Goal: Transaction & Acquisition: Book appointment/travel/reservation

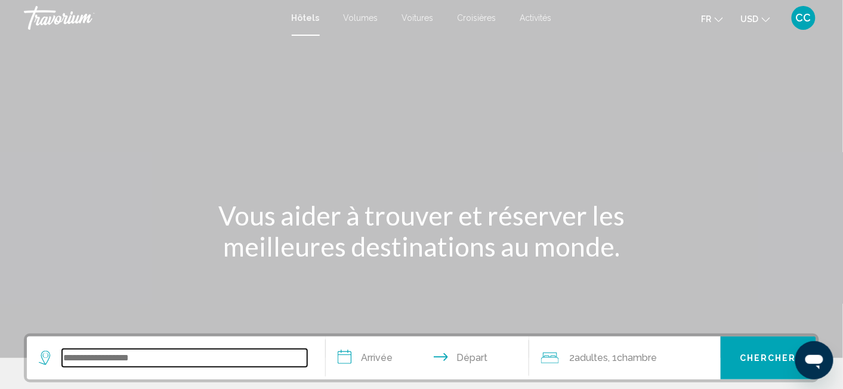
click at [141, 355] on input "Widget de recherche" at bounding box center [184, 358] width 245 height 18
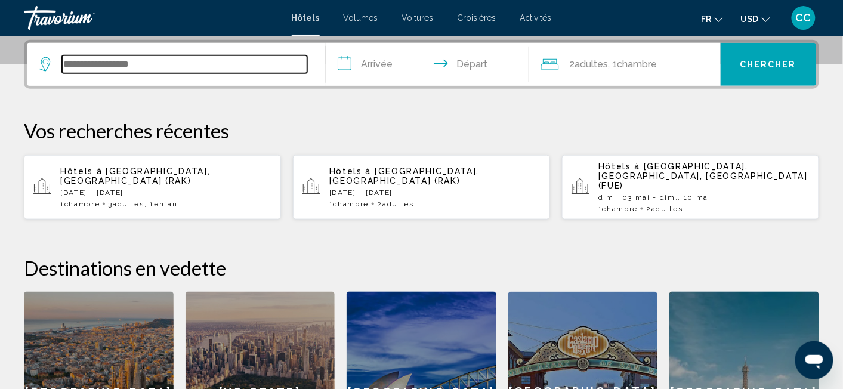
scroll to position [294, 0]
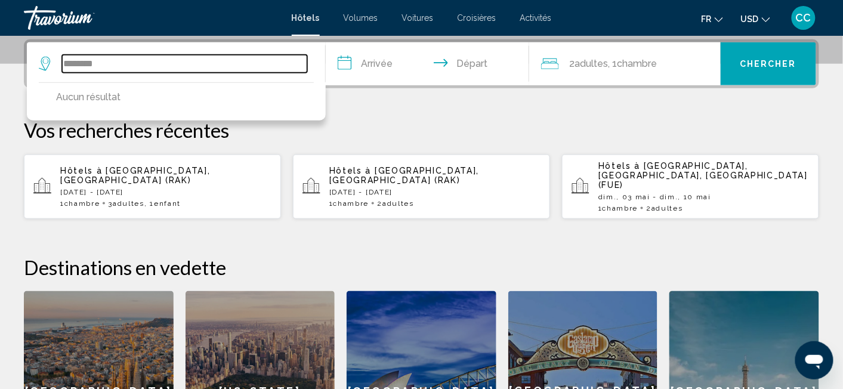
drag, startPoint x: 116, startPoint y: 66, endPoint x: 42, endPoint y: 58, distance: 75.0
click at [42, 58] on div "********" at bounding box center [173, 64] width 269 height 18
type input "*"
type input "*******"
drag, startPoint x: 113, startPoint y: 60, endPoint x: 41, endPoint y: 53, distance: 72.6
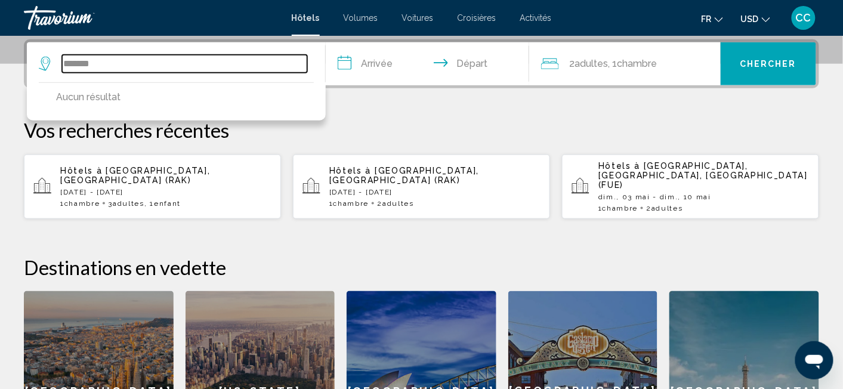
click at [41, 53] on div "******* Aucun résultat" at bounding box center [176, 63] width 275 height 43
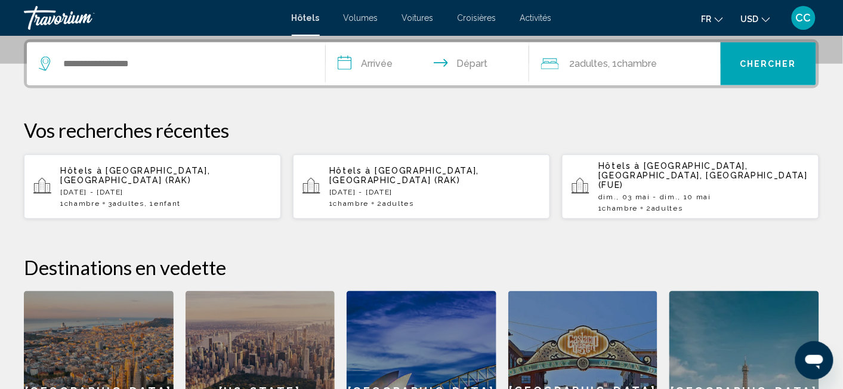
click at [45, 61] on icon "Widget de recherche" at bounding box center [46, 64] width 14 height 14
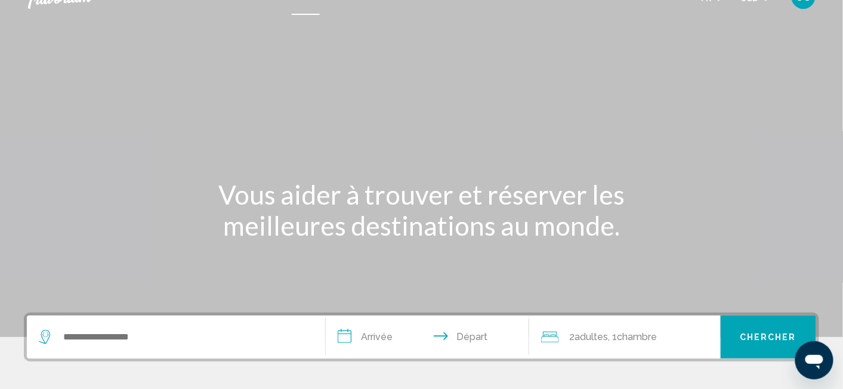
scroll to position [0, 0]
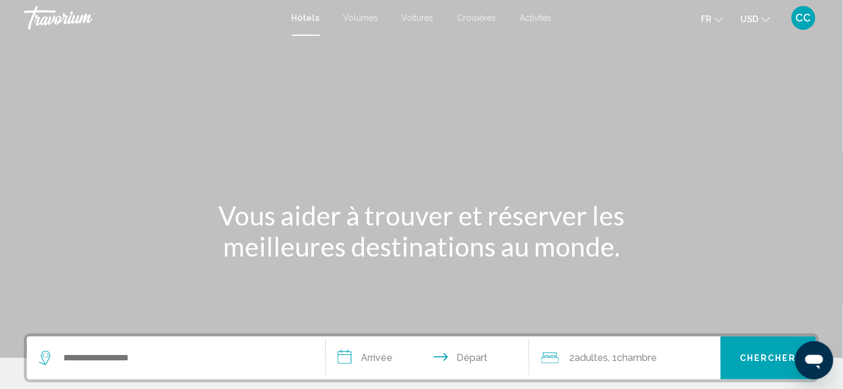
click at [754, 18] on span "USD" at bounding box center [750, 19] width 18 height 10
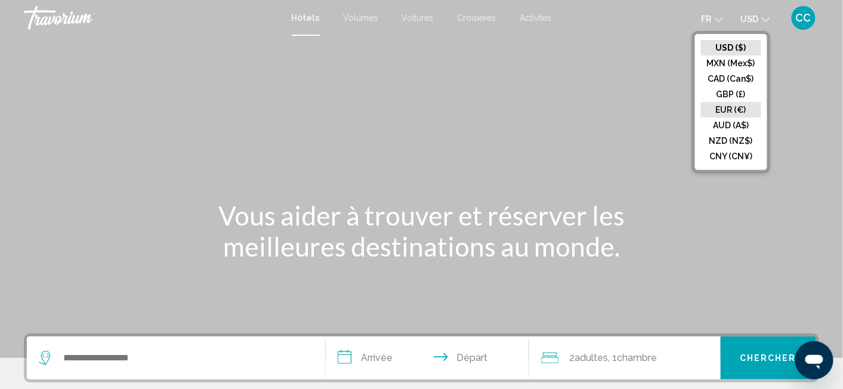
click at [736, 103] on button "EUR (€)" at bounding box center [731, 110] width 60 height 16
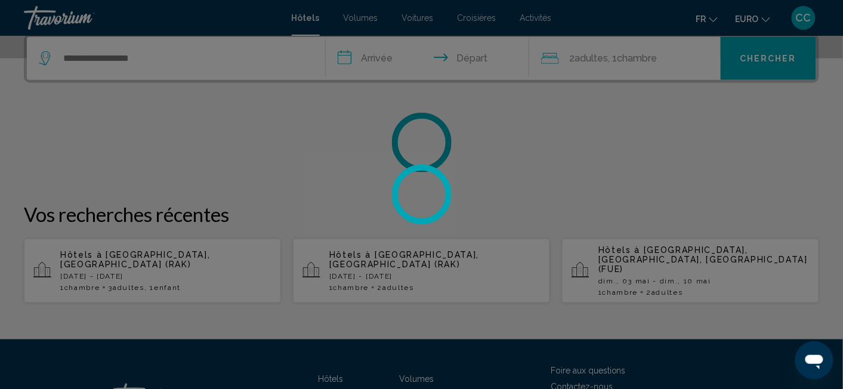
scroll to position [314, 0]
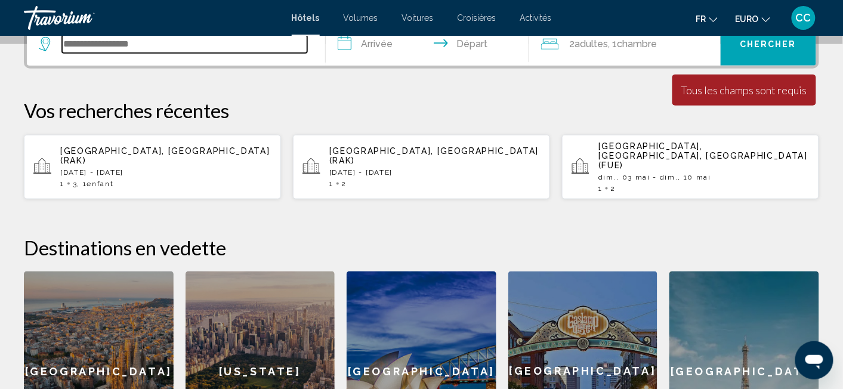
click at [98, 47] on input "Widget de recherche" at bounding box center [184, 44] width 245 height 18
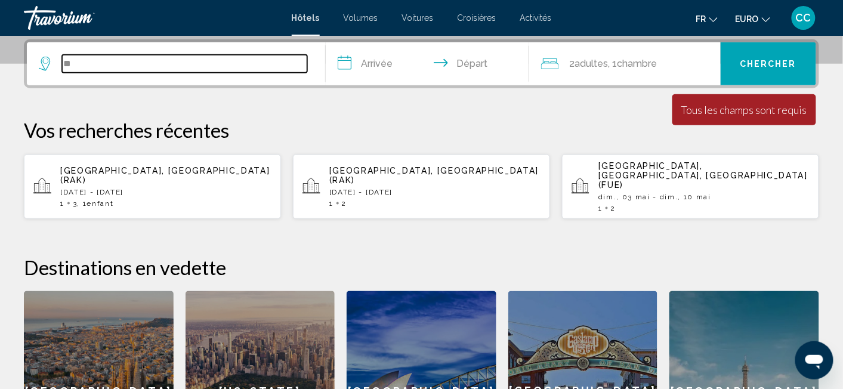
type input "*"
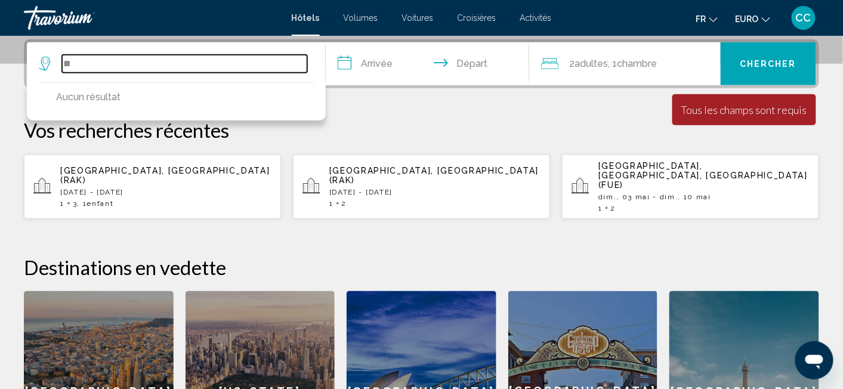
type input "*"
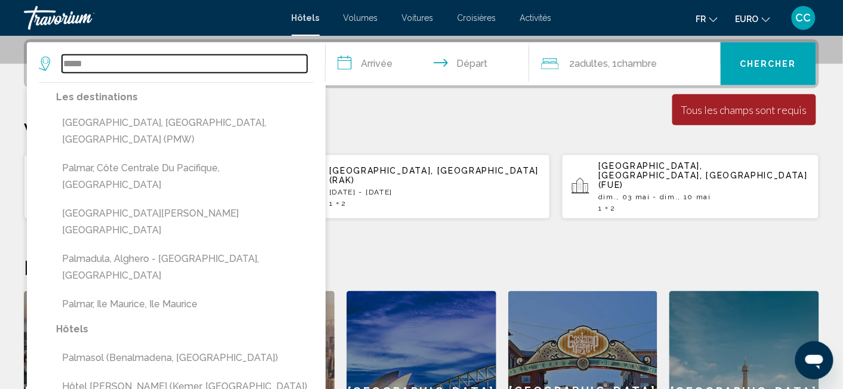
click at [137, 63] on input "*****" at bounding box center [184, 64] width 245 height 18
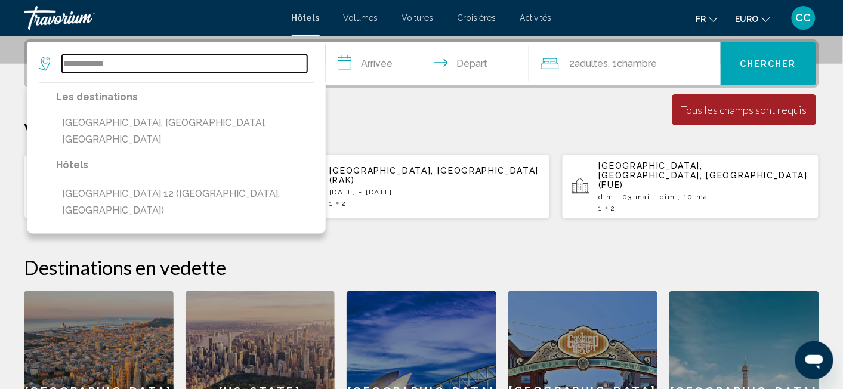
drag, startPoint x: 151, startPoint y: 57, endPoint x: 4, endPoint y: 62, distance: 146.9
click at [5, 62] on div "**********" at bounding box center [421, 265] width 843 height 453
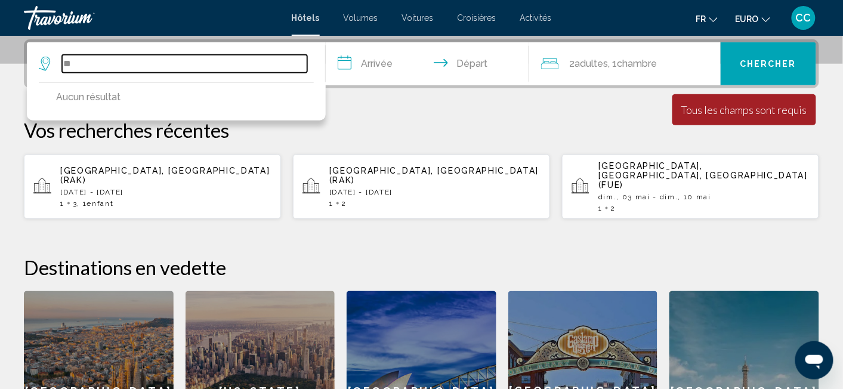
type input "*"
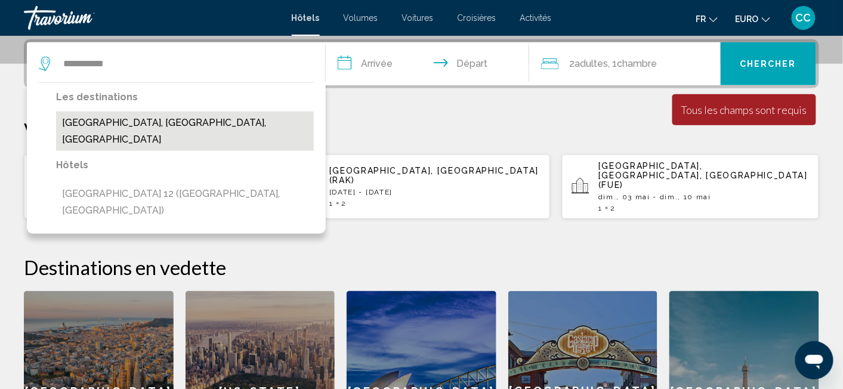
click at [199, 125] on button "[GEOGRAPHIC_DATA], [GEOGRAPHIC_DATA], [GEOGRAPHIC_DATA]" at bounding box center [185, 131] width 258 height 39
type input "**********"
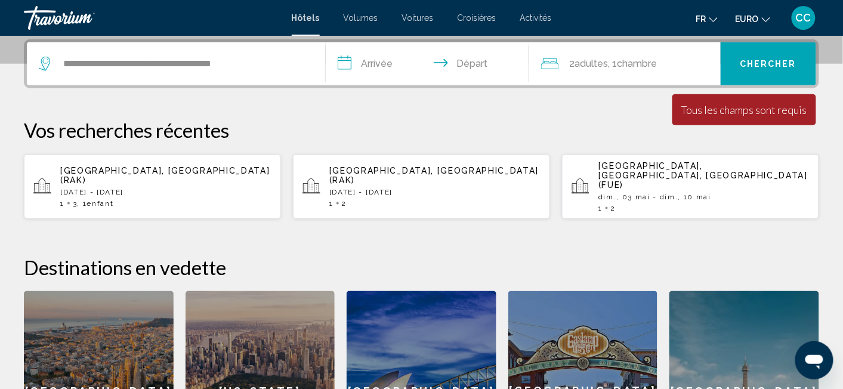
click at [383, 60] on input "**********" at bounding box center [430, 65] width 208 height 47
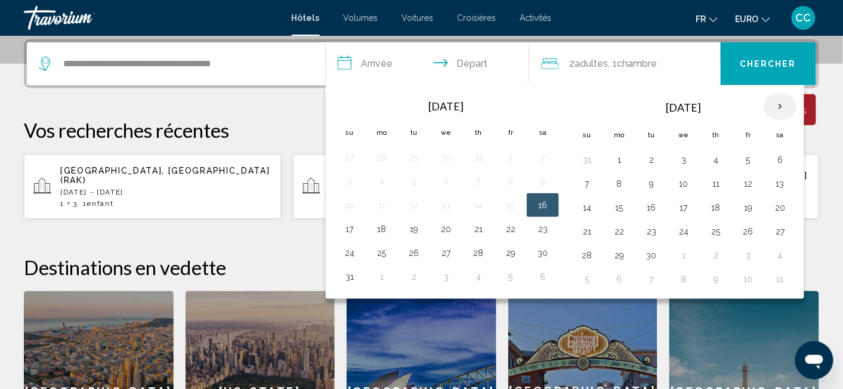
click at [783, 104] on th "Next month" at bounding box center [780, 107] width 32 height 26
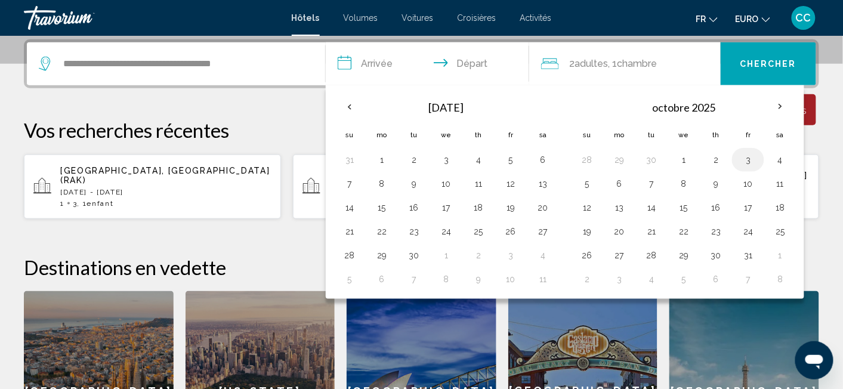
click at [754, 156] on button "3" at bounding box center [748, 160] width 19 height 17
click at [591, 186] on button "5" at bounding box center [587, 183] width 19 height 17
type input "**********"
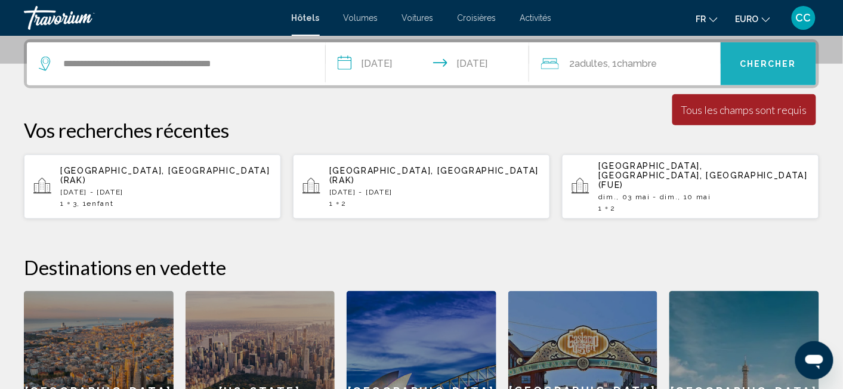
click at [750, 70] on button "Chercher" at bounding box center [768, 63] width 95 height 43
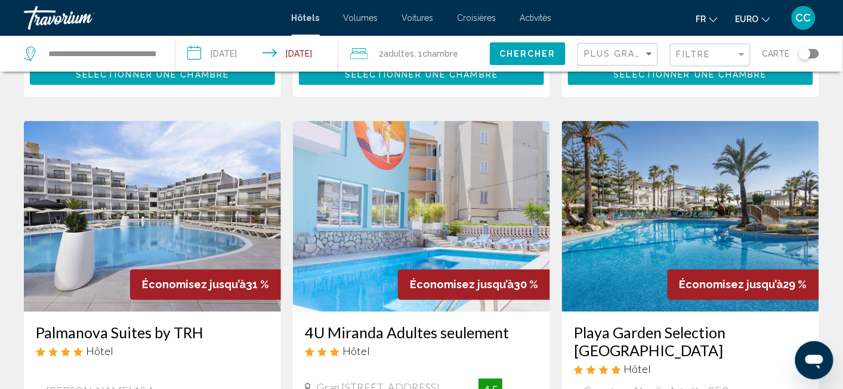
scroll to position [439, 0]
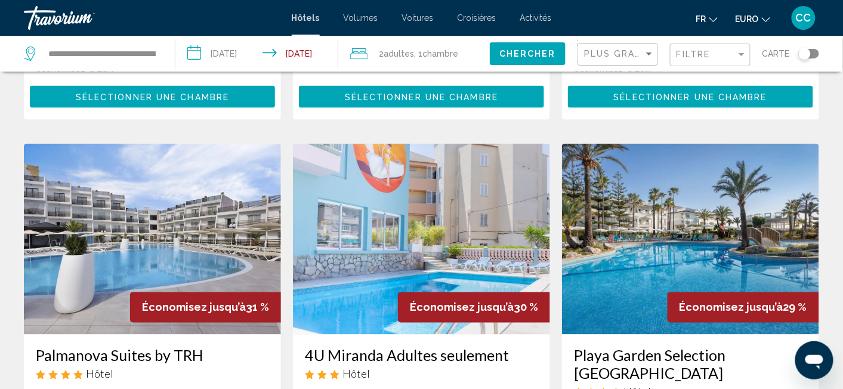
click at [677, 215] on img "Contenu principal" at bounding box center [690, 239] width 257 height 191
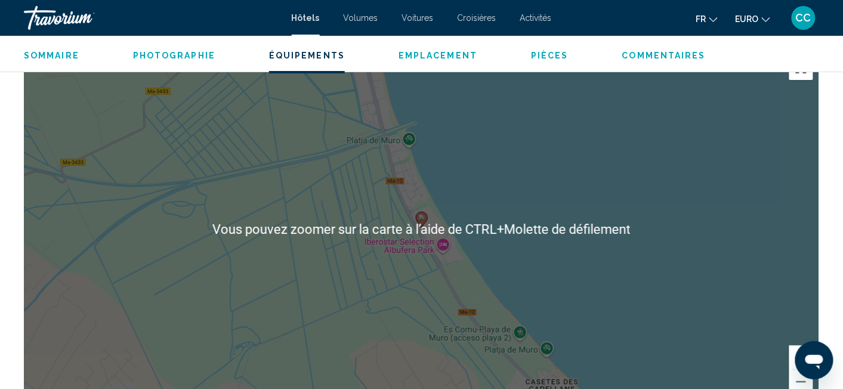
scroll to position [837, 0]
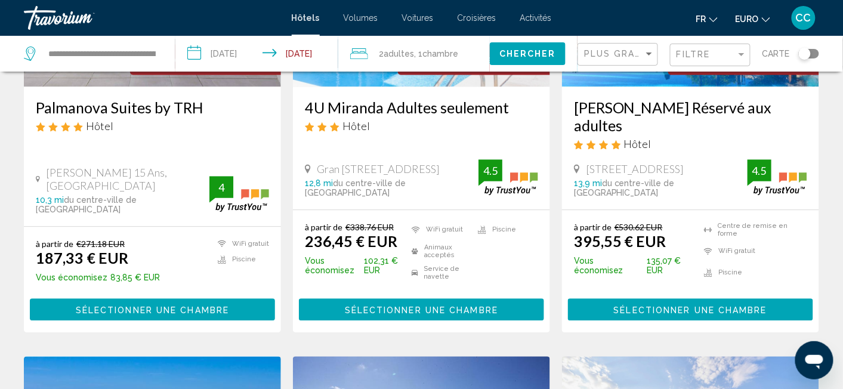
scroll to position [690, 0]
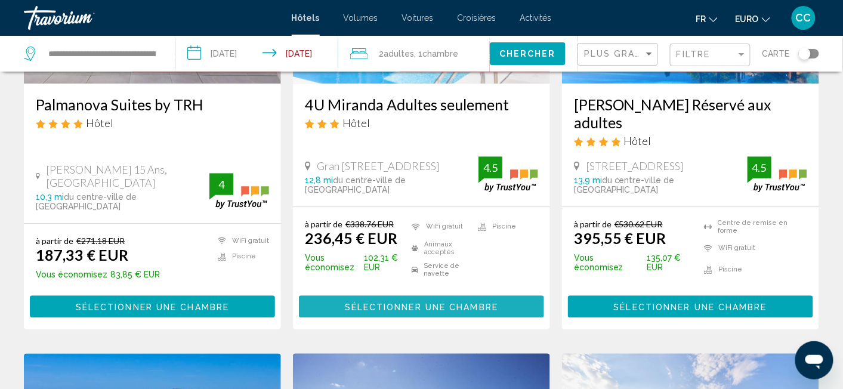
click at [408, 302] on span "Sélectionner une chambre" at bounding box center [421, 307] width 153 height 10
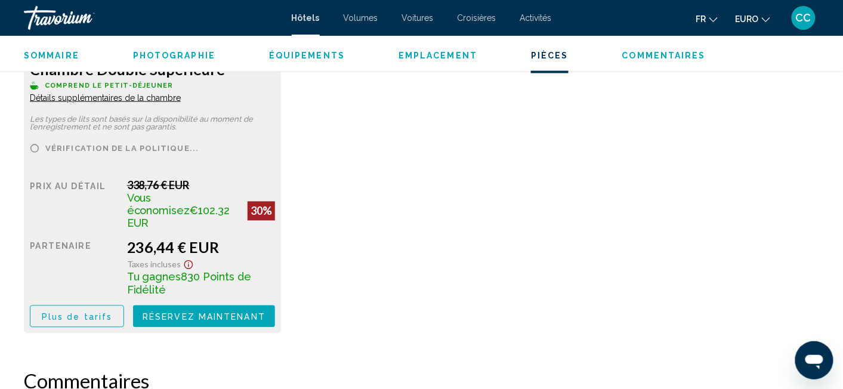
scroll to position [1716, 0]
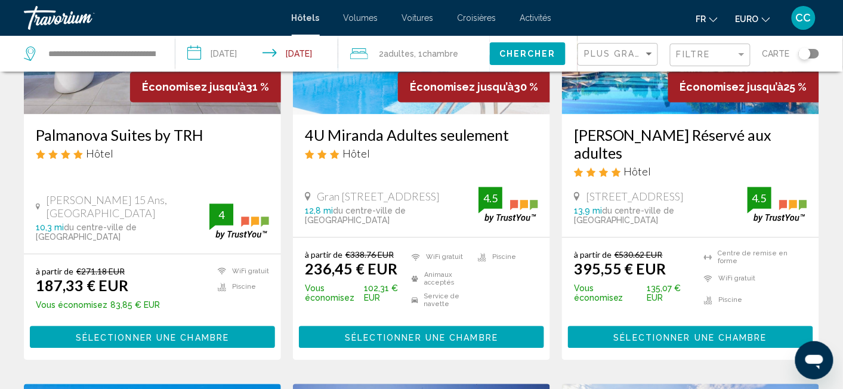
scroll to position [690, 0]
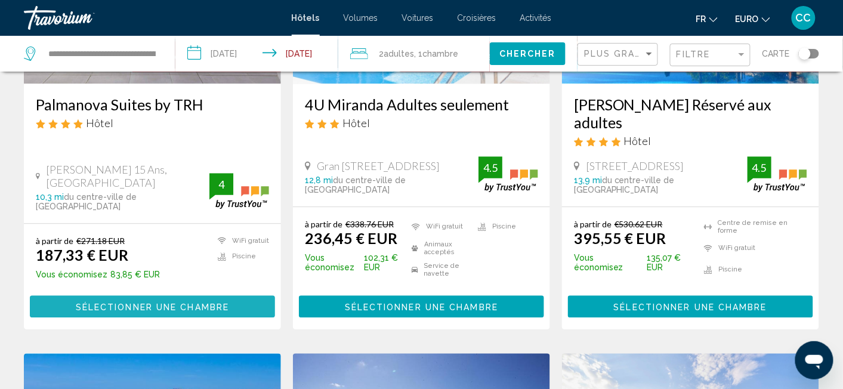
click at [165, 302] on span "Sélectionner une chambre" at bounding box center [152, 307] width 153 height 10
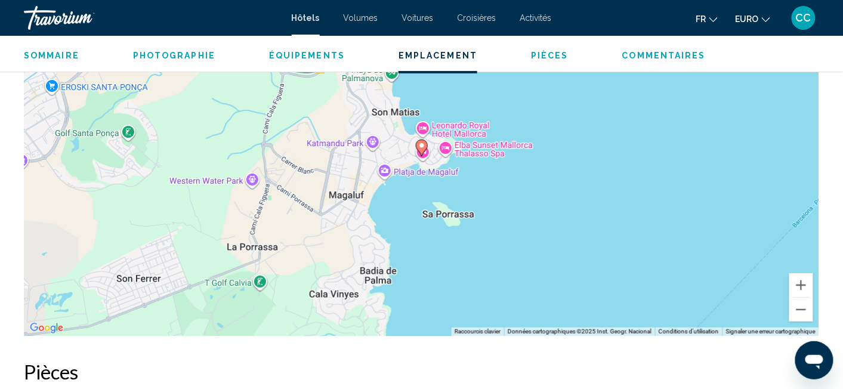
scroll to position [1213, 0]
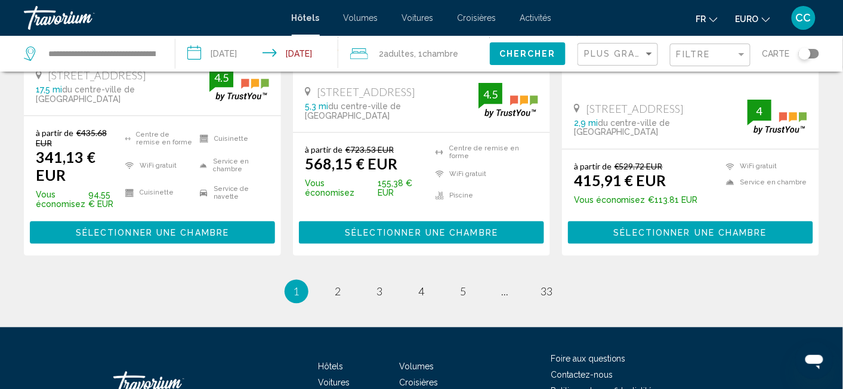
scroll to position [1759, 0]
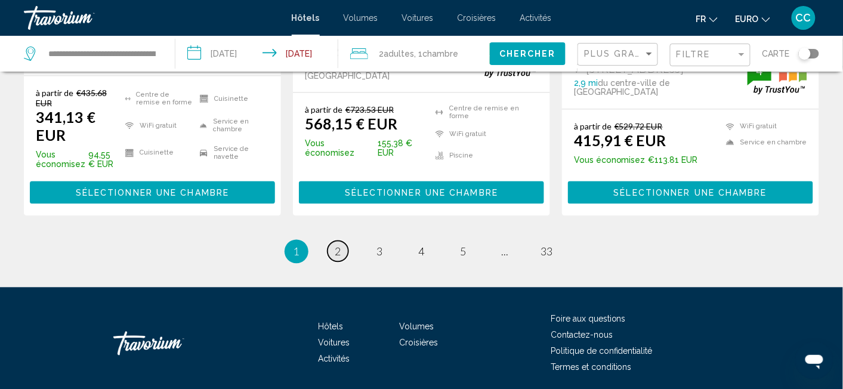
click at [329, 241] on link "page 2" at bounding box center [338, 251] width 21 height 21
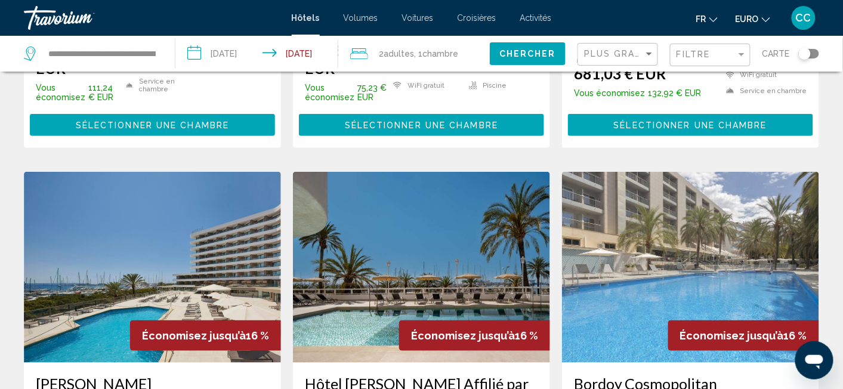
scroll to position [1355, 0]
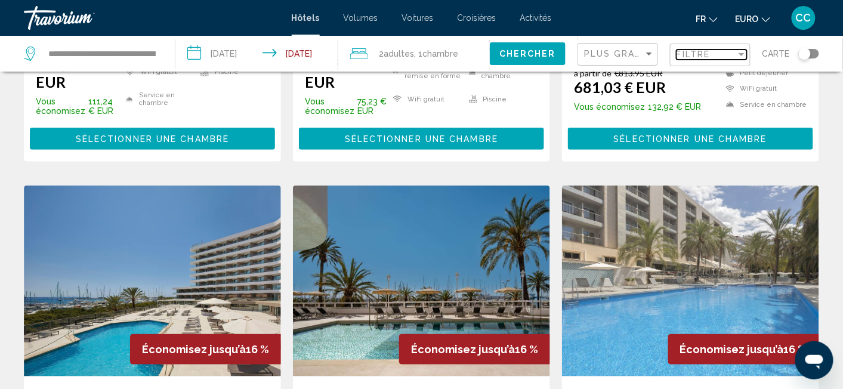
click at [724, 56] on div "Filtre" at bounding box center [707, 55] width 60 height 10
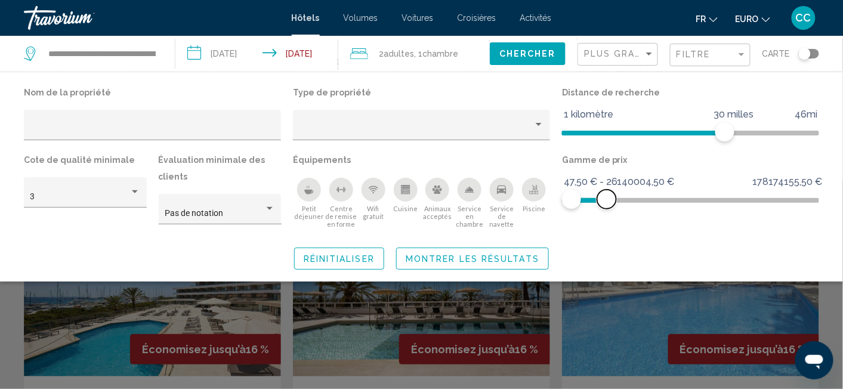
drag, startPoint x: 807, startPoint y: 196, endPoint x: 607, endPoint y: 206, distance: 200.8
click at [607, 206] on span "Filtres d’hôtel" at bounding box center [606, 199] width 19 height 19
click at [604, 196] on span "Filtres d’hôtel" at bounding box center [603, 199] width 19 height 19
click at [594, 197] on span "Filtres d’hôtel" at bounding box center [594, 199] width 19 height 19
click at [342, 261] on span "Réinitialiser" at bounding box center [339, 259] width 71 height 10
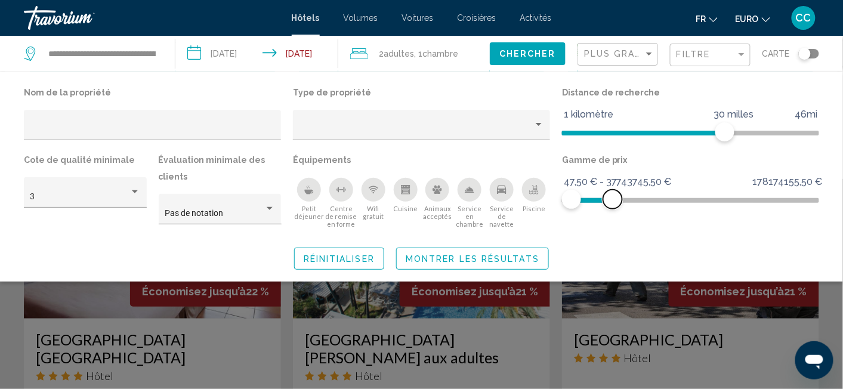
drag, startPoint x: 803, startPoint y: 196, endPoint x: 613, endPoint y: 216, distance: 191.4
click at [613, 216] on div "Gamme de prix 47,50 € 178174155,50 € 47,50 € 37743745,50 € 47,50 € - 37743745,5…" at bounding box center [690, 194] width 269 height 84
click at [469, 264] on span "Montrer les résultats" at bounding box center [473, 259] width 134 height 10
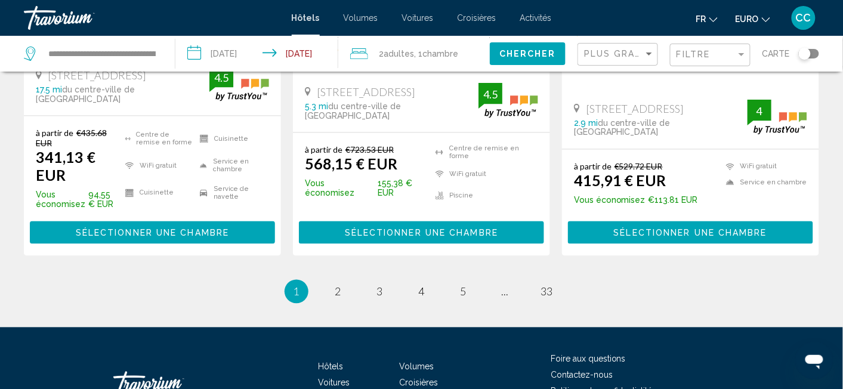
scroll to position [1732, 0]
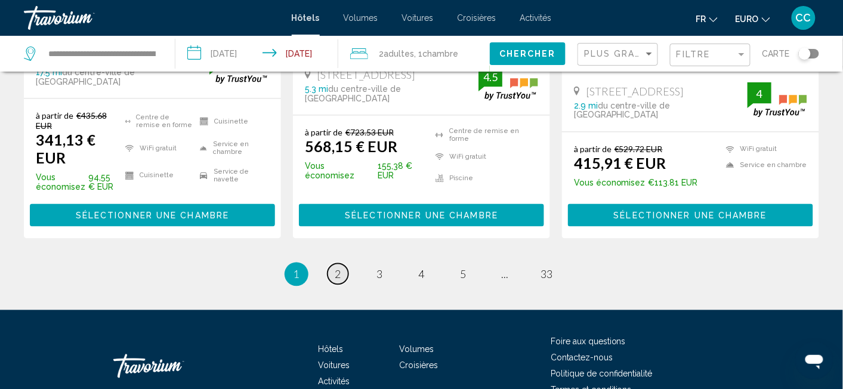
click at [344, 264] on link "page 2" at bounding box center [338, 274] width 21 height 21
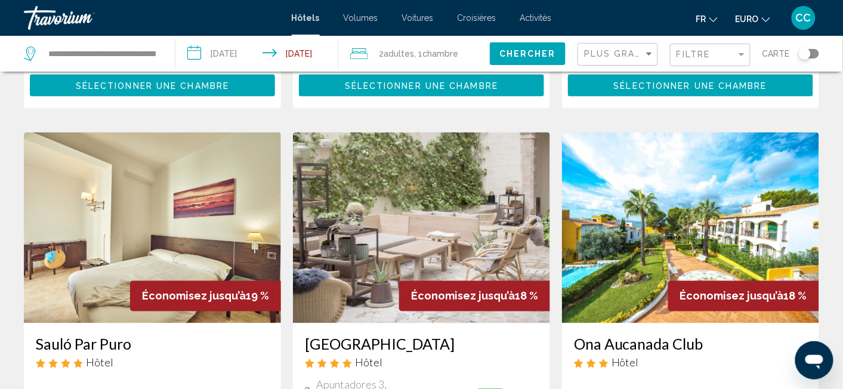
scroll to position [439, 0]
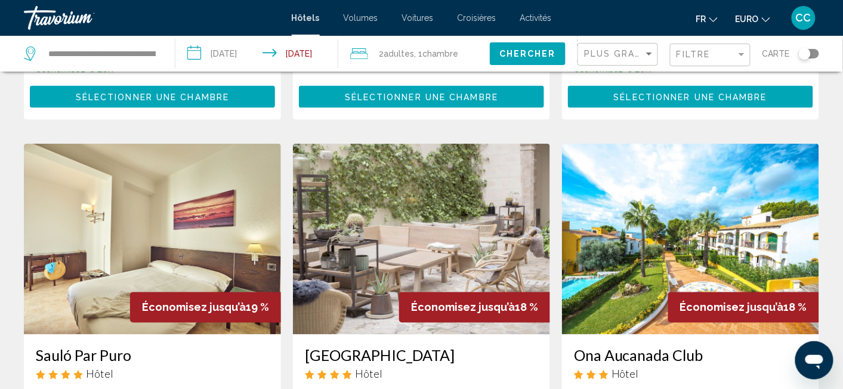
click at [693, 202] on img "Contenu principal" at bounding box center [690, 239] width 257 height 191
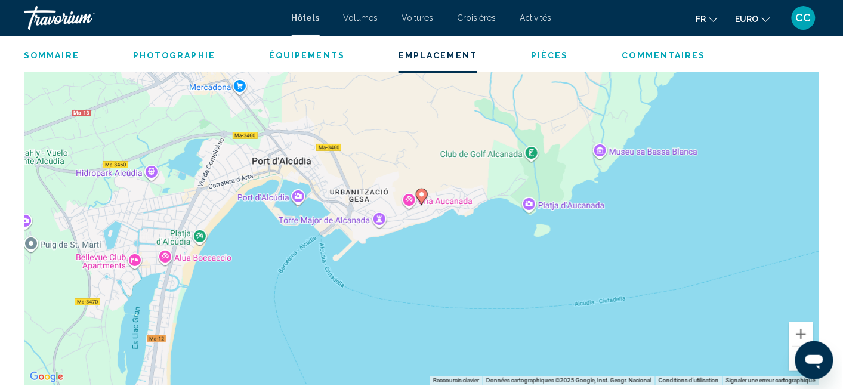
scroll to position [1152, 0]
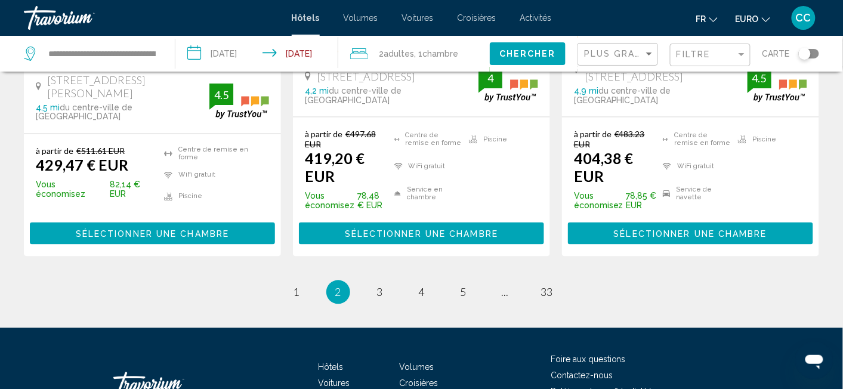
scroll to position [1759, 0]
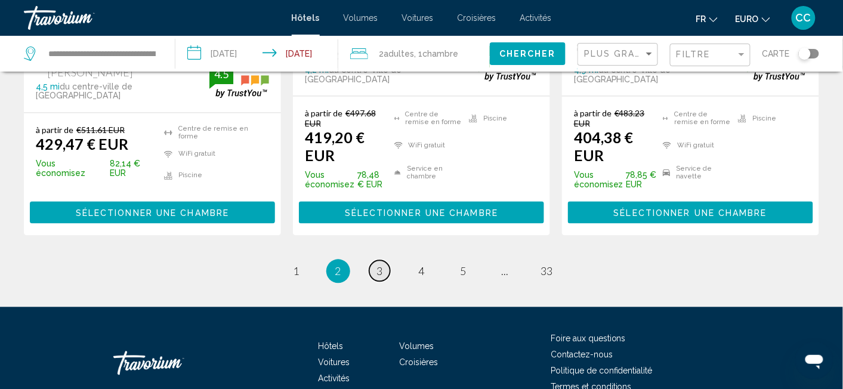
click at [382, 265] on span "3" at bounding box center [380, 271] width 6 height 13
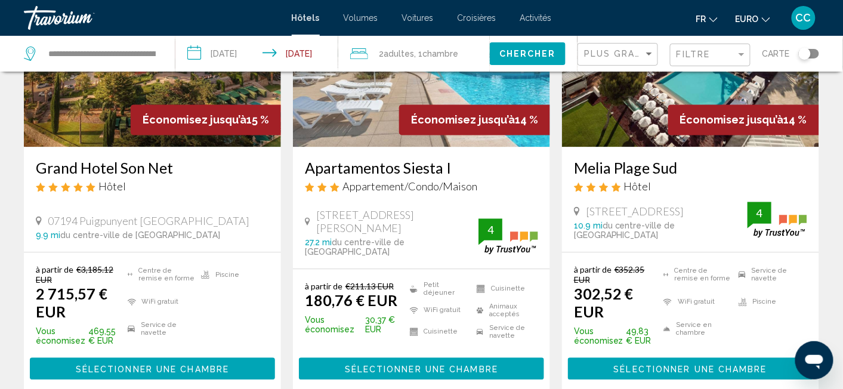
scroll to position [628, 0]
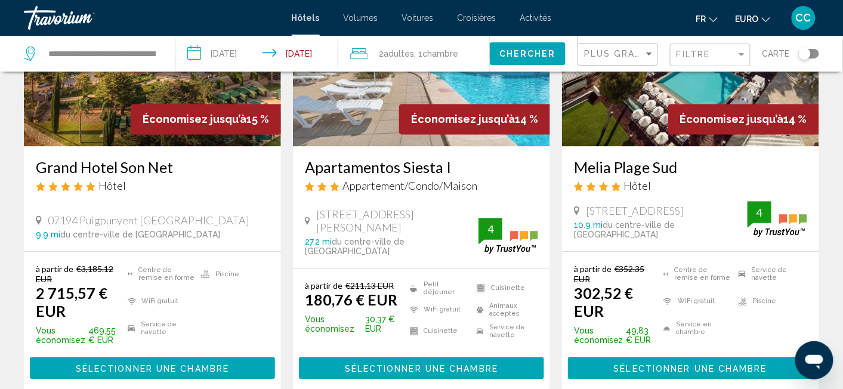
click at [384, 373] on div "à partir de €211.13 EUR 180,76 € EUR Vous économisez 30,37 € EUR Petit déjeuner…" at bounding box center [421, 330] width 257 height 122
click at [388, 365] on button "Sélectionner une chambre" at bounding box center [421, 368] width 245 height 22
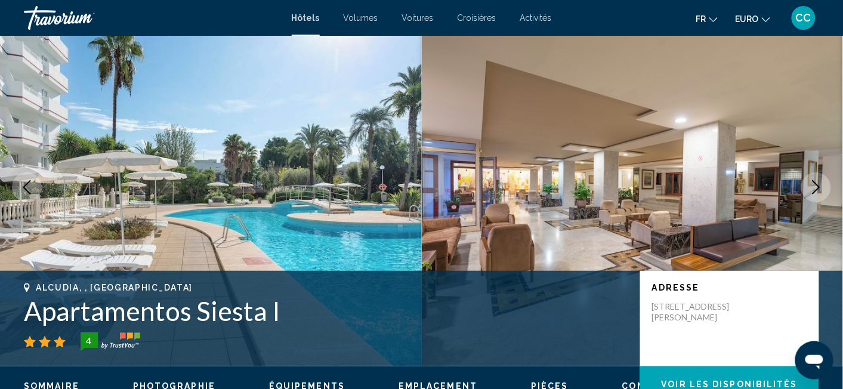
scroll to position [20, 0]
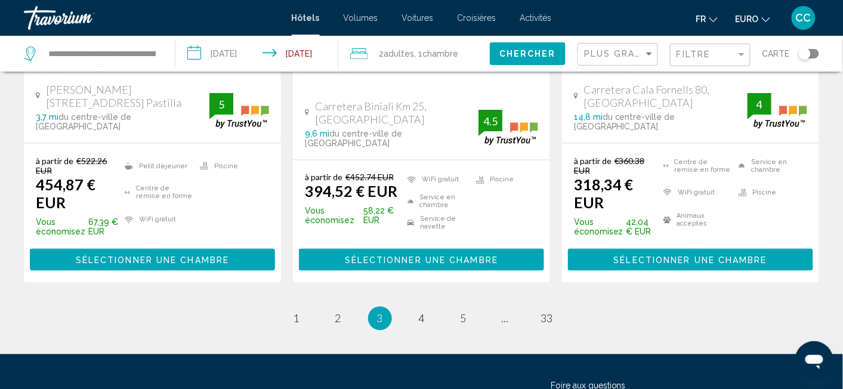
scroll to position [1696, 0]
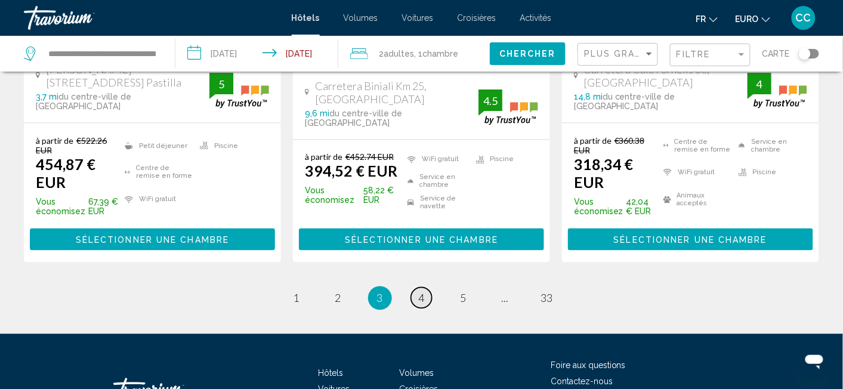
click at [419, 292] on span "4" at bounding box center [422, 298] width 6 height 13
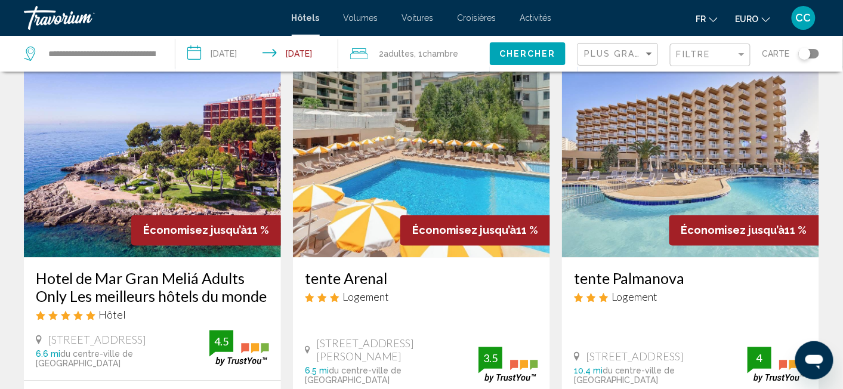
scroll to position [505, 0]
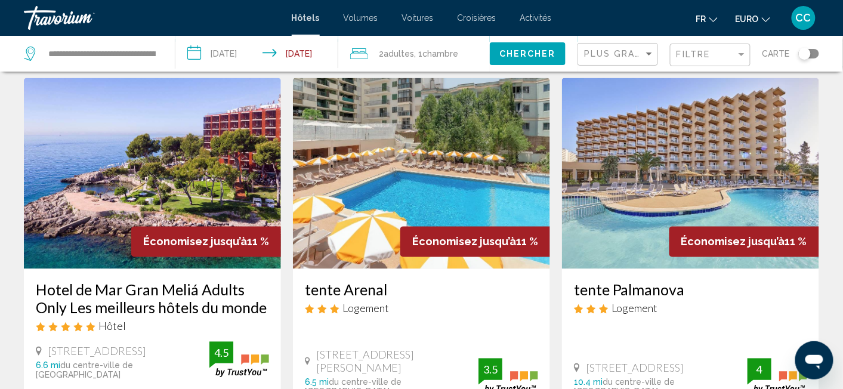
click at [449, 168] on img "Contenu principal" at bounding box center [421, 173] width 257 height 191
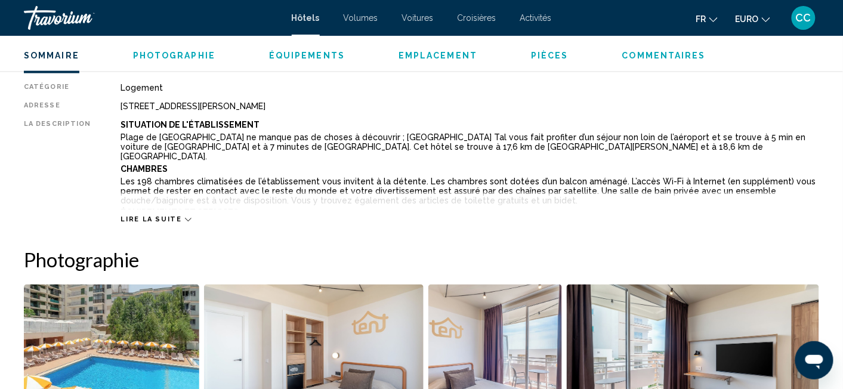
scroll to position [397, 0]
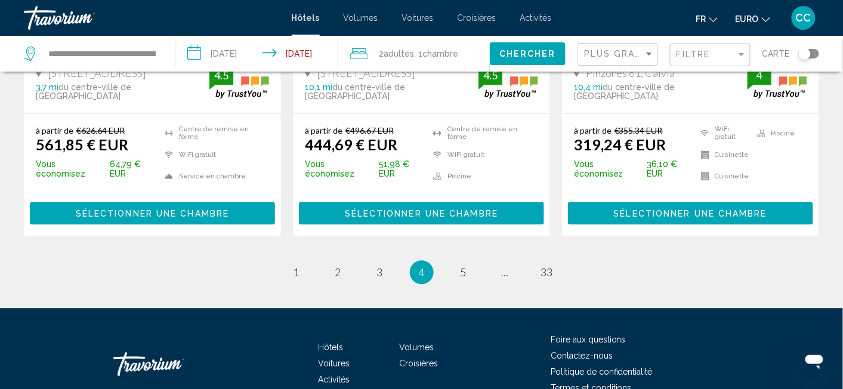
scroll to position [1761, 0]
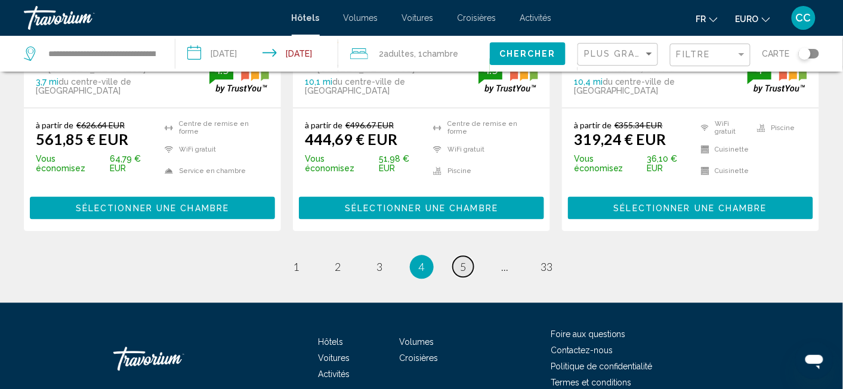
click at [461, 261] on span "5" at bounding box center [464, 267] width 6 height 13
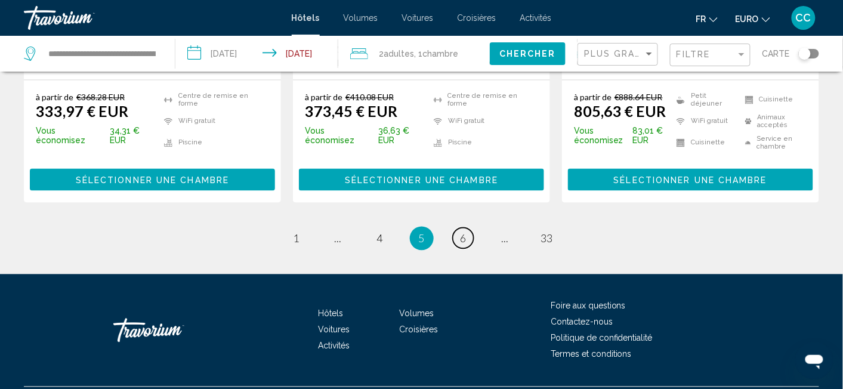
scroll to position [1777, 0]
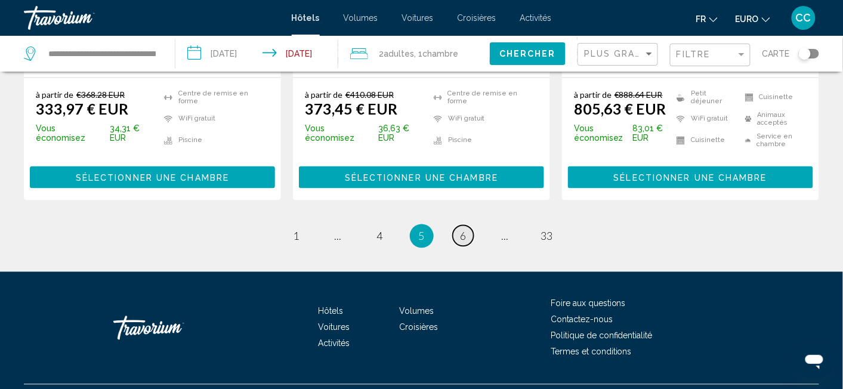
click at [467, 226] on link "page 6" at bounding box center [463, 236] width 21 height 21
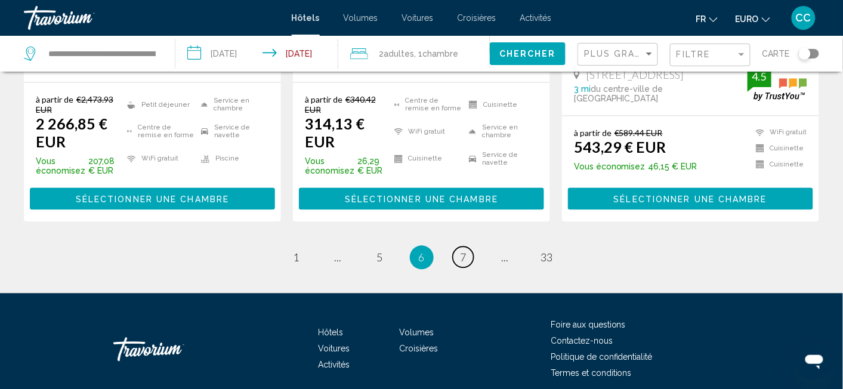
scroll to position [1777, 0]
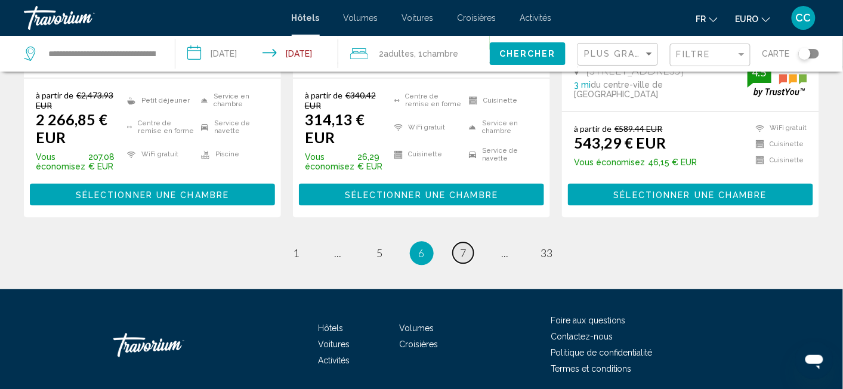
click at [461, 247] on span "7" at bounding box center [464, 253] width 6 height 13
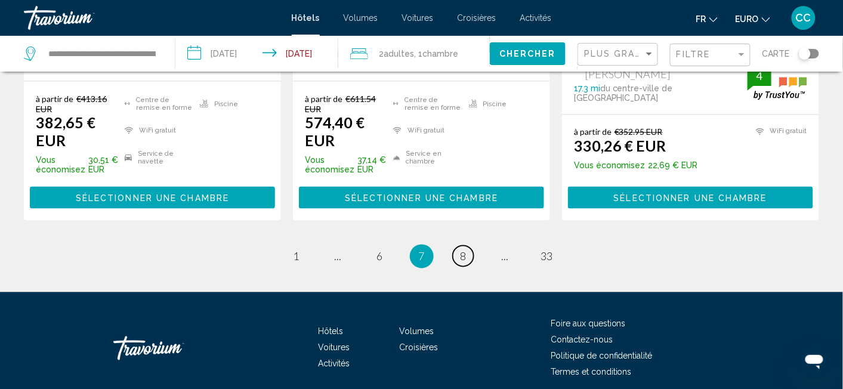
scroll to position [1759, 0]
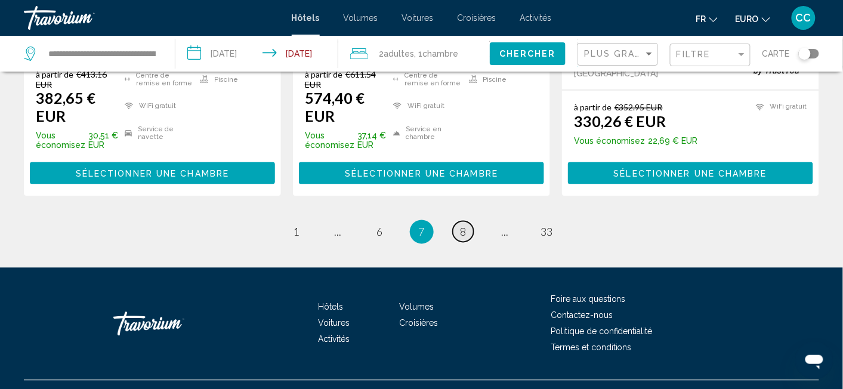
click at [458, 221] on link "page 8" at bounding box center [463, 231] width 21 height 21
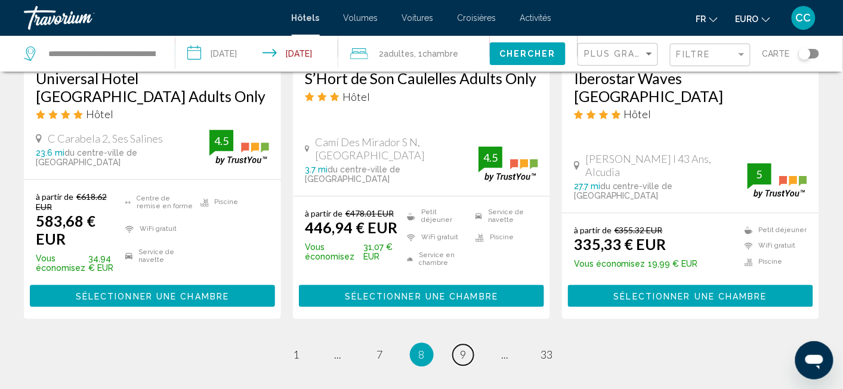
scroll to position [1759, 0]
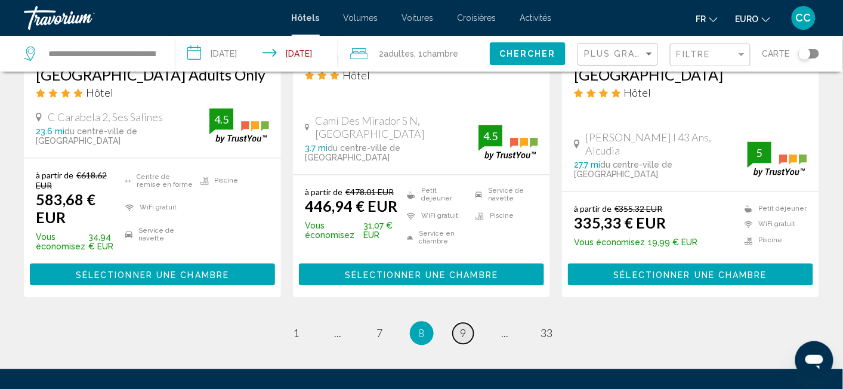
click at [462, 327] on span "9" at bounding box center [464, 333] width 6 height 13
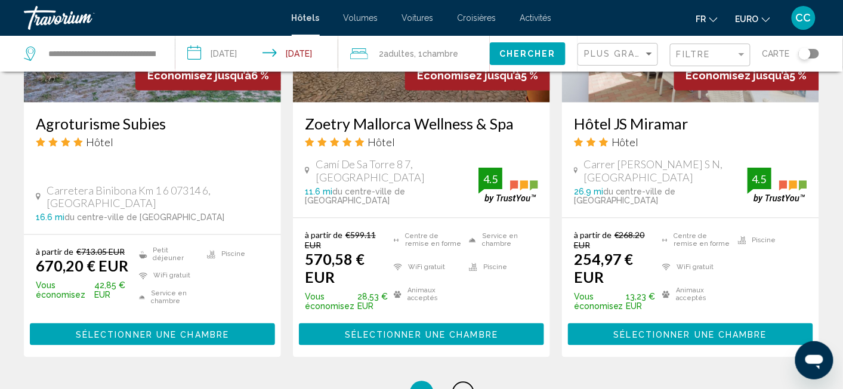
scroll to position [1633, 0]
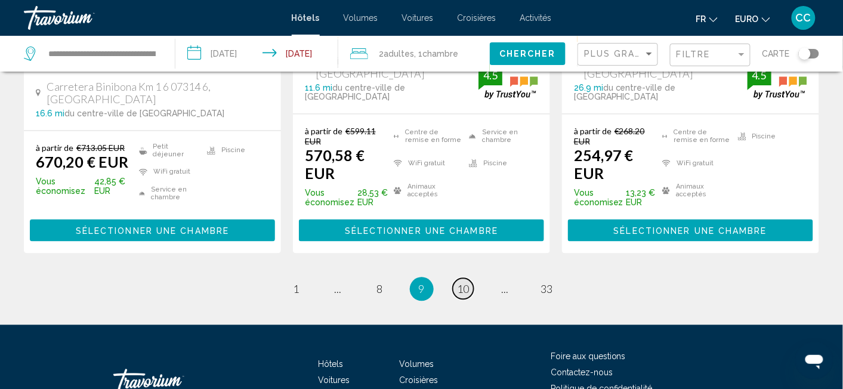
click at [460, 283] on span "10" at bounding box center [464, 289] width 12 height 13
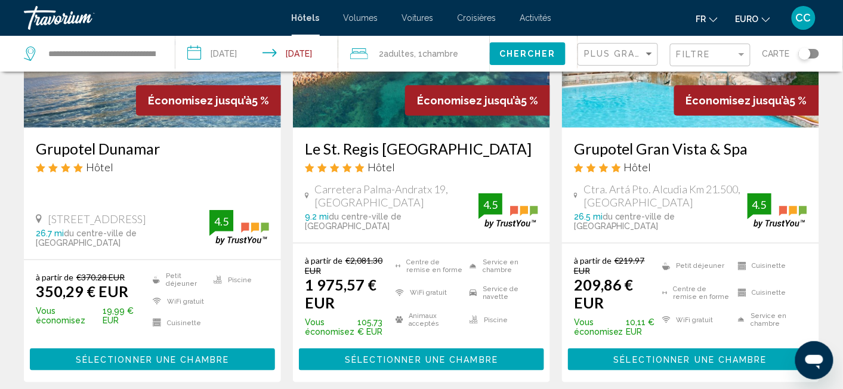
scroll to position [188, 0]
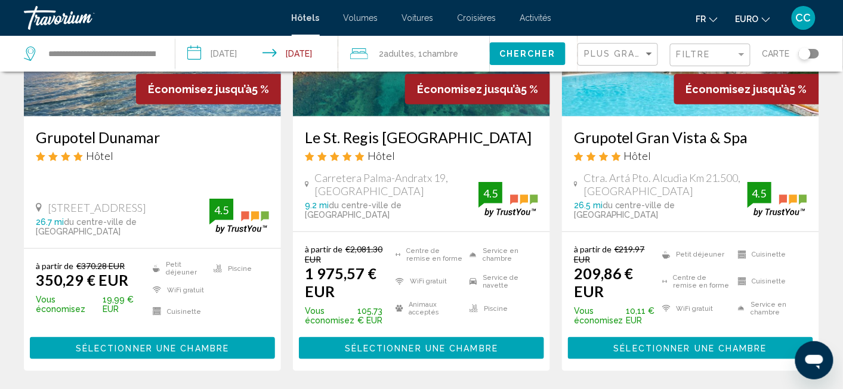
click at [667, 351] on span "Sélectionner une chambre" at bounding box center [690, 349] width 153 height 10
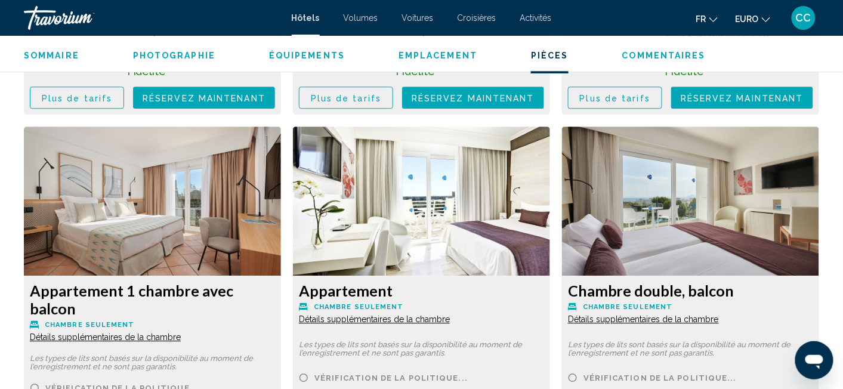
scroll to position [1967, 0]
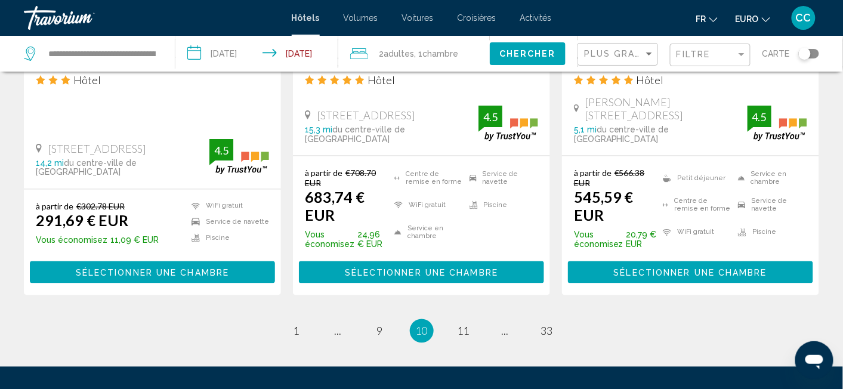
scroll to position [1759, 0]
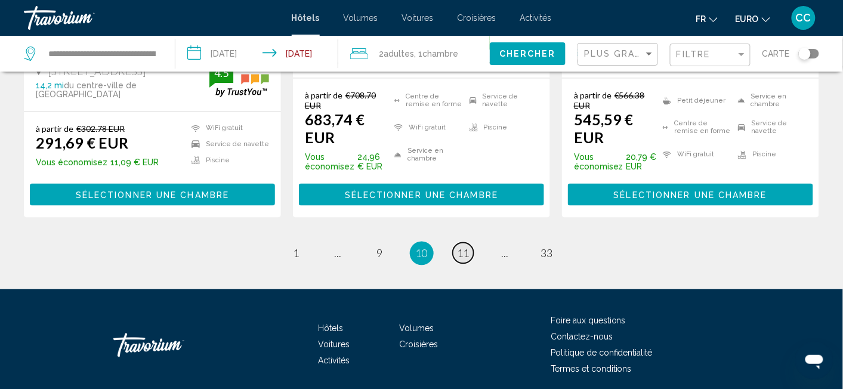
click at [464, 247] on span "11" at bounding box center [464, 253] width 12 height 13
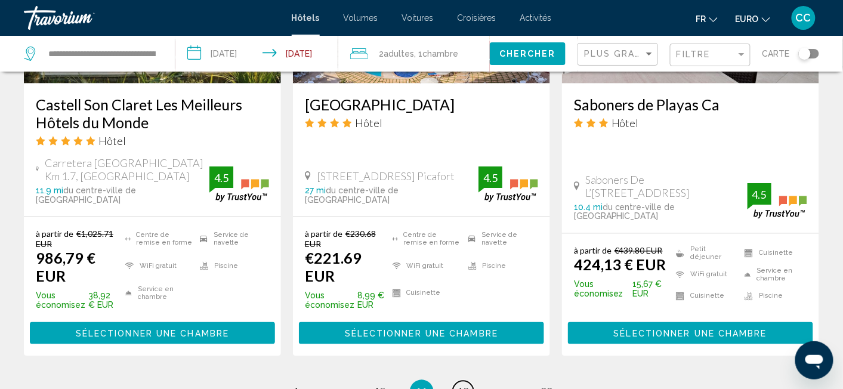
scroll to position [1759, 0]
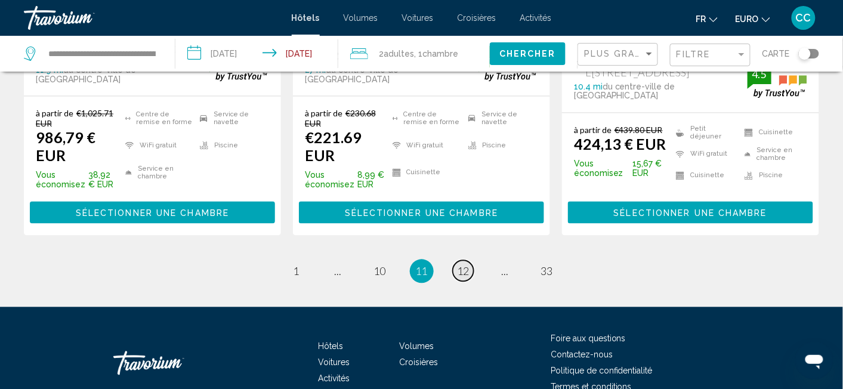
click at [463, 268] on span "12" at bounding box center [464, 271] width 12 height 13
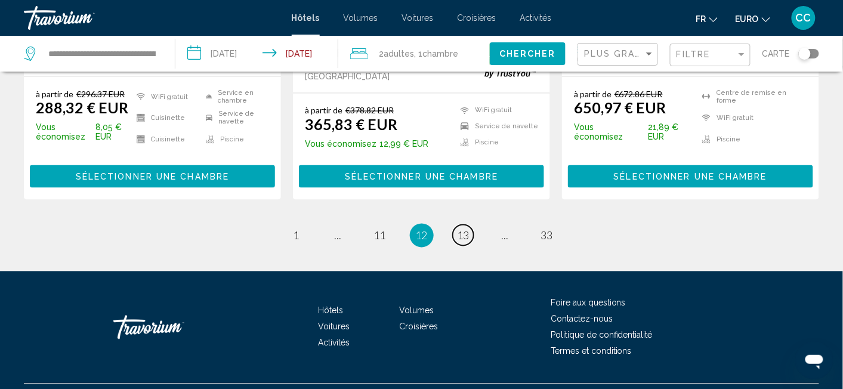
scroll to position [1741, 0]
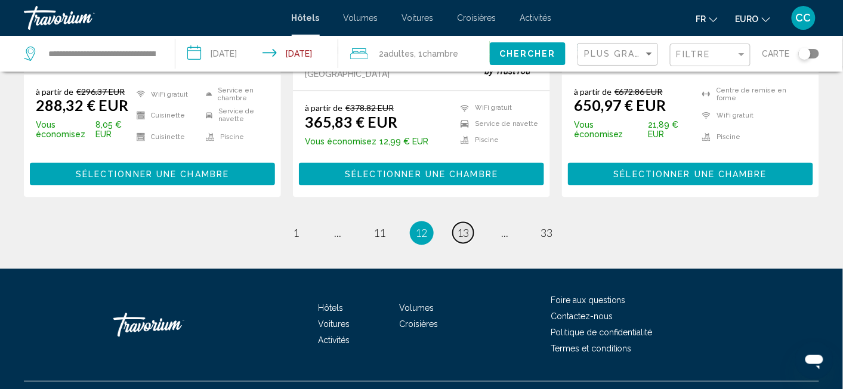
click at [471, 223] on link "page 13" at bounding box center [463, 233] width 21 height 21
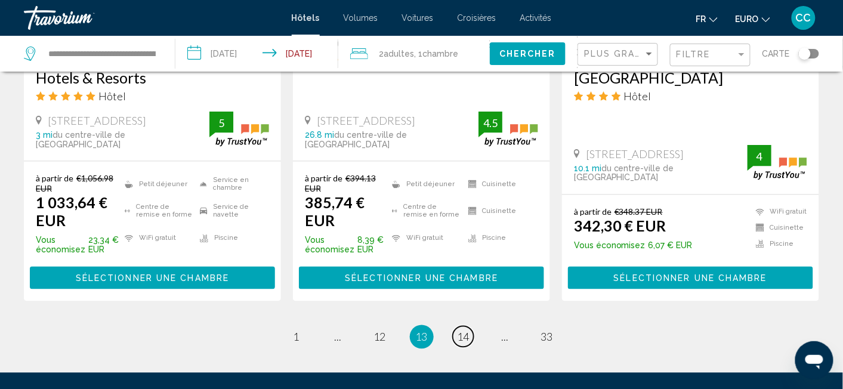
scroll to position [1696, 0]
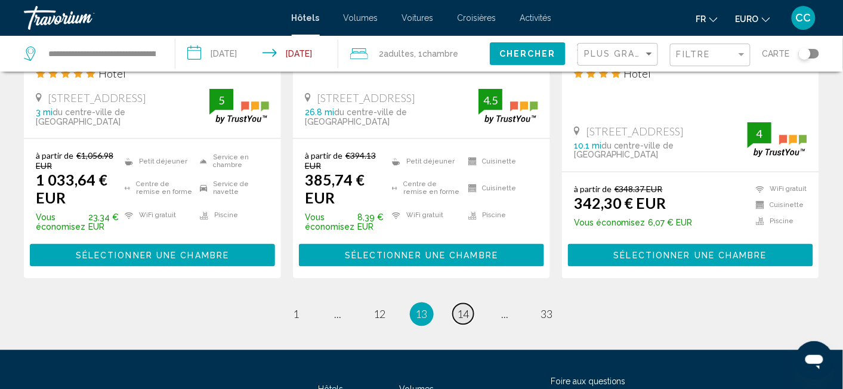
click at [463, 308] on span "14" at bounding box center [464, 314] width 12 height 13
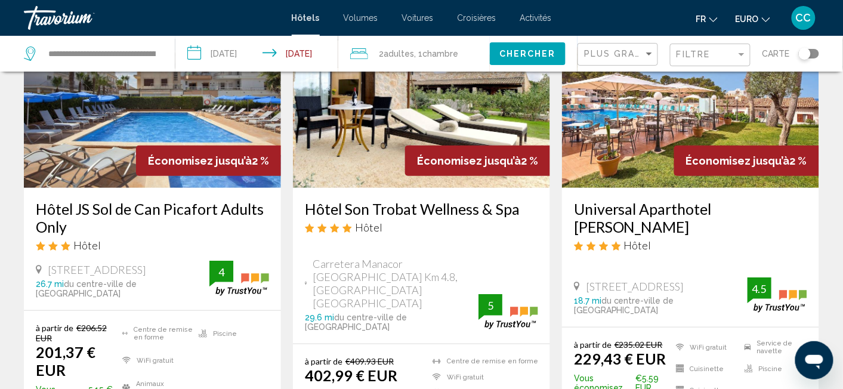
scroll to position [125, 0]
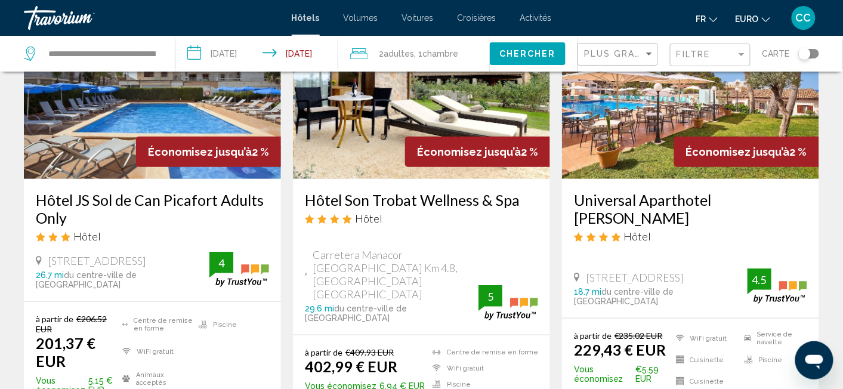
click at [192, 199] on h3 "Hôtel JS Sol de Can Picafort Adults Only" at bounding box center [152, 209] width 233 height 36
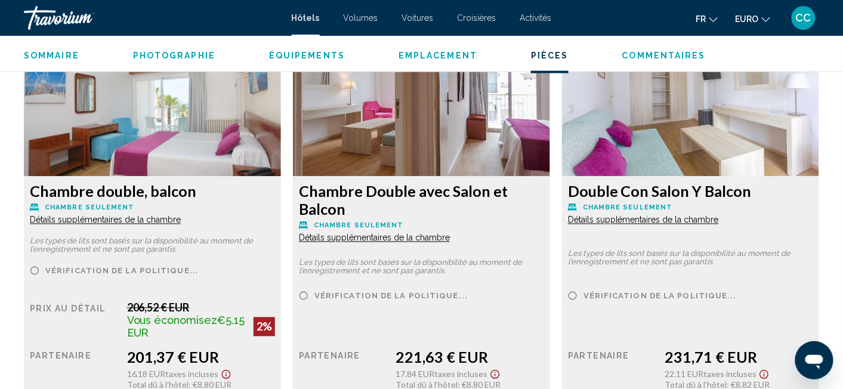
scroll to position [1590, 0]
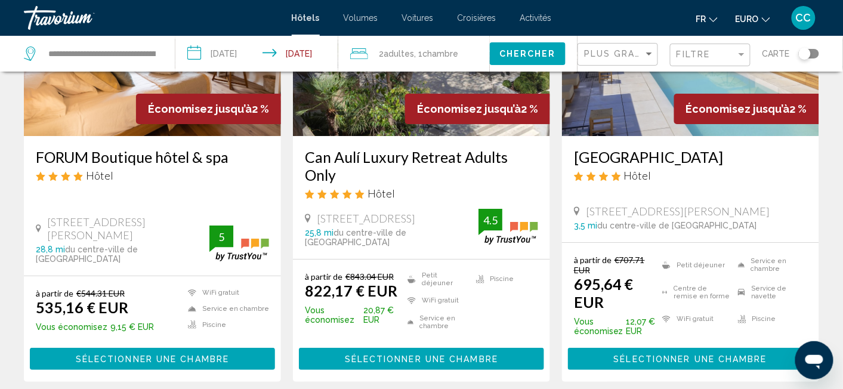
scroll to position [879, 0]
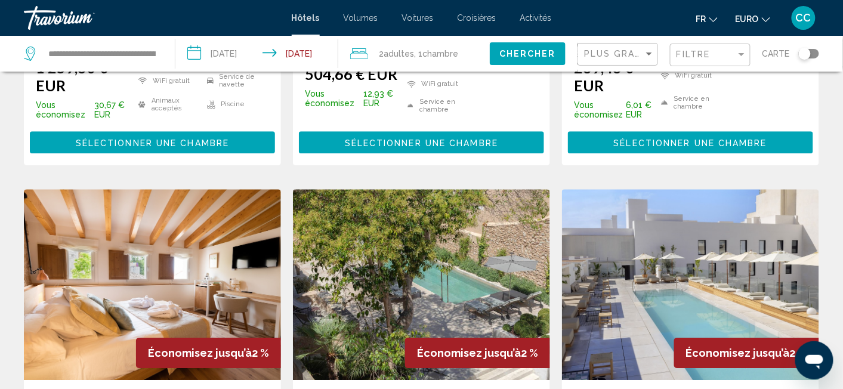
click at [158, 46] on div "**********" at bounding box center [93, 54] width 139 height 36
click at [158, 54] on div "**********" at bounding box center [93, 54] width 139 height 36
click at [120, 51] on input "**********" at bounding box center [102, 54] width 110 height 18
drag, startPoint x: 121, startPoint y: 52, endPoint x: 36, endPoint y: 49, distance: 85.4
click at [36, 49] on div "**********" at bounding box center [90, 54] width 133 height 18
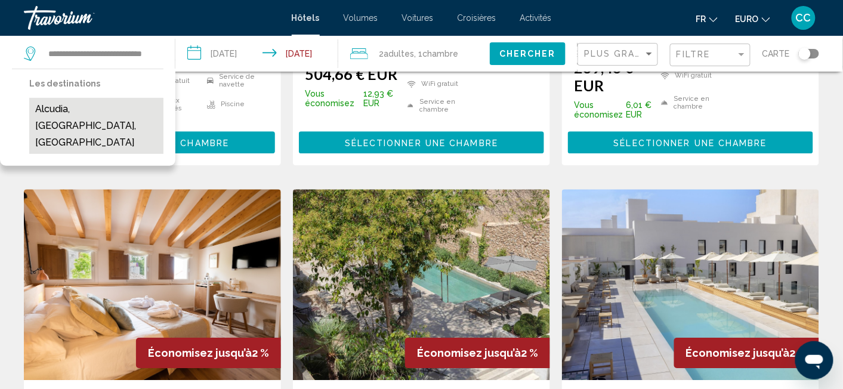
click at [90, 111] on button "Alcudia, [GEOGRAPHIC_DATA], [GEOGRAPHIC_DATA]" at bounding box center [96, 126] width 134 height 56
type input "**********"
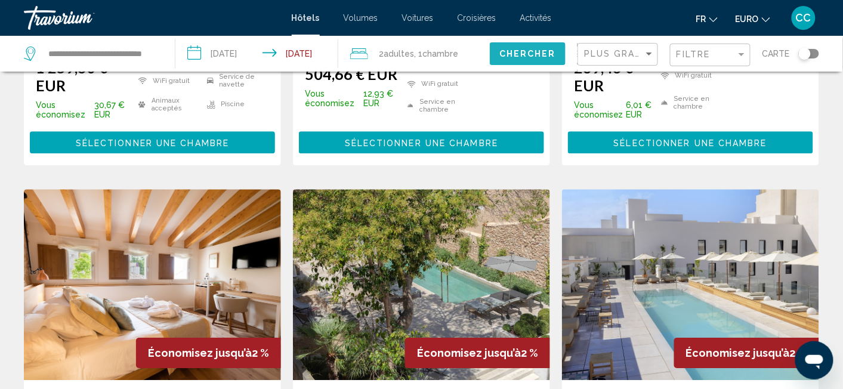
click at [526, 50] on span "Chercher" at bounding box center [527, 55] width 57 height 10
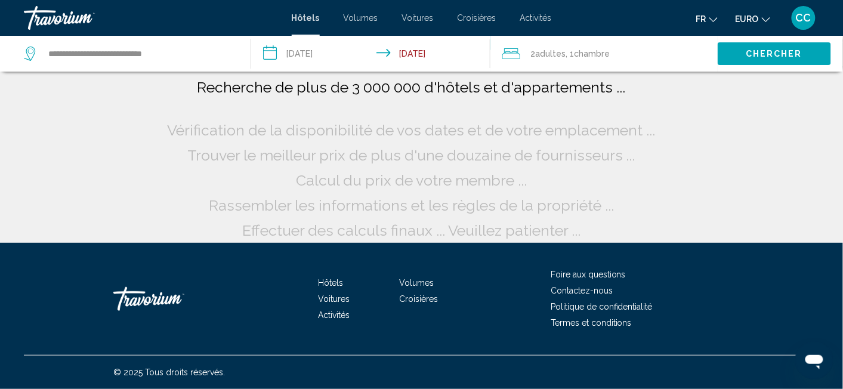
scroll to position [2, 0]
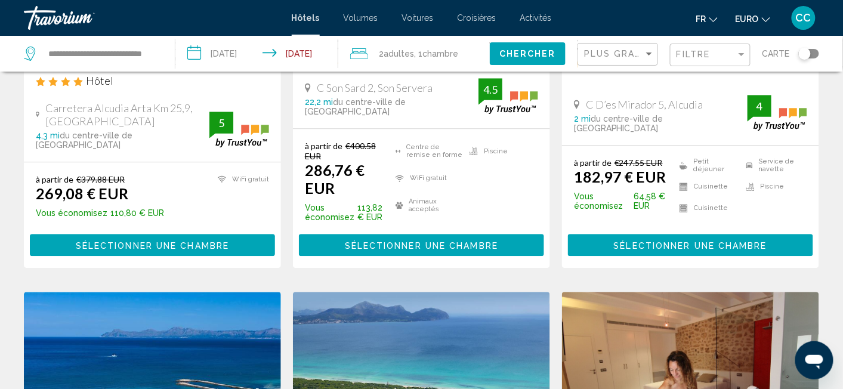
scroll to position [754, 0]
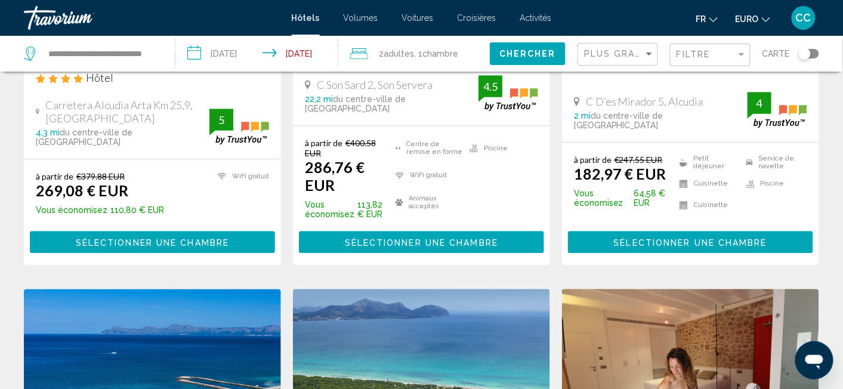
click at [151, 247] on span "Sélectionner une chambre" at bounding box center [152, 243] width 153 height 10
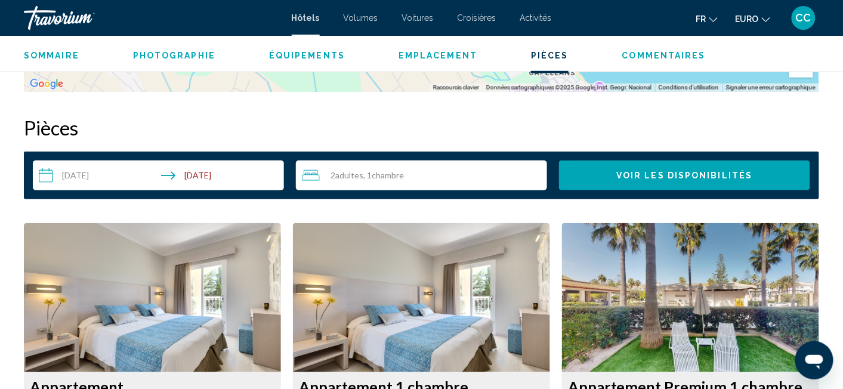
scroll to position [1276, 0]
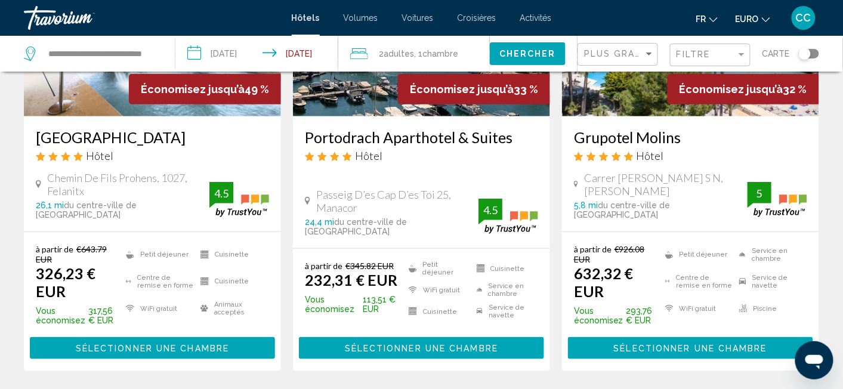
scroll to position [63, 0]
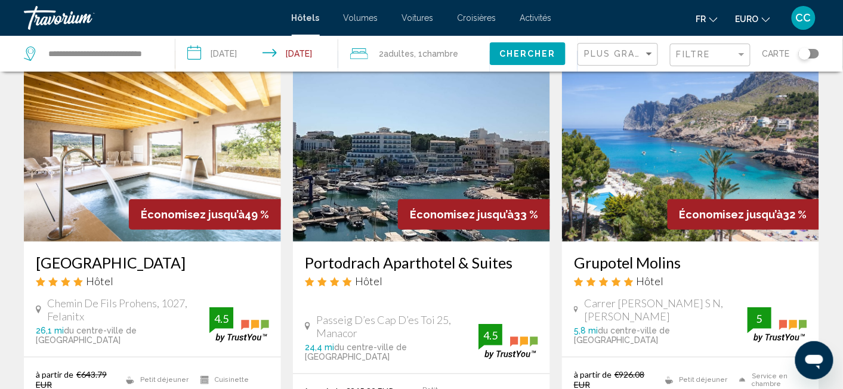
click at [355, 182] on img "Contenu principal" at bounding box center [421, 146] width 257 height 191
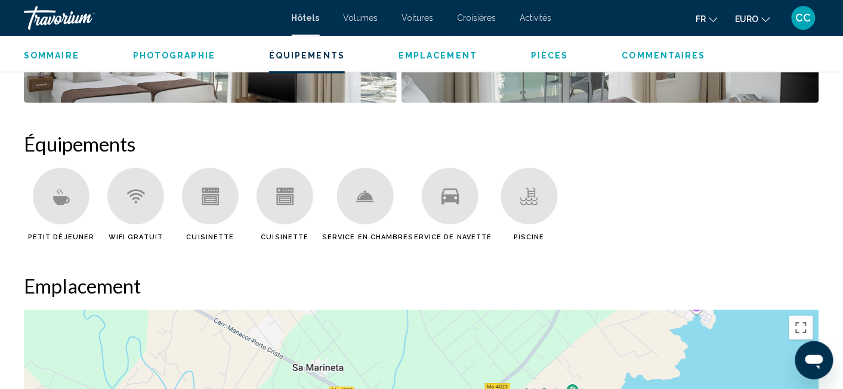
scroll to position [838, 0]
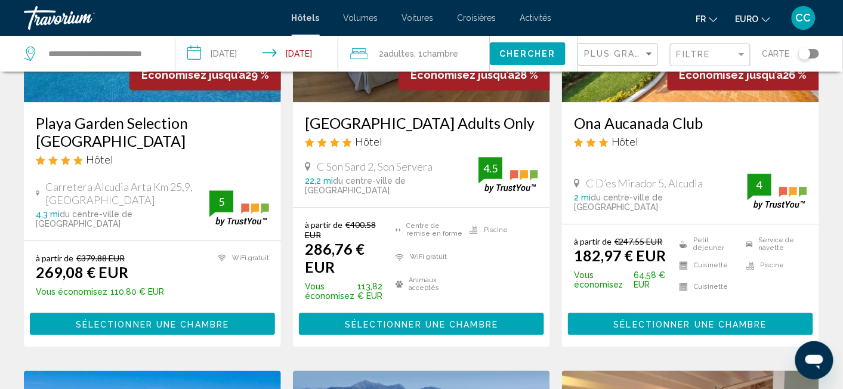
scroll to position [690, 0]
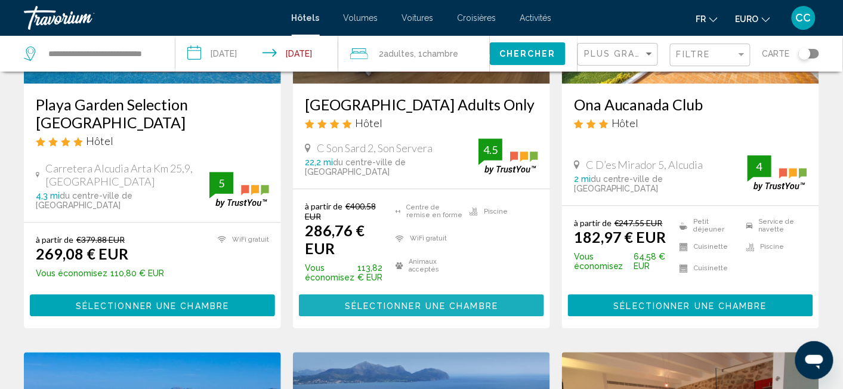
click at [446, 309] on span "Sélectionner une chambre" at bounding box center [421, 306] width 153 height 10
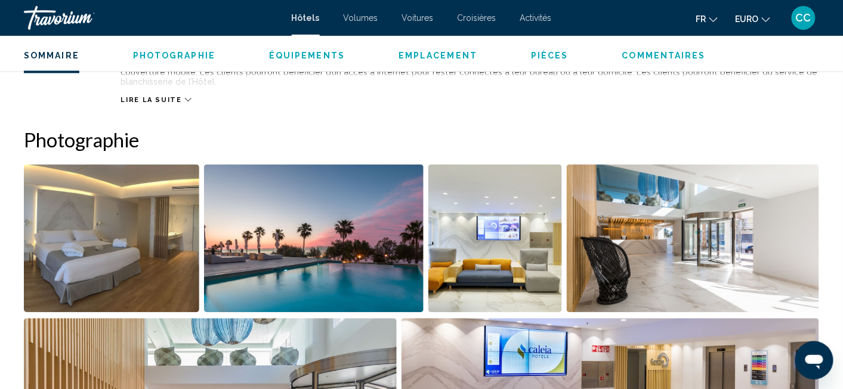
scroll to position [409, 0]
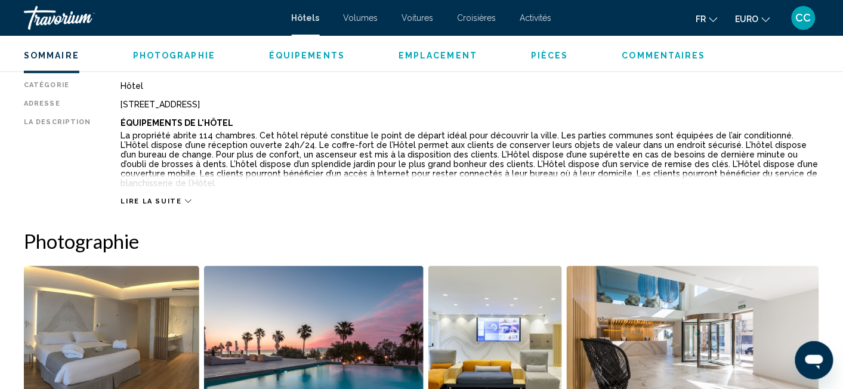
click at [782, 147] on p "La propriété abrite 114 chambres. Cet hôtel réputé constitue le point de départ…" at bounding box center [470, 159] width 699 height 57
click at [185, 198] on icon "Contenu principal" at bounding box center [188, 201] width 7 height 7
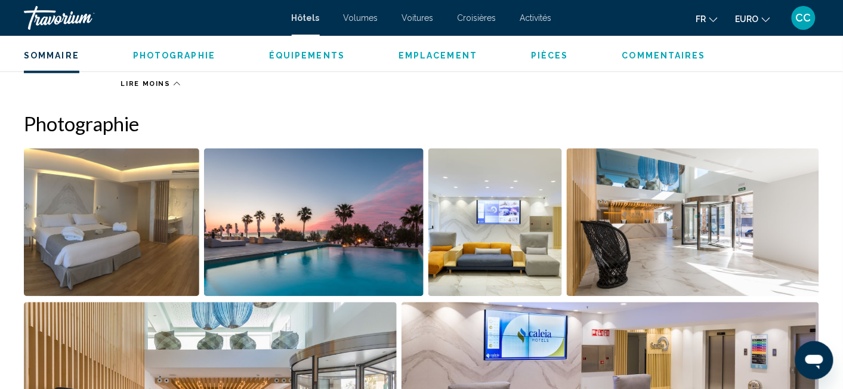
scroll to position [513, 0]
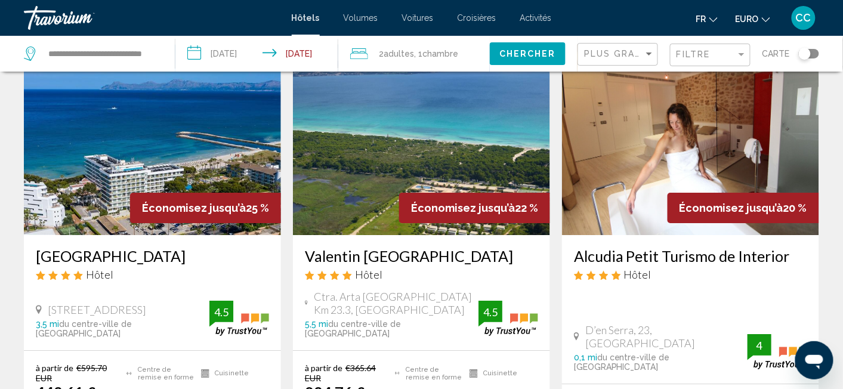
scroll to position [1130, 0]
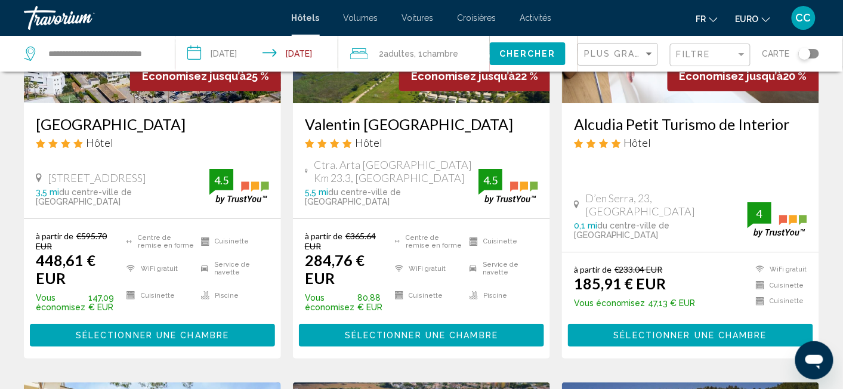
click at [686, 158] on div "Alcudia Petit Turismo de Interior Hôtel" at bounding box center [690, 136] width 233 height 43
click at [693, 133] on h3 "Alcudia Petit Turismo de Interior" at bounding box center [690, 124] width 233 height 18
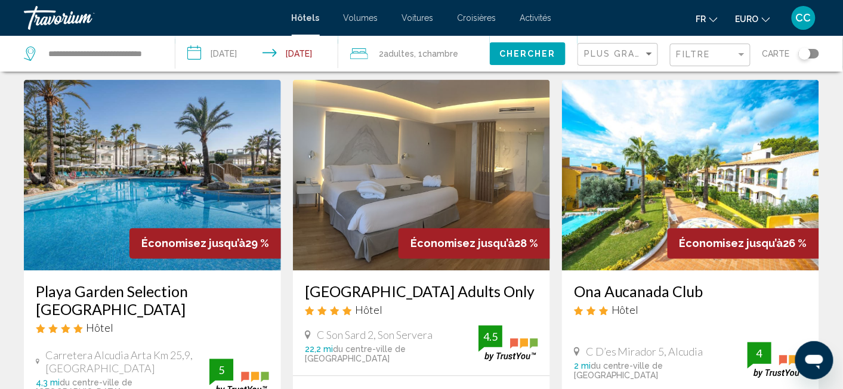
scroll to position [502, 0]
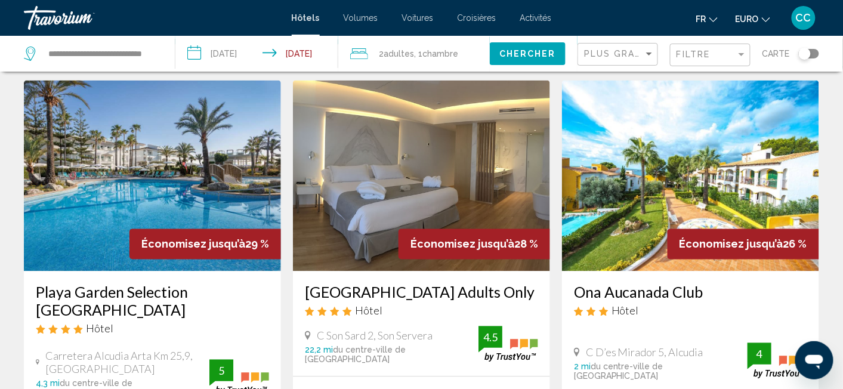
click at [172, 193] on img "Contenu principal" at bounding box center [152, 176] width 257 height 191
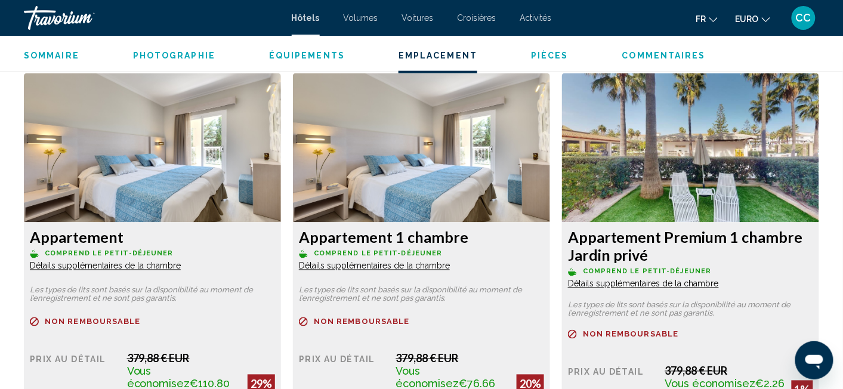
scroll to position [1464, 0]
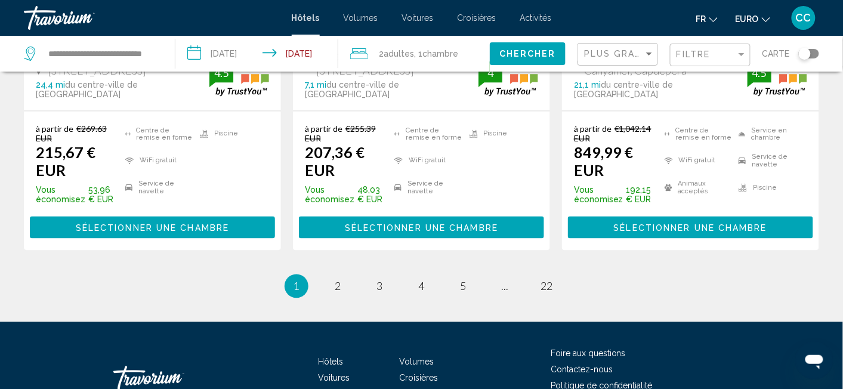
scroll to position [1759, 0]
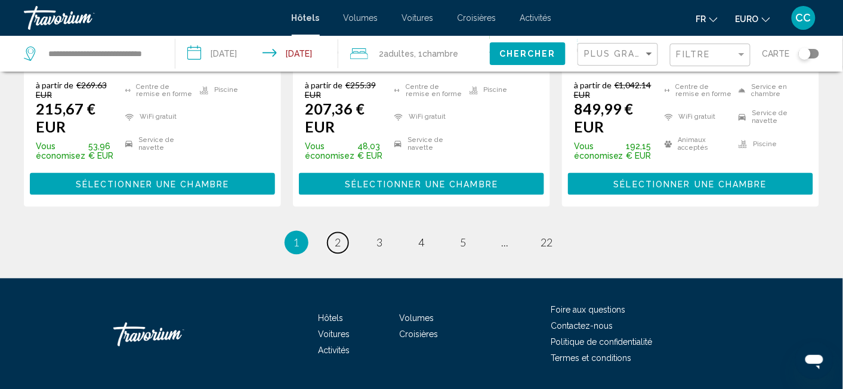
click at [340, 236] on span "2" at bounding box center [338, 242] width 6 height 13
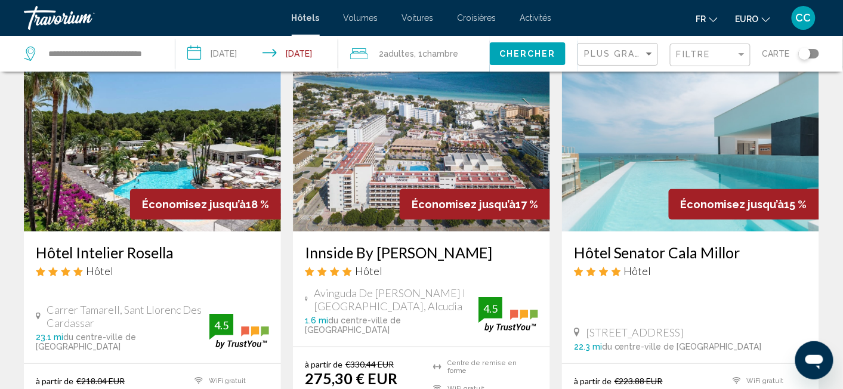
scroll to position [63, 0]
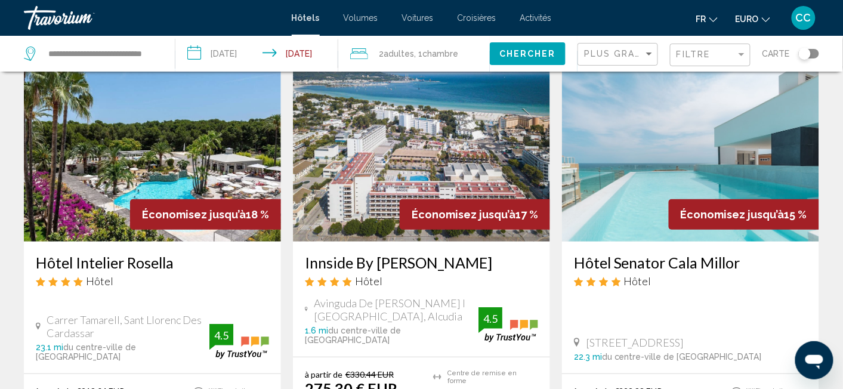
click at [150, 194] on img "Contenu principal" at bounding box center [152, 146] width 257 height 191
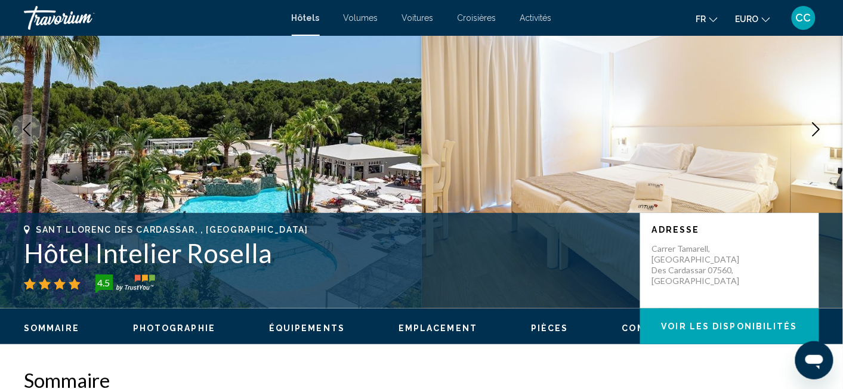
scroll to position [82, 0]
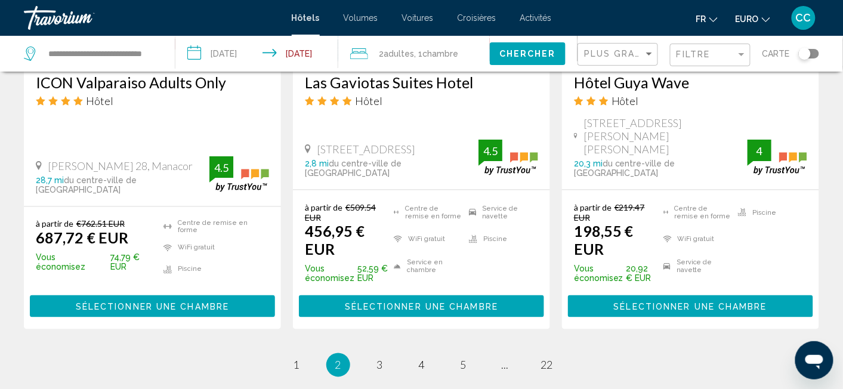
scroll to position [1696, 0]
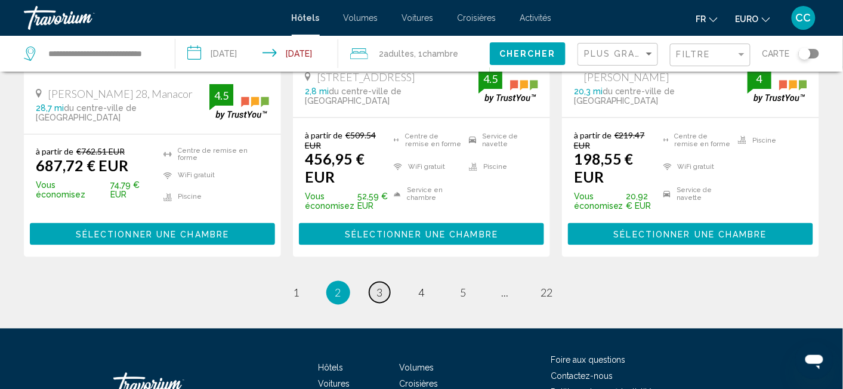
click at [379, 286] on span "3" at bounding box center [380, 292] width 6 height 13
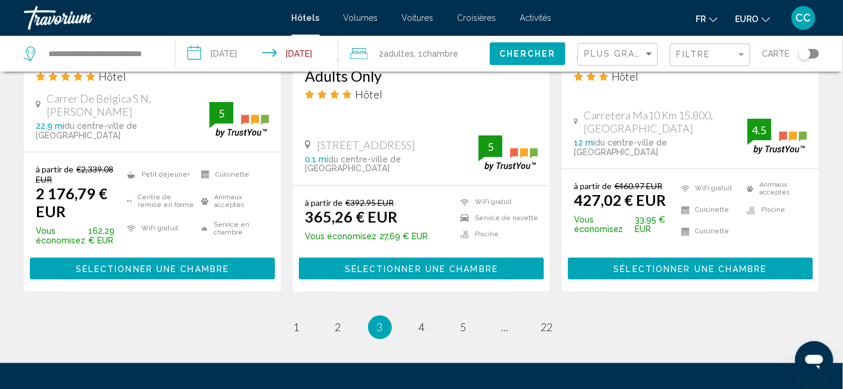
scroll to position [1696, 0]
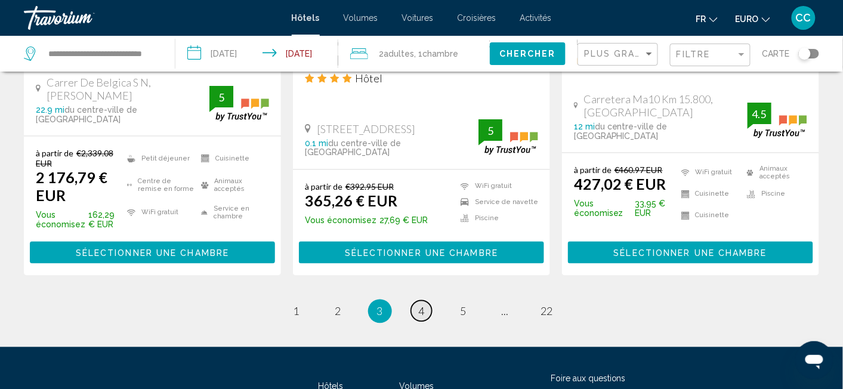
click at [420, 305] on span "4" at bounding box center [422, 311] width 6 height 13
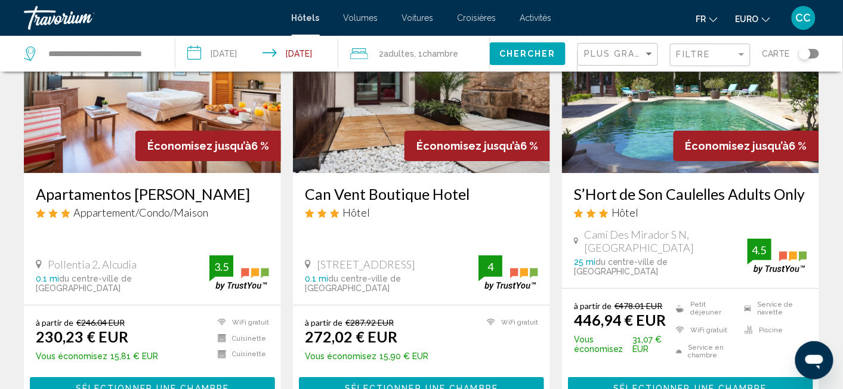
scroll to position [1130, 0]
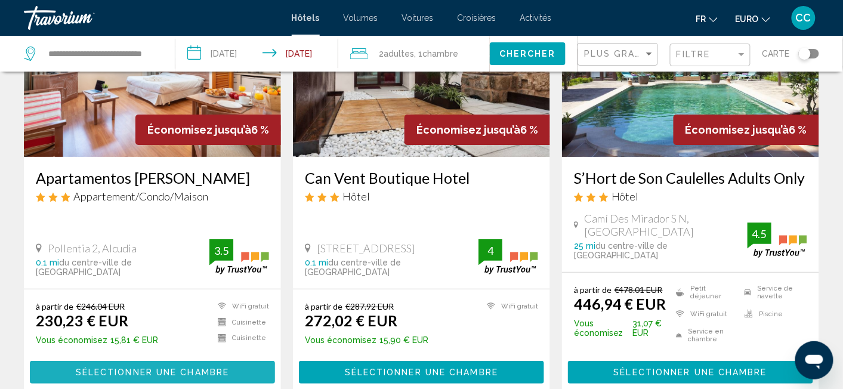
click at [172, 367] on span "Sélectionner une chambre" at bounding box center [152, 372] width 153 height 10
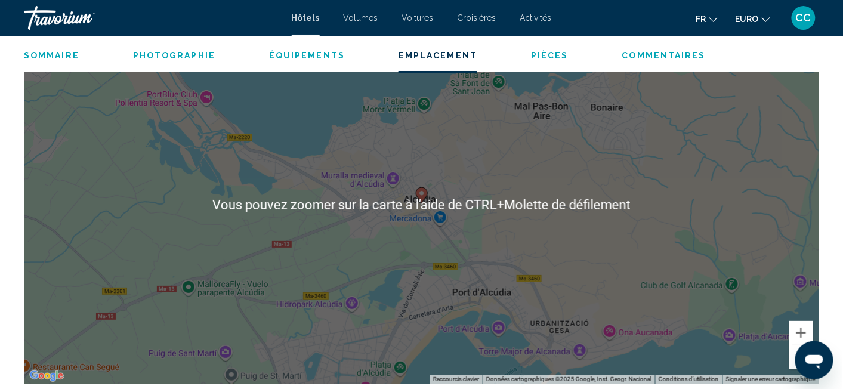
scroll to position [1151, 0]
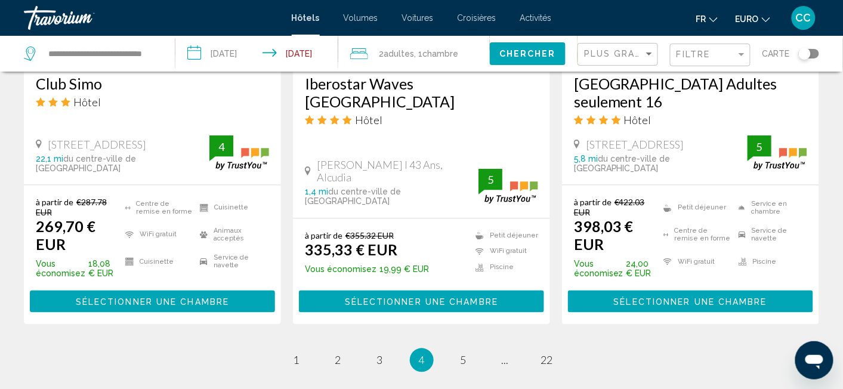
scroll to position [1696, 0]
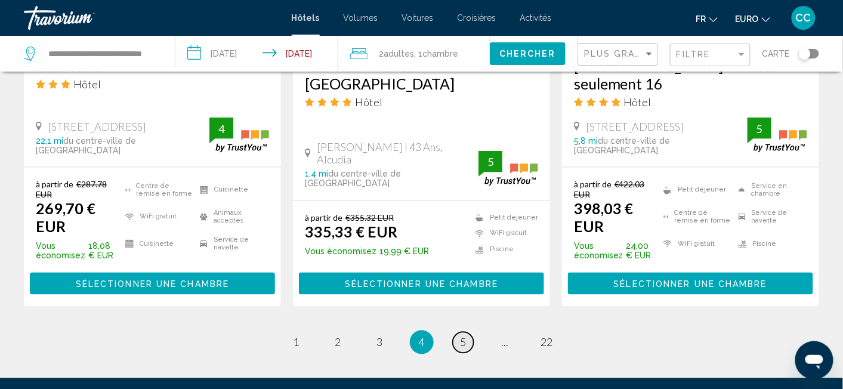
click at [470, 332] on link "page 5" at bounding box center [463, 342] width 21 height 21
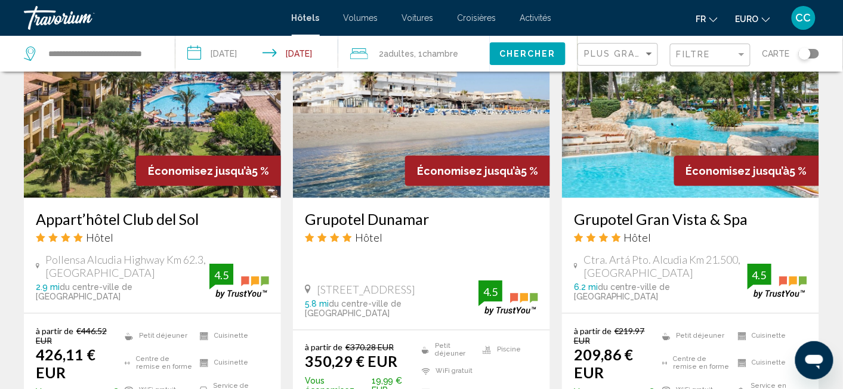
scroll to position [1507, 0]
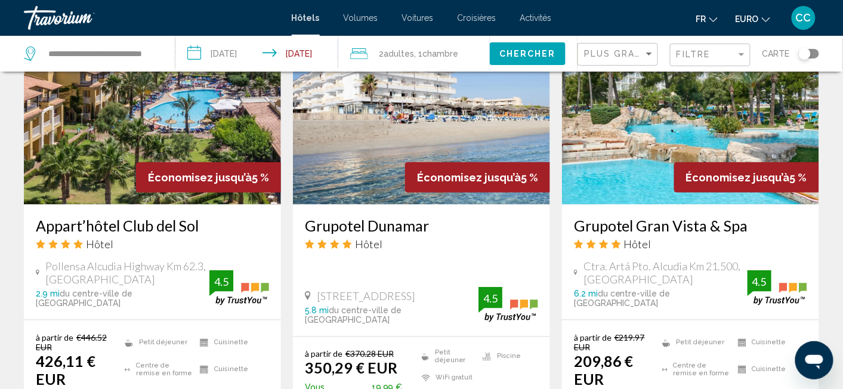
click at [621, 161] on img "Contenu principal" at bounding box center [690, 109] width 257 height 191
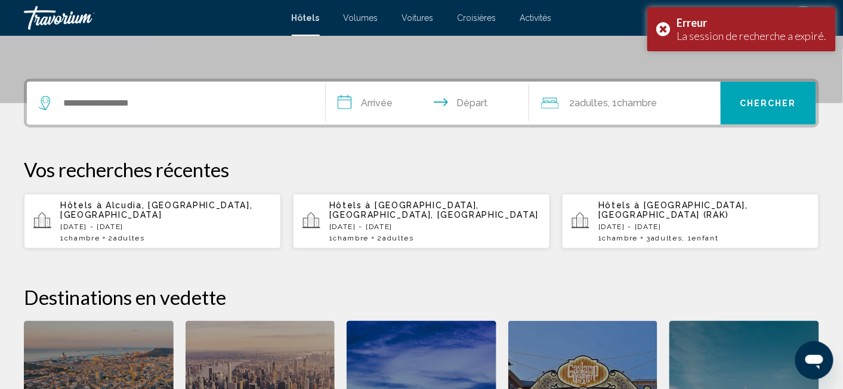
scroll to position [251, 0]
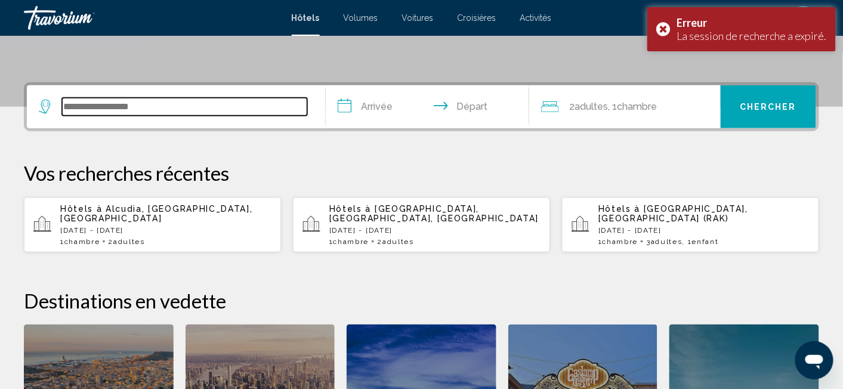
click at [106, 103] on input "Widget de recherche" at bounding box center [184, 107] width 245 height 18
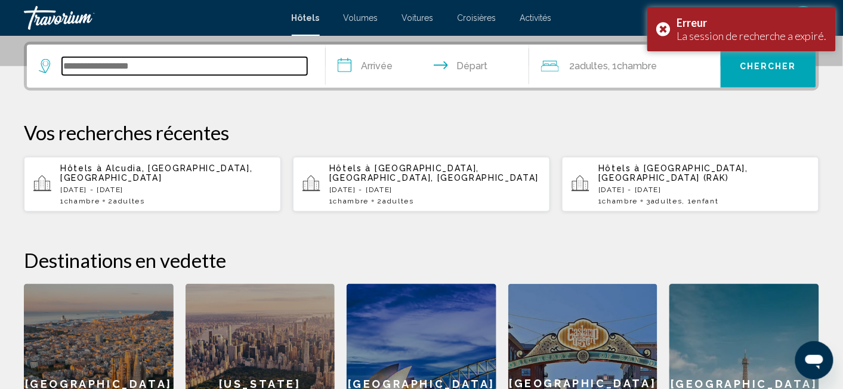
scroll to position [294, 0]
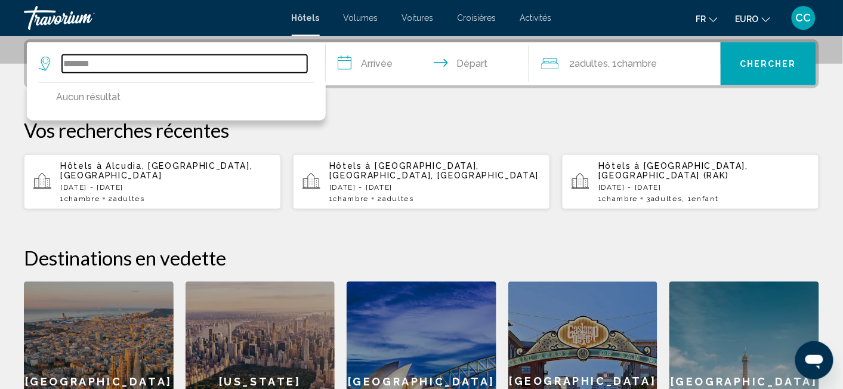
type input "*******"
click at [148, 174] on p "Hôtels à [GEOGRAPHIC_DATA], [GEOGRAPHIC_DATA], [GEOGRAPHIC_DATA]" at bounding box center [165, 170] width 211 height 19
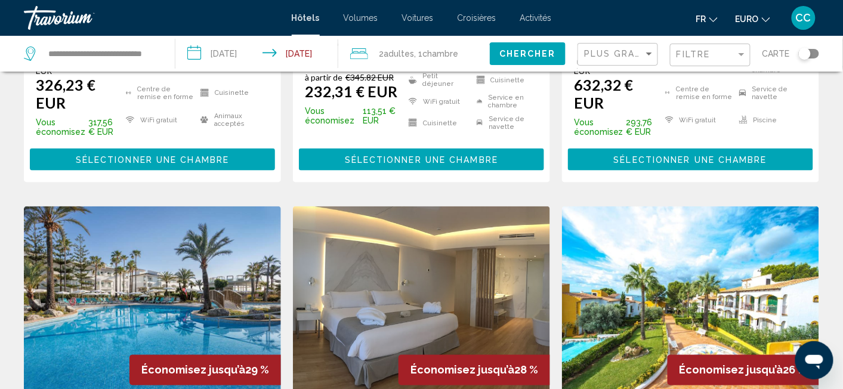
scroll to position [251, 0]
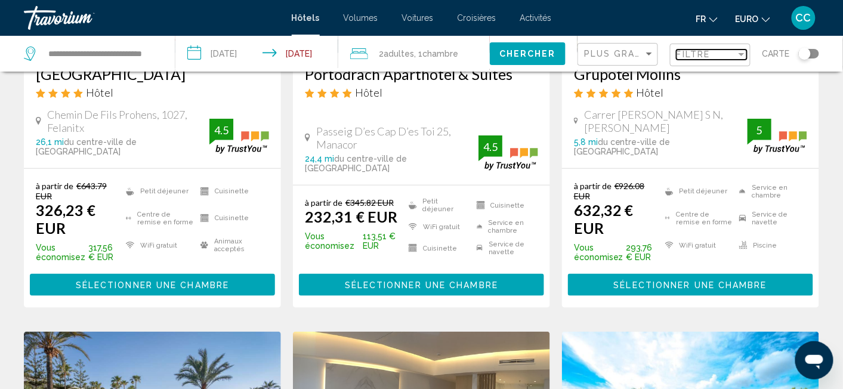
click at [716, 55] on div "Filtre" at bounding box center [707, 55] width 60 height 10
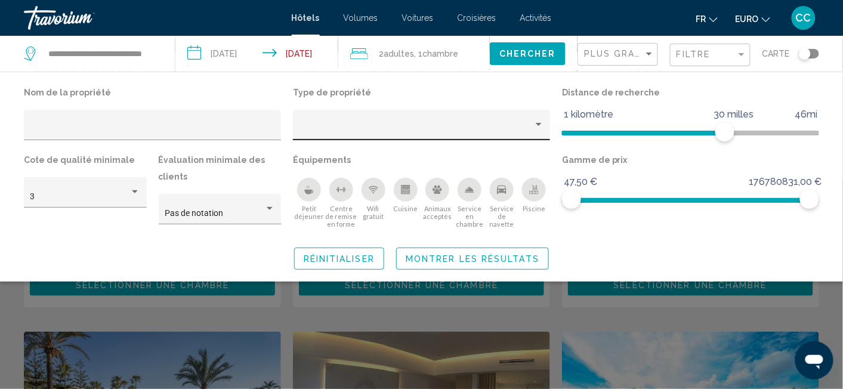
click at [526, 124] on div "Filtres d’hôtel" at bounding box center [422, 128] width 245 height 24
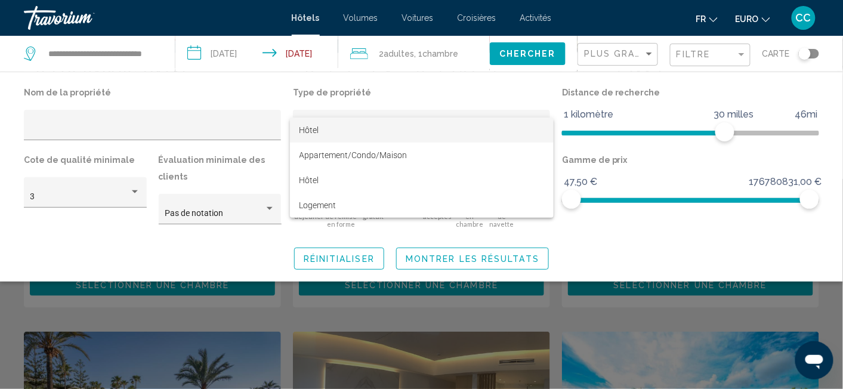
click at [634, 239] on div at bounding box center [421, 194] width 843 height 389
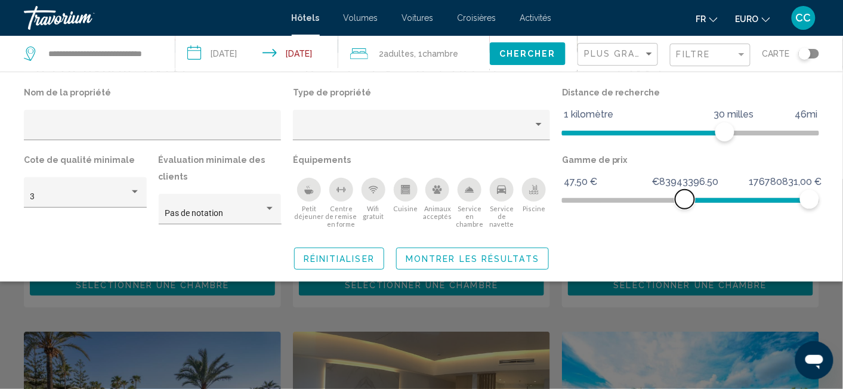
click at [685, 199] on span "Filtres d’hôtel" at bounding box center [747, 200] width 125 height 5
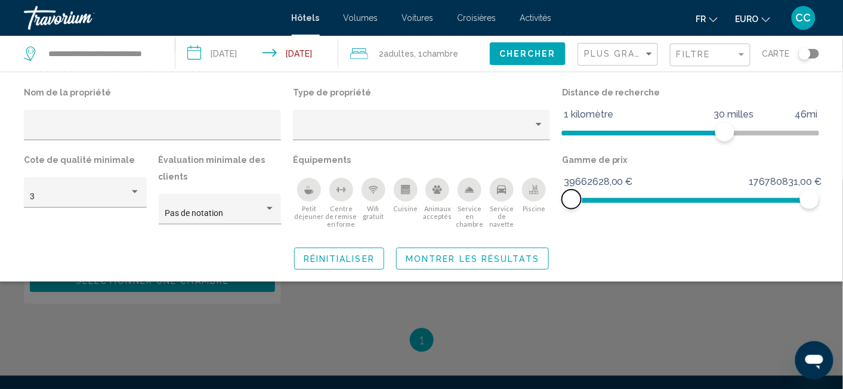
drag, startPoint x: 637, startPoint y: 199, endPoint x: 523, endPoint y: 199, distance: 113.4
click at [523, 199] on div "Nom de la propriété Type de propriété Distance de recherche 1 kilomètre 46mi 30…" at bounding box center [421, 160] width 807 height 152
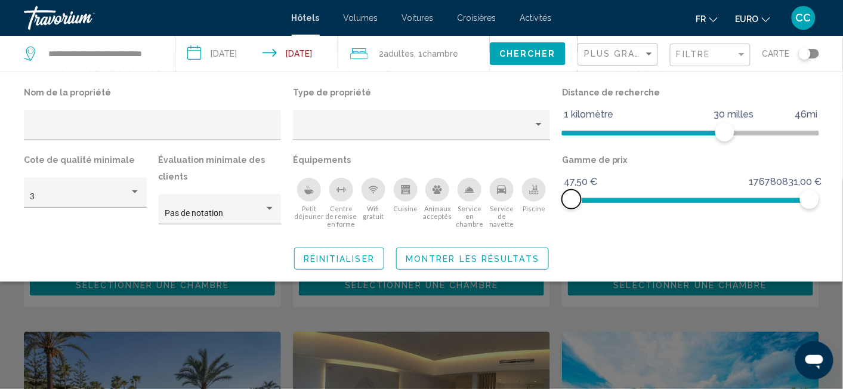
click at [544, 201] on div "Nom de la propriété Type de propriété Distance de recherche 1 kilomètre 46mi 30…" at bounding box center [421, 160] width 807 height 152
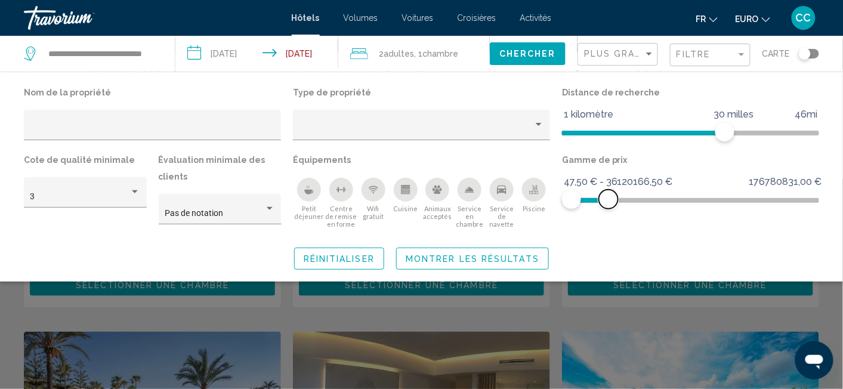
drag, startPoint x: 813, startPoint y: 198, endPoint x: 609, endPoint y: 213, distance: 204.6
click at [609, 213] on div "Gamme de prix 47,50 € 176780831,00 € 47,50 € 36120166,50 € 47,50 € - 36120166,5…" at bounding box center [690, 194] width 269 height 84
click at [738, 52] on div "Filtre" at bounding box center [741, 55] width 11 height 10
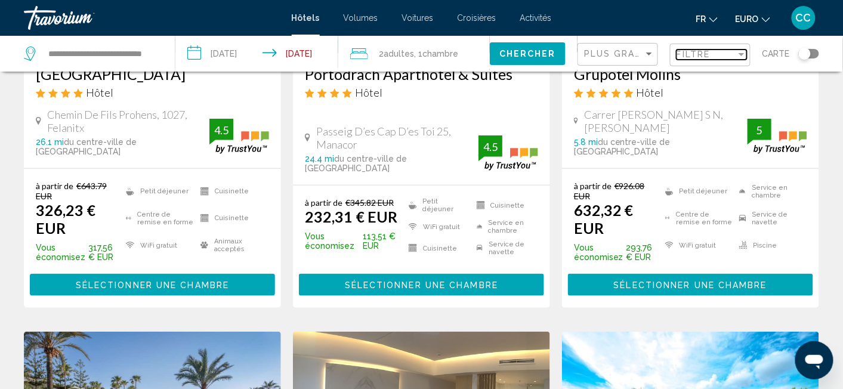
click at [738, 52] on div "Filtre" at bounding box center [741, 55] width 11 height 10
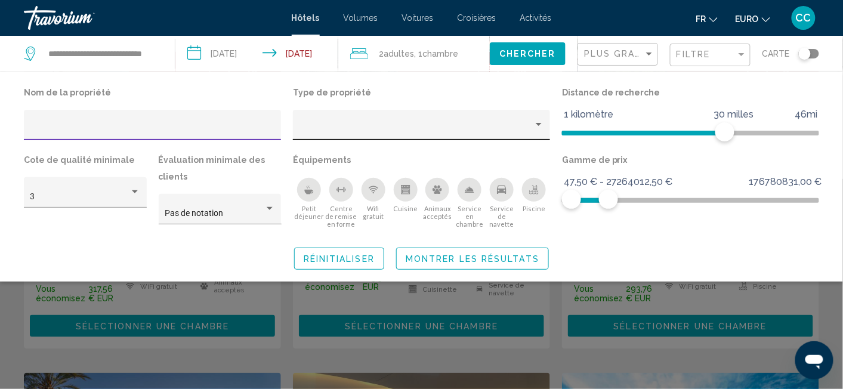
scroll to position [188, 0]
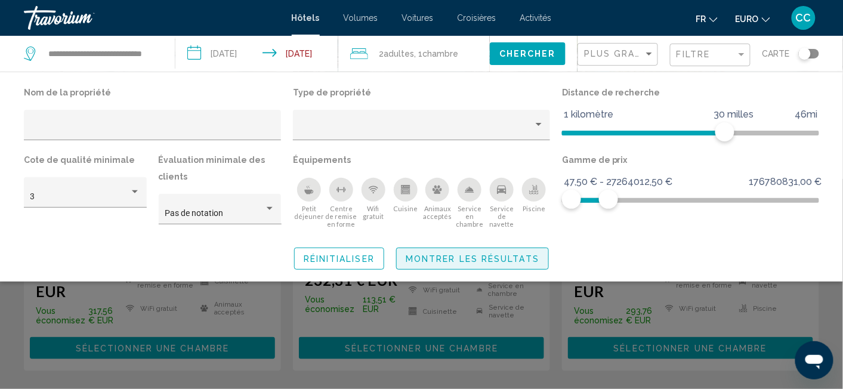
click at [446, 260] on span "Montrer les résultats" at bounding box center [473, 259] width 134 height 10
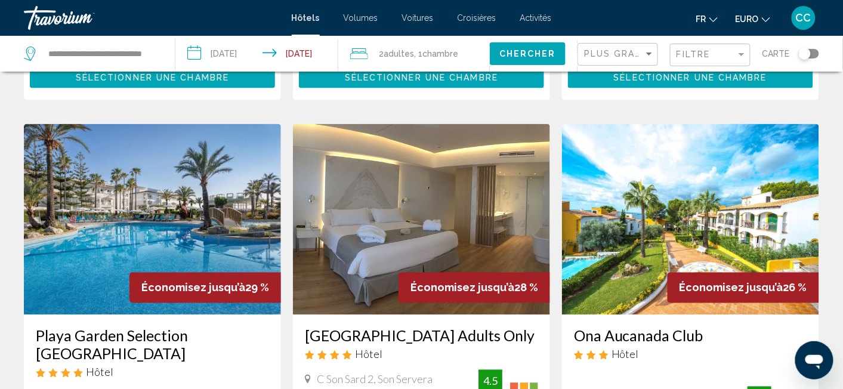
scroll to position [439, 0]
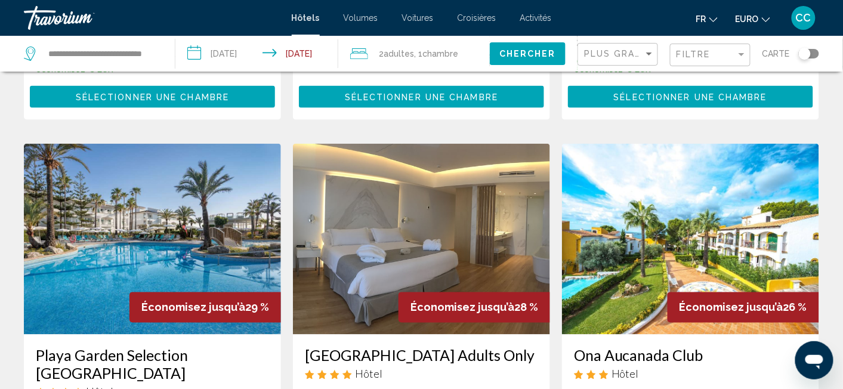
click at [681, 221] on img "Contenu principal" at bounding box center [690, 239] width 257 height 191
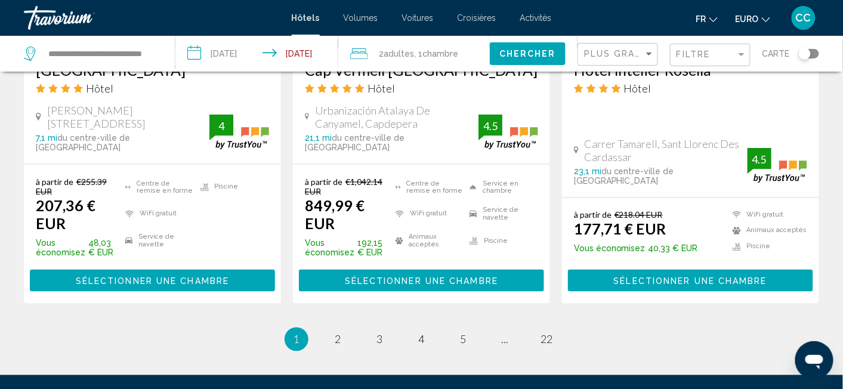
scroll to position [1759, 0]
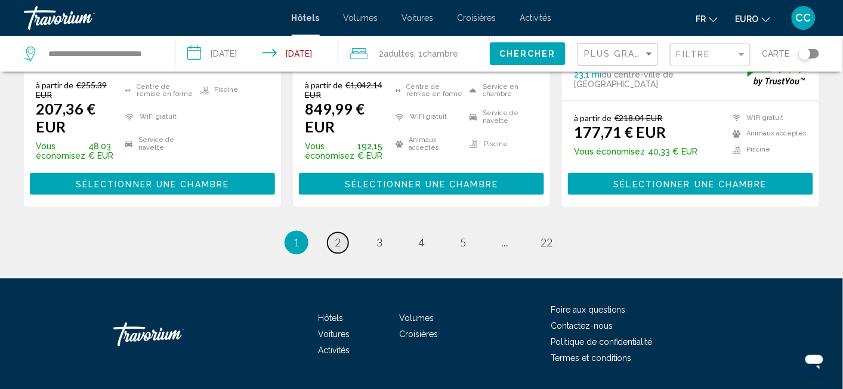
click at [339, 236] on span "2" at bounding box center [338, 242] width 6 height 13
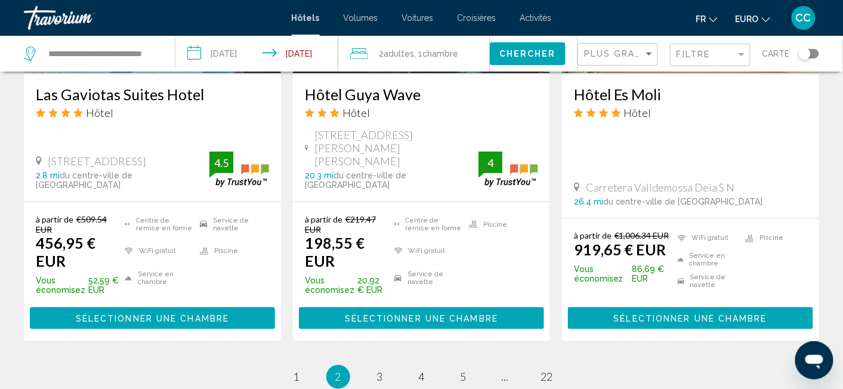
scroll to position [1696, 0]
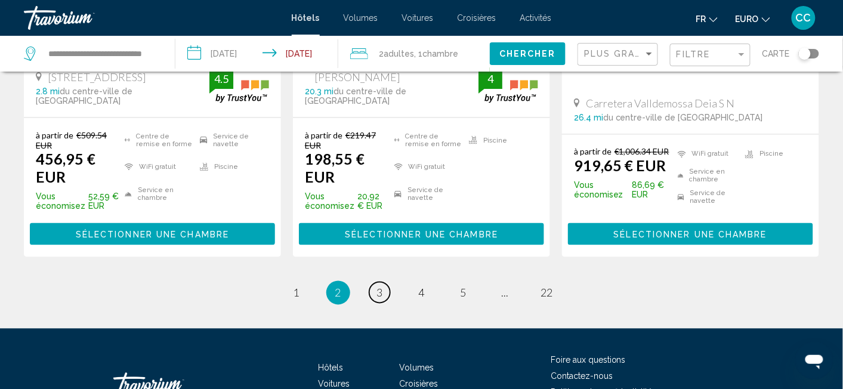
click at [384, 282] on link "page 3" at bounding box center [379, 292] width 21 height 21
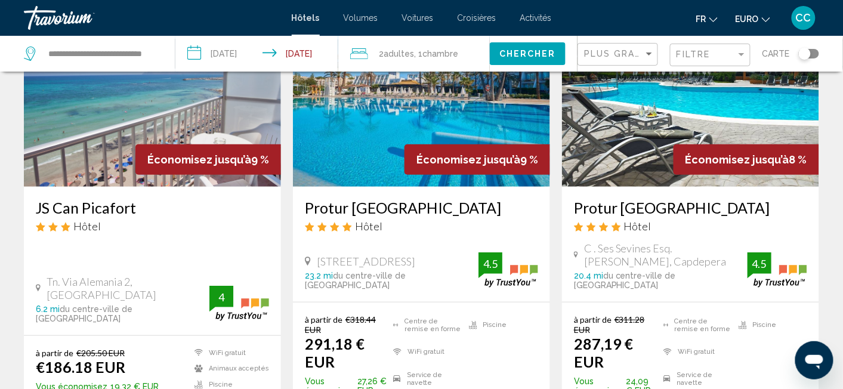
scroll to position [125, 0]
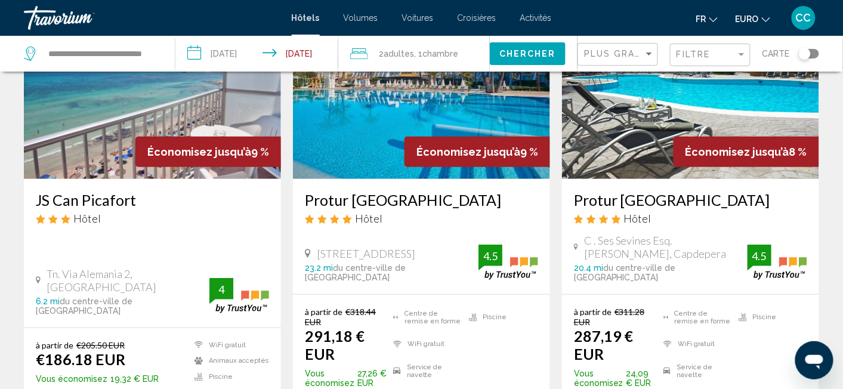
click at [154, 266] on div "JS Can Picafort Hôtel Tn. [GEOGRAPHIC_DATA], [GEOGRAPHIC_DATA] 6.2 mi du centre…" at bounding box center [152, 253] width 257 height 149
click at [208, 161] on div "Économisez jusqu’à 9 %" at bounding box center [208, 152] width 146 height 30
click at [161, 110] on img "Contenu principal" at bounding box center [152, 83] width 257 height 191
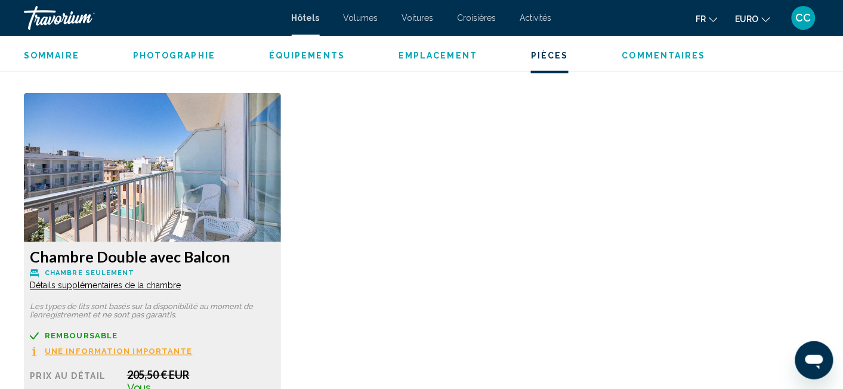
scroll to position [1464, 0]
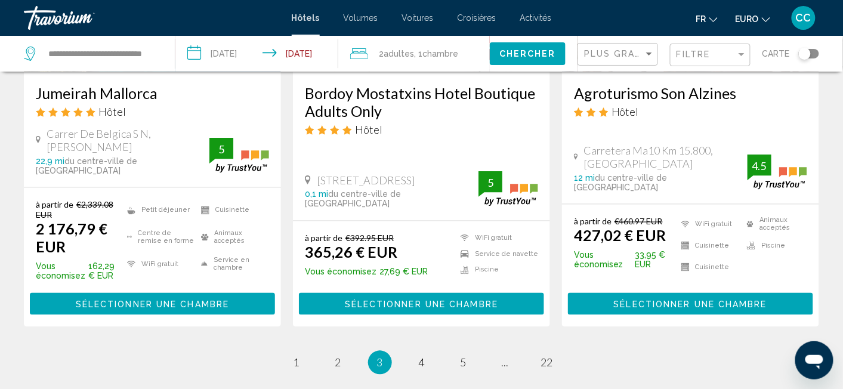
scroll to position [1696, 0]
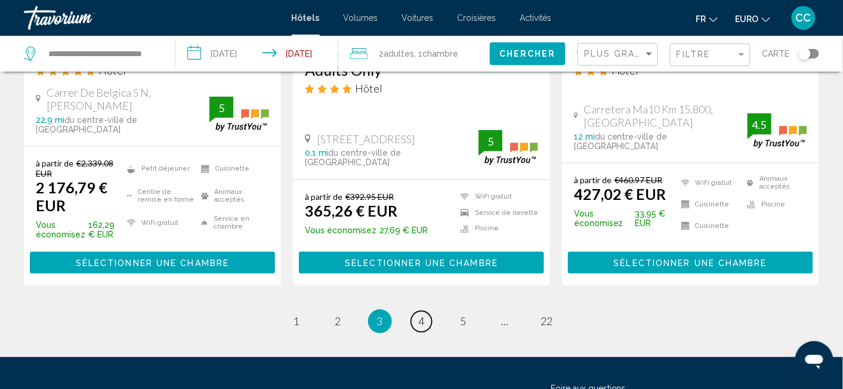
drag, startPoint x: 426, startPoint y: 269, endPoint x: 420, endPoint y: 268, distance: 6.1
click at [423, 312] on link "page 4" at bounding box center [421, 322] width 21 height 21
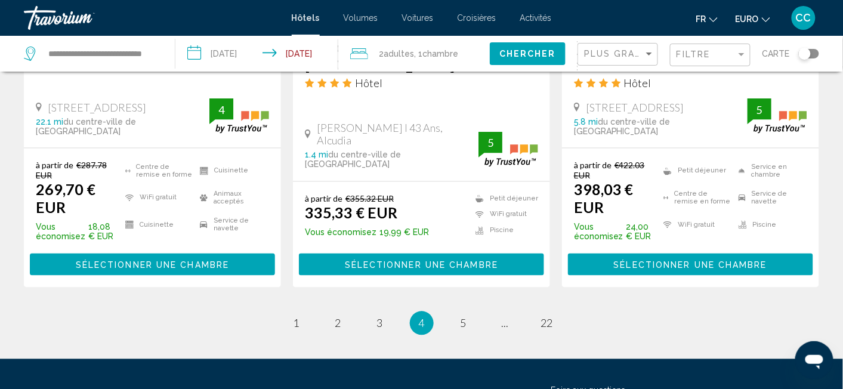
scroll to position [1777, 0]
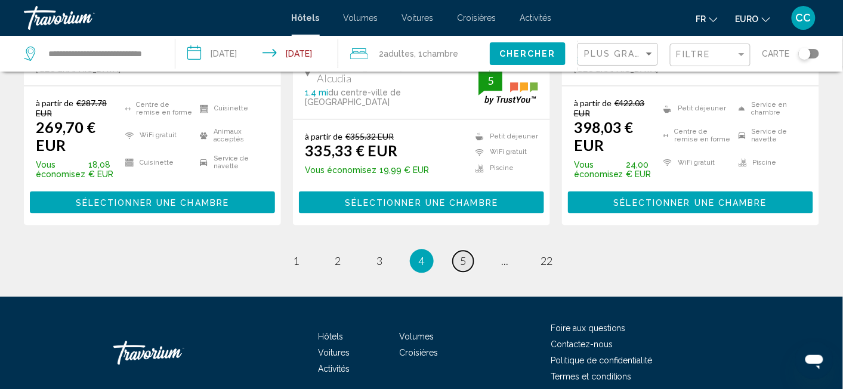
click at [467, 251] on link "page 5" at bounding box center [463, 261] width 21 height 21
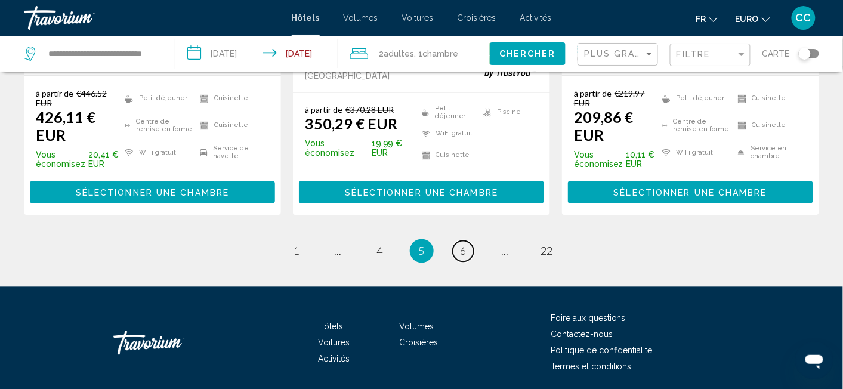
scroll to position [1759, 0]
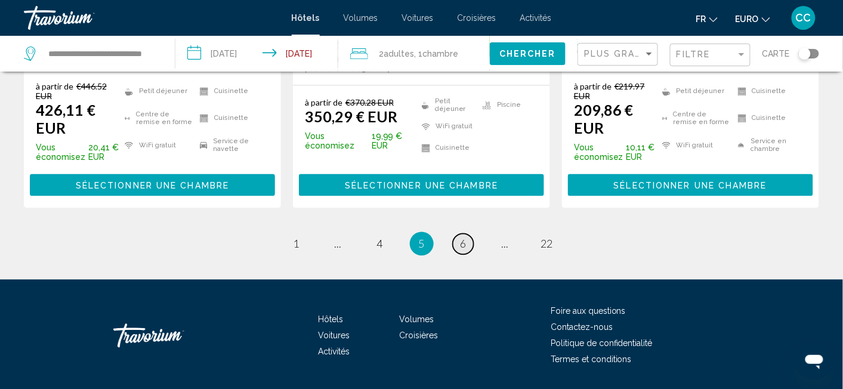
click at [467, 234] on link "page 6" at bounding box center [463, 244] width 21 height 21
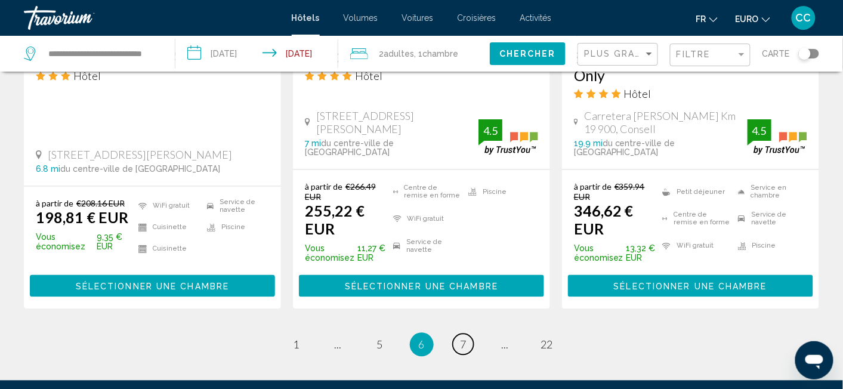
scroll to position [1759, 0]
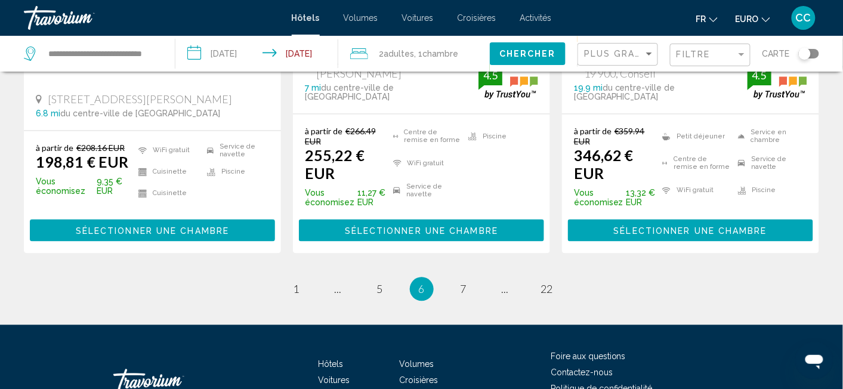
click at [474, 277] on li "page 7" at bounding box center [464, 289] width 24 height 24
click at [468, 279] on link "page 7" at bounding box center [463, 289] width 21 height 21
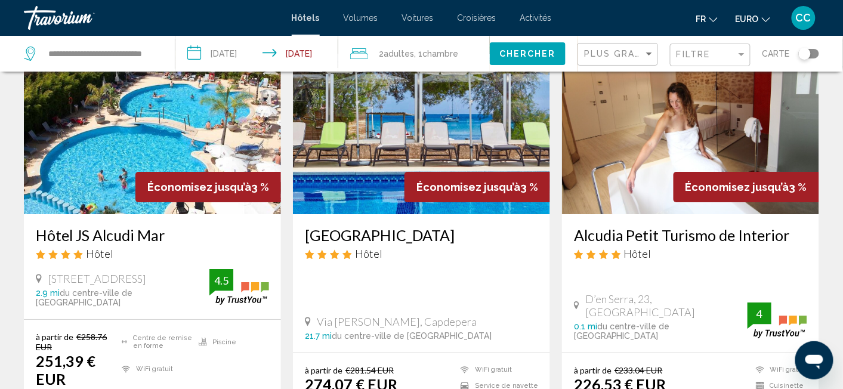
scroll to position [1005, 0]
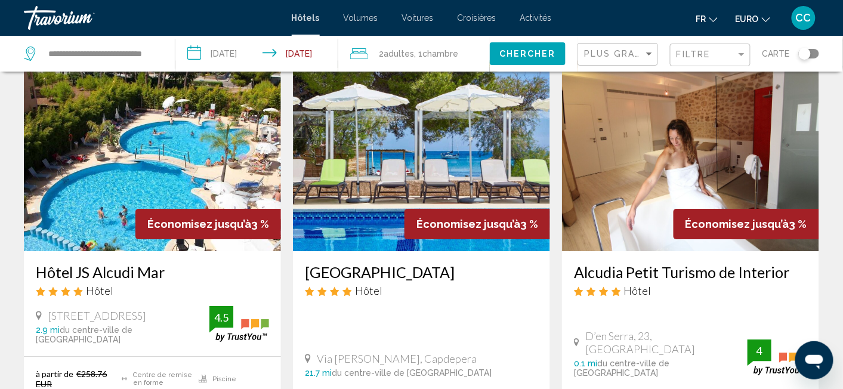
click at [178, 159] on img "Contenu principal" at bounding box center [152, 155] width 257 height 191
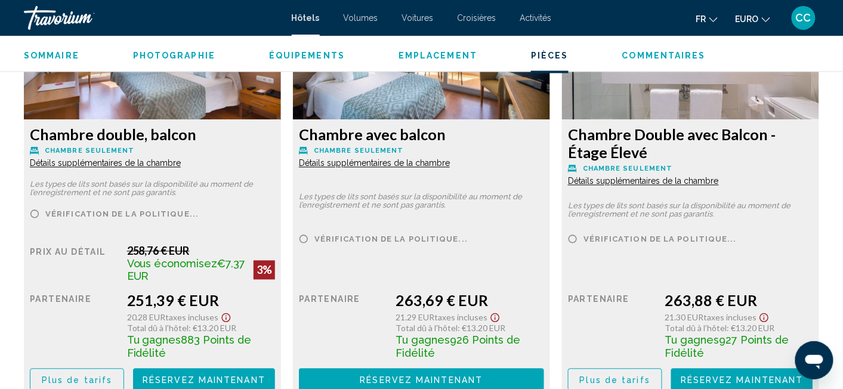
scroll to position [1716, 0]
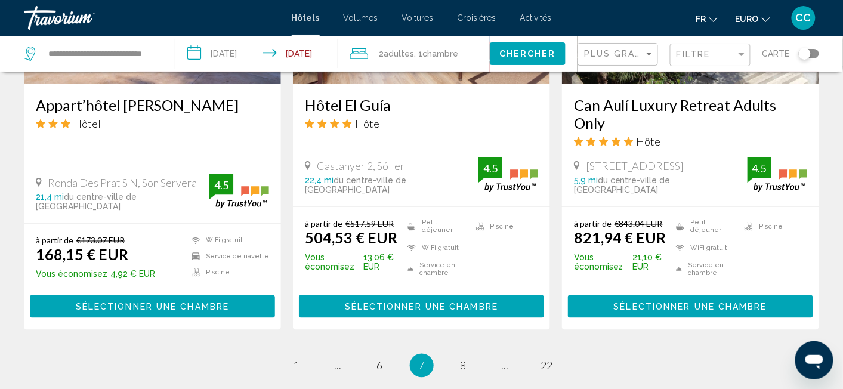
scroll to position [1633, 0]
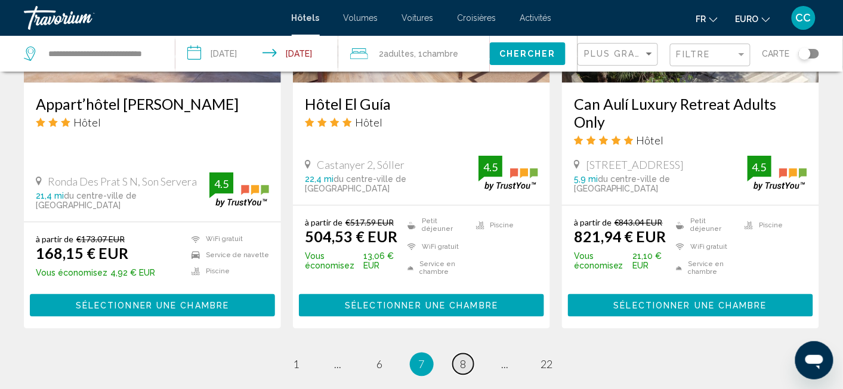
click at [468, 354] on link "page 8" at bounding box center [463, 364] width 21 height 21
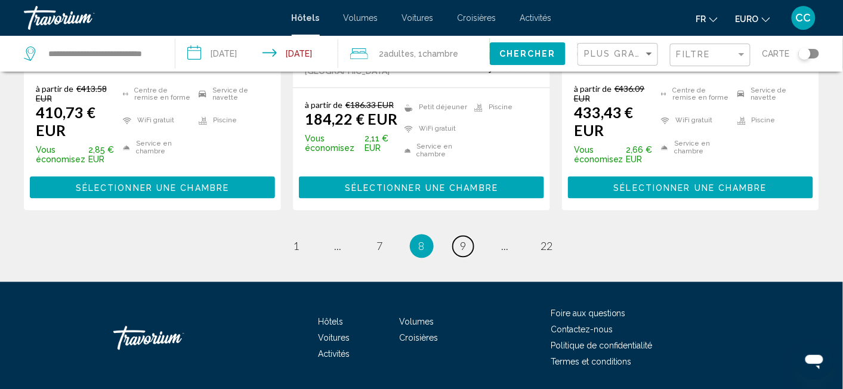
scroll to position [1759, 0]
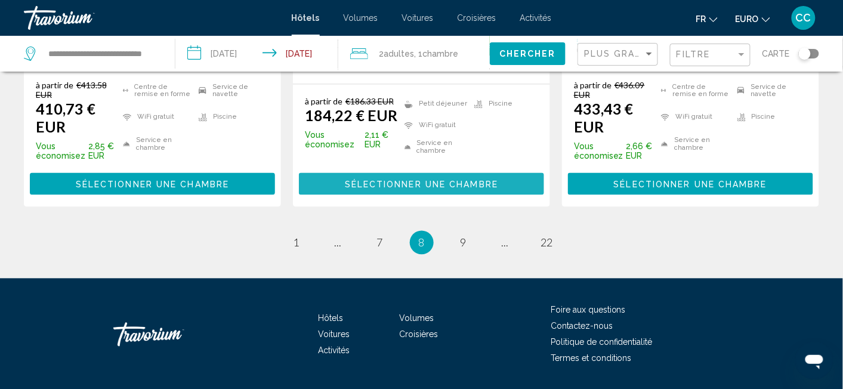
click at [408, 189] on span "Sélectionner une chambre" at bounding box center [421, 185] width 153 height 10
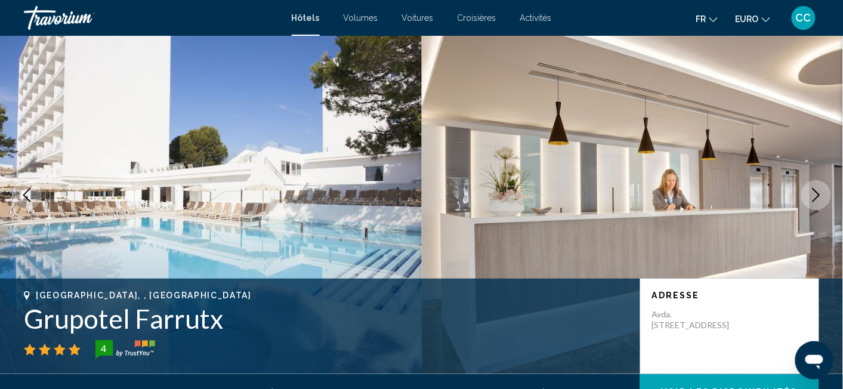
scroll to position [334, 0]
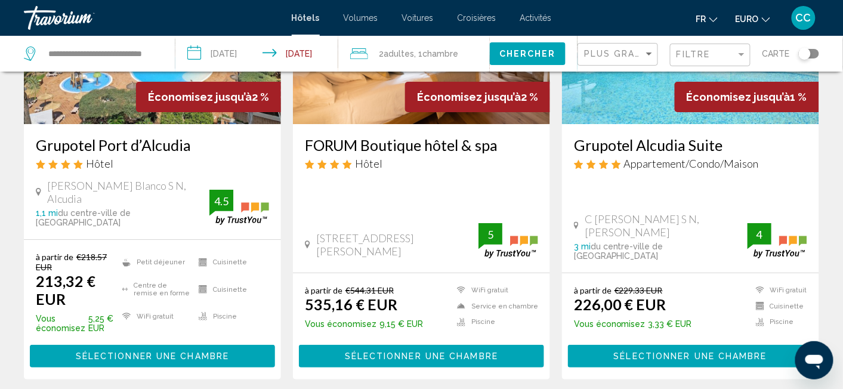
scroll to position [1130, 0]
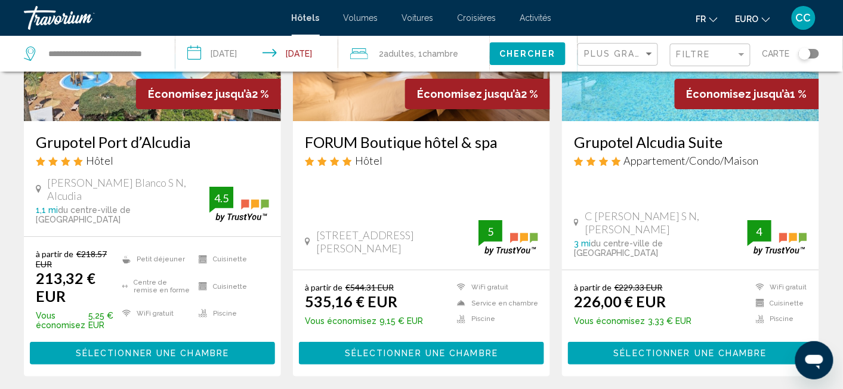
click at [670, 349] on span "Sélectionner une chambre" at bounding box center [690, 354] width 153 height 10
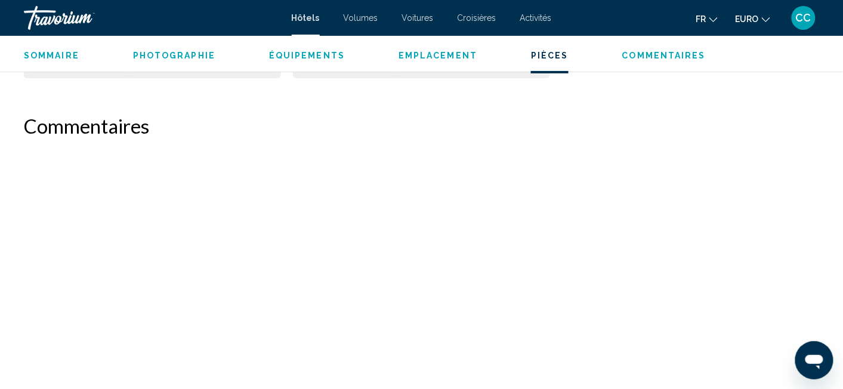
scroll to position [2469, 0]
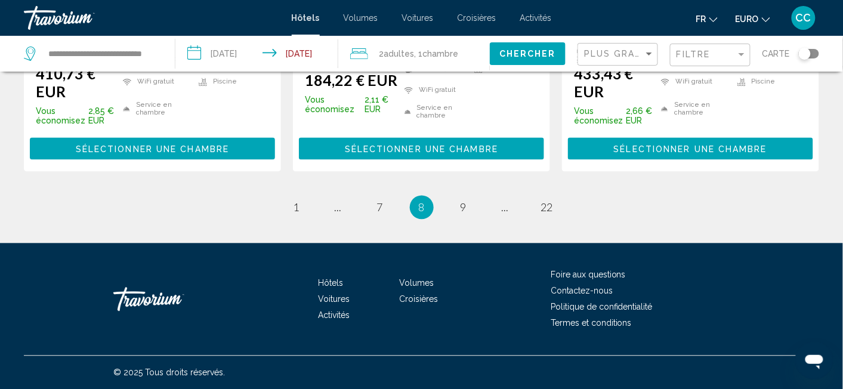
scroll to position [1794, 0]
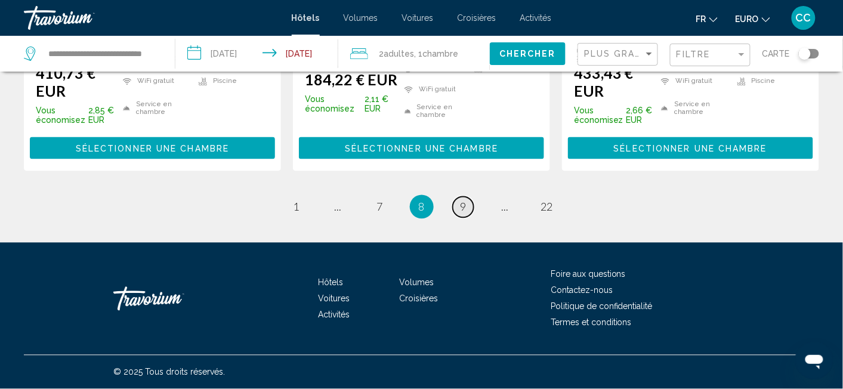
click at [461, 209] on span "9" at bounding box center [464, 207] width 6 height 13
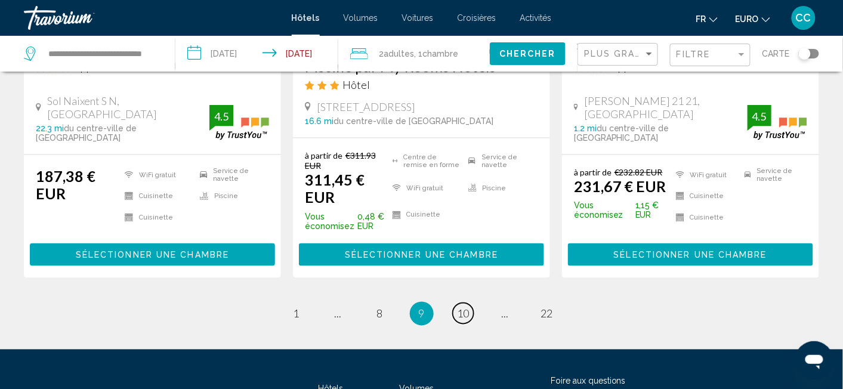
scroll to position [1507, 0]
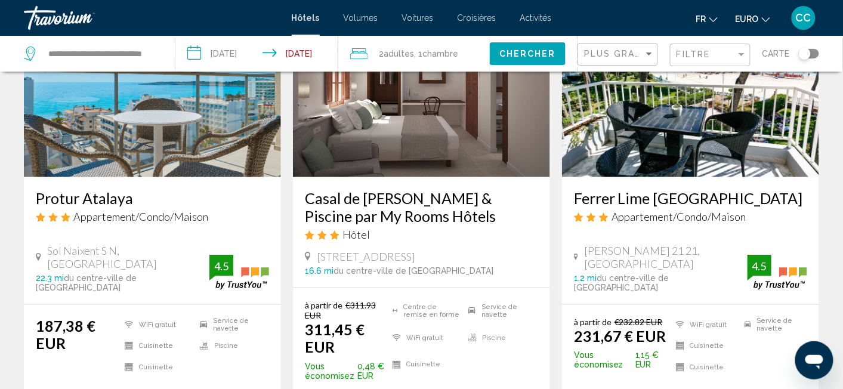
click at [127, 211] on div "Protur Atalaya Appartement/Condo/Maison" at bounding box center [152, 210] width 233 height 43
click at [141, 163] on img "Contenu principal" at bounding box center [152, 81] width 257 height 191
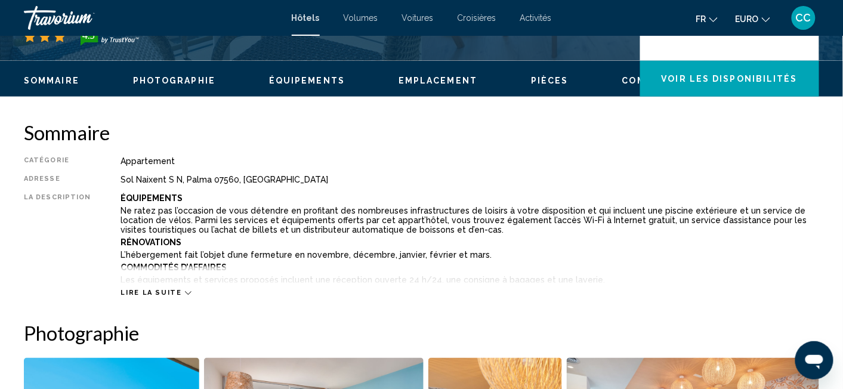
scroll to position [334, 0]
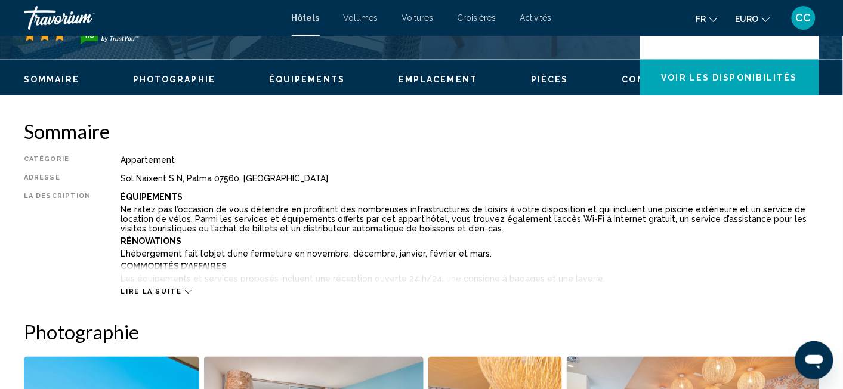
click at [172, 293] on span "Lire la suite" at bounding box center [151, 292] width 61 height 8
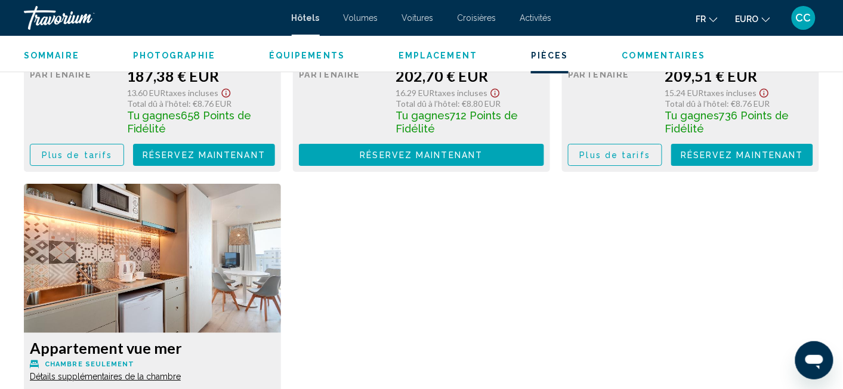
scroll to position [2281, 0]
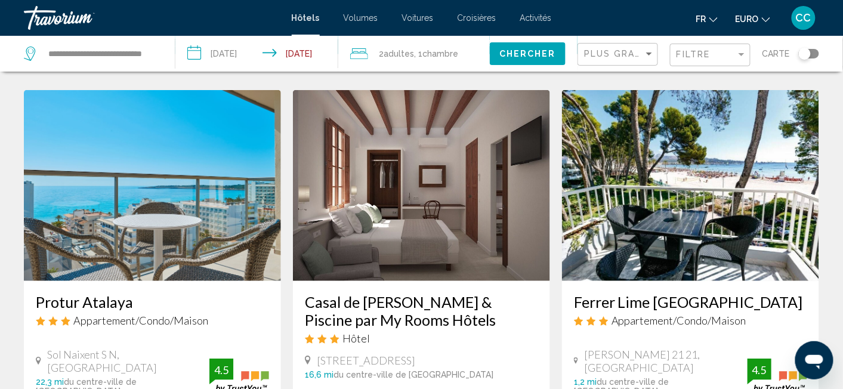
scroll to position [1381, 0]
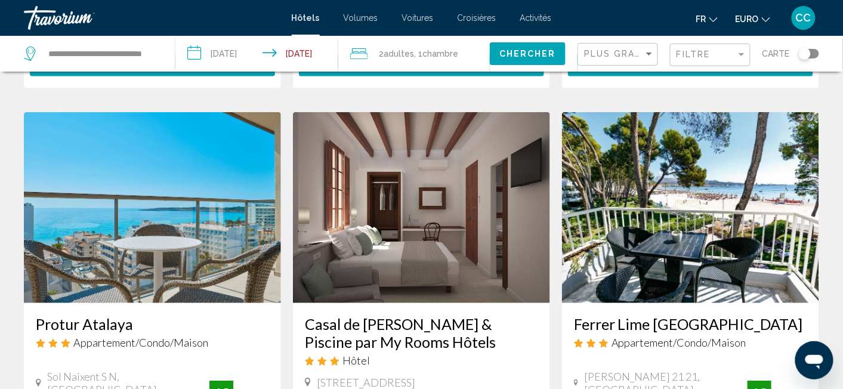
click at [661, 232] on img "Contenu principal" at bounding box center [690, 207] width 257 height 191
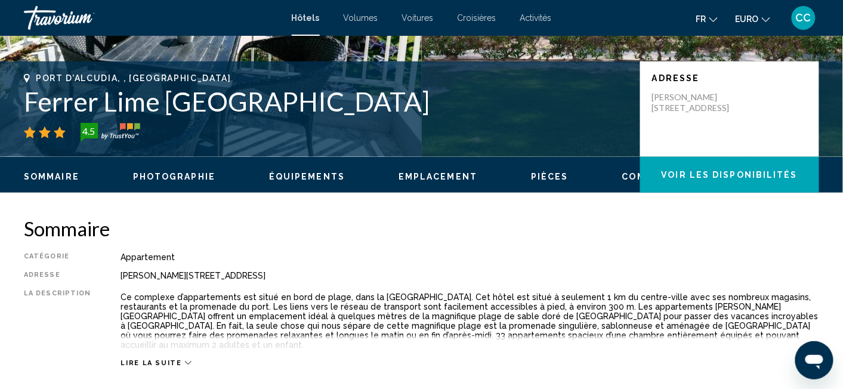
scroll to position [334, 0]
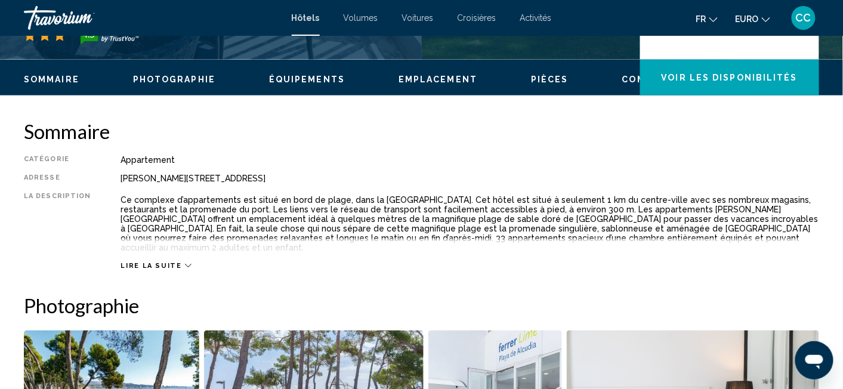
click at [163, 262] on span "Lire la suite" at bounding box center [151, 266] width 61 height 8
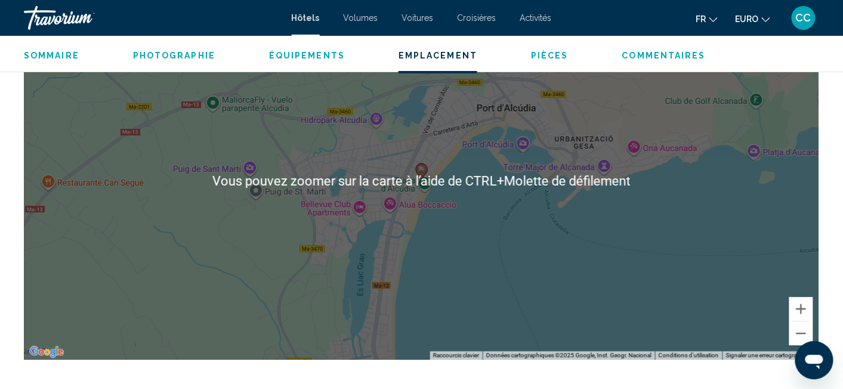
scroll to position [962, 0]
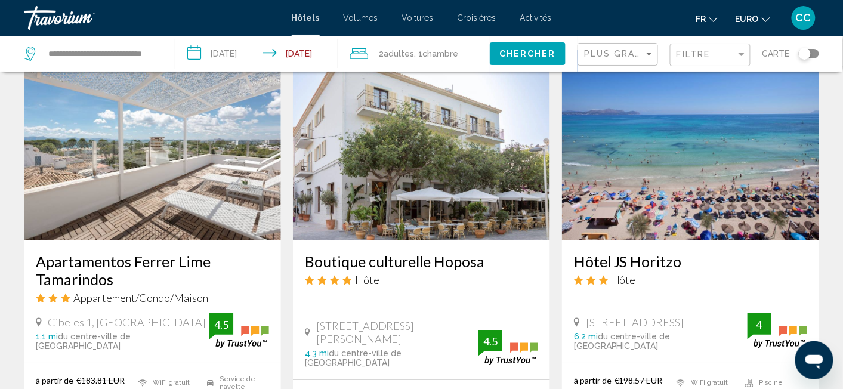
scroll to position [1005, 0]
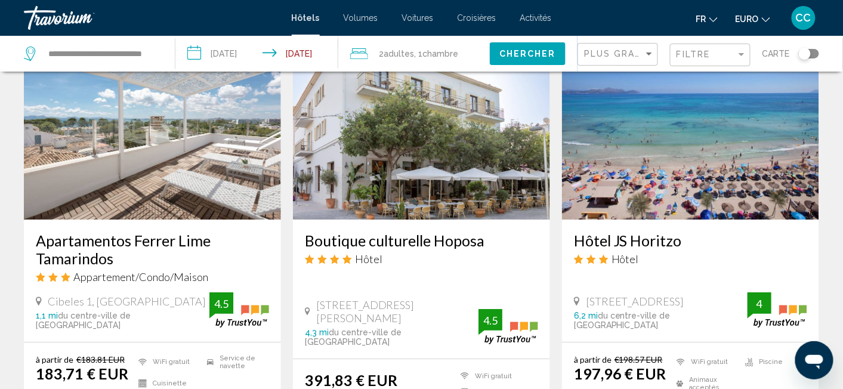
click at [720, 186] on img "Contenu principal" at bounding box center [690, 124] width 257 height 191
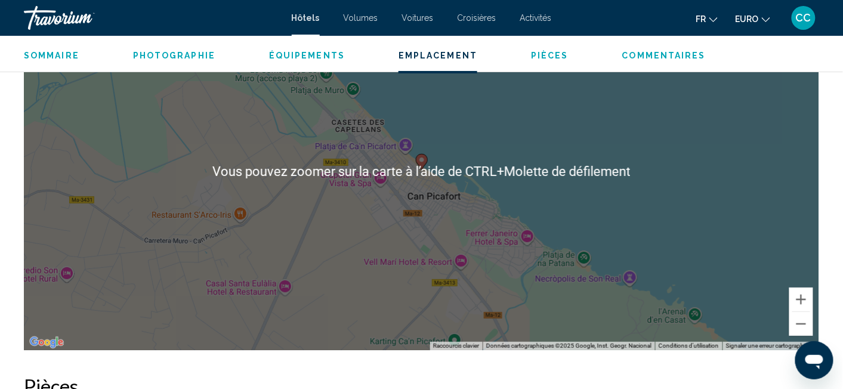
scroll to position [1213, 0]
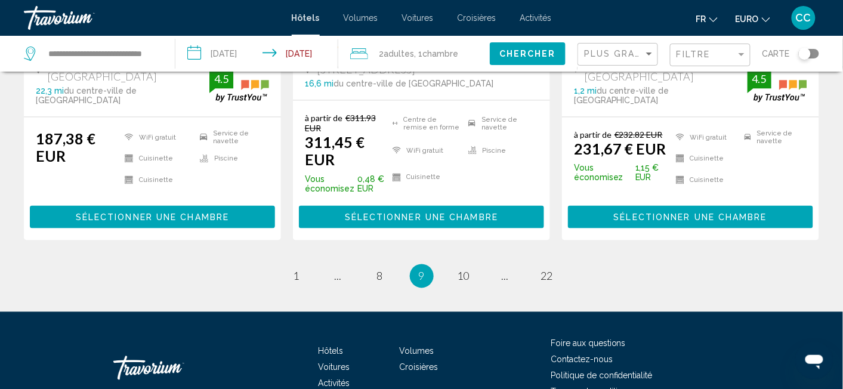
scroll to position [1696, 0]
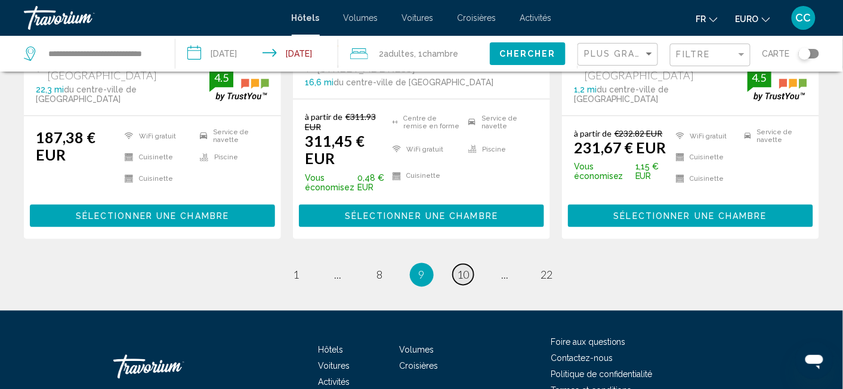
click at [457, 277] on link "page 10" at bounding box center [463, 274] width 21 height 21
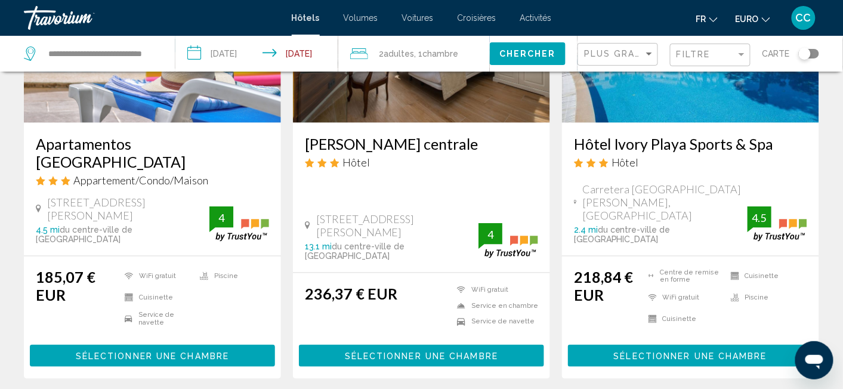
scroll to position [1633, 0]
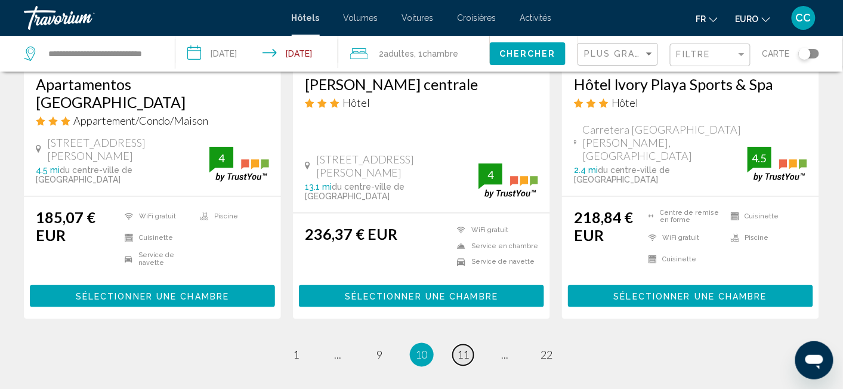
click at [468, 349] on span "11" at bounding box center [464, 355] width 12 height 13
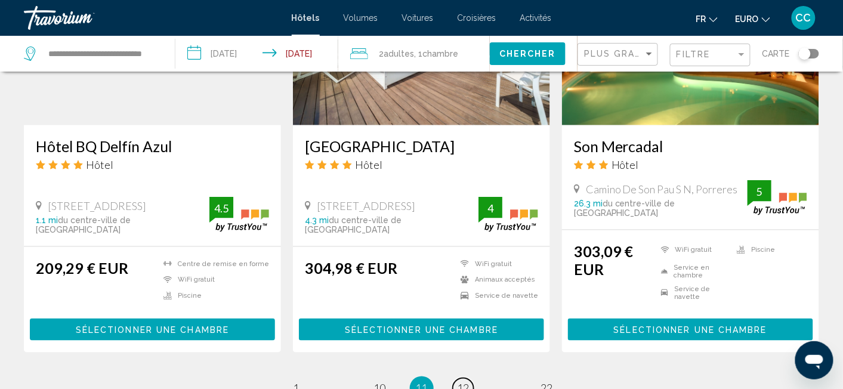
scroll to position [1693, 0]
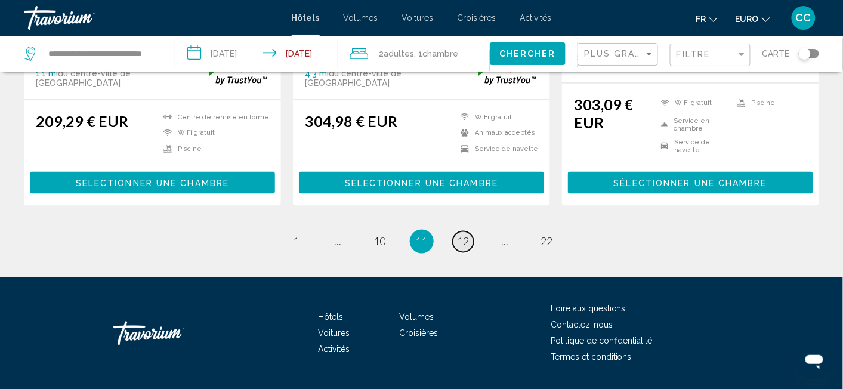
click at [467, 235] on span "12" at bounding box center [464, 241] width 12 height 13
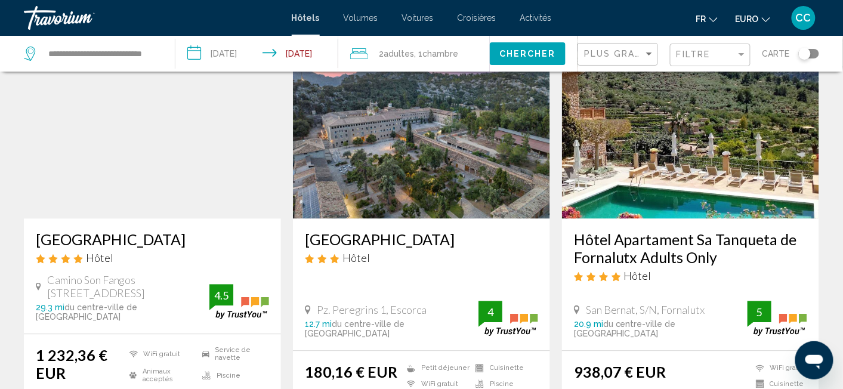
scroll to position [502, 0]
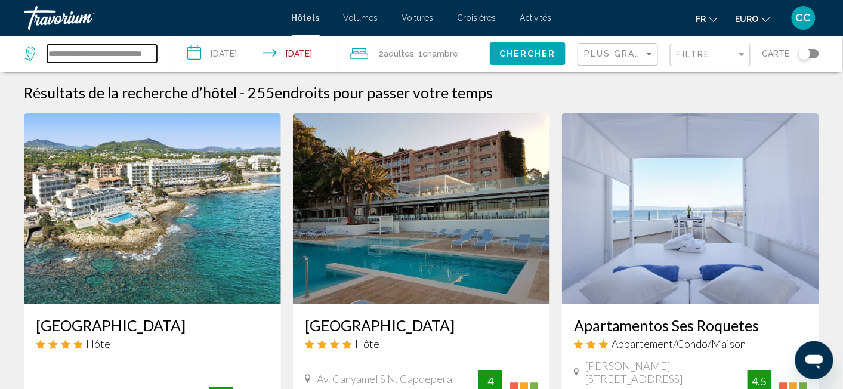
click at [124, 52] on input "**********" at bounding box center [102, 54] width 110 height 18
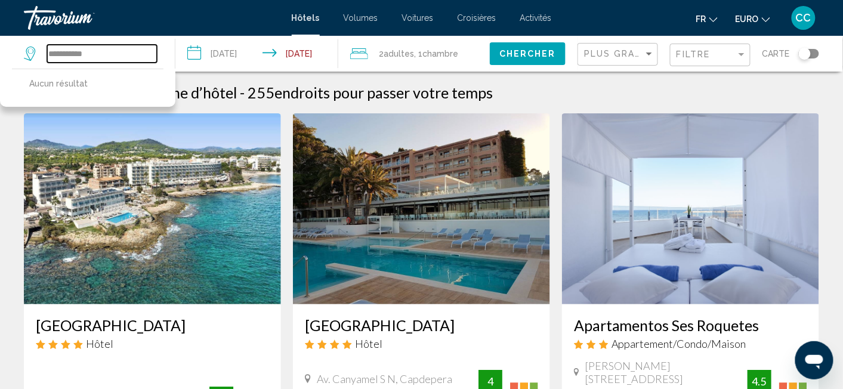
drag, startPoint x: 100, startPoint y: 51, endPoint x: 21, endPoint y: 47, distance: 78.9
click at [21, 47] on app-destination-search "**********" at bounding box center [87, 54] width 175 height 36
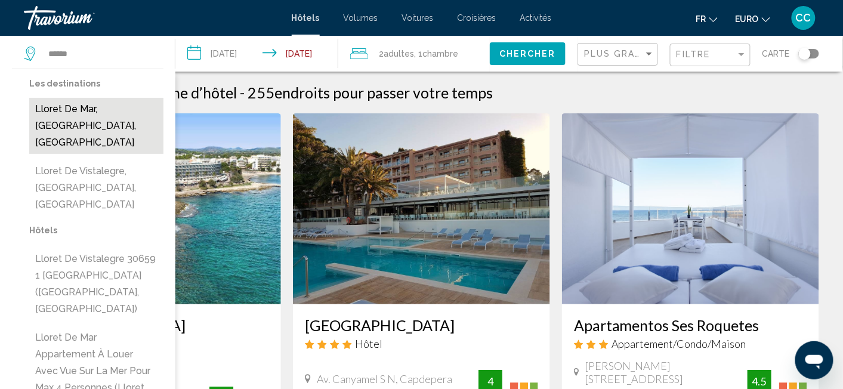
click at [91, 116] on button "Lloret de Mar, [GEOGRAPHIC_DATA], [GEOGRAPHIC_DATA]" at bounding box center [96, 126] width 134 height 56
type input "**********"
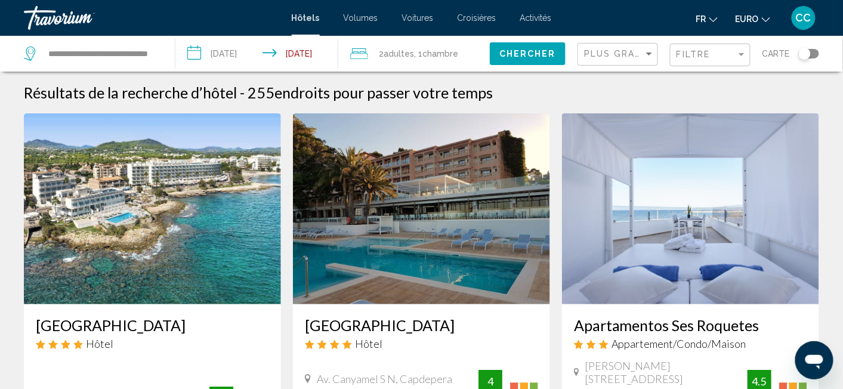
click at [242, 44] on input "**********" at bounding box center [259, 55] width 168 height 39
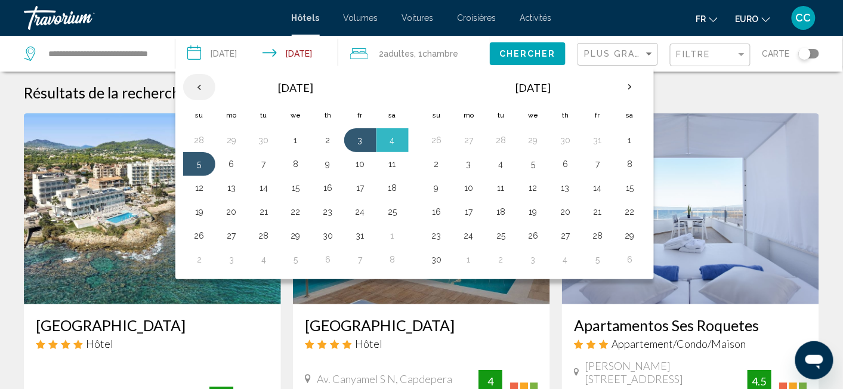
click at [195, 89] on th "Previous month" at bounding box center [199, 87] width 32 height 26
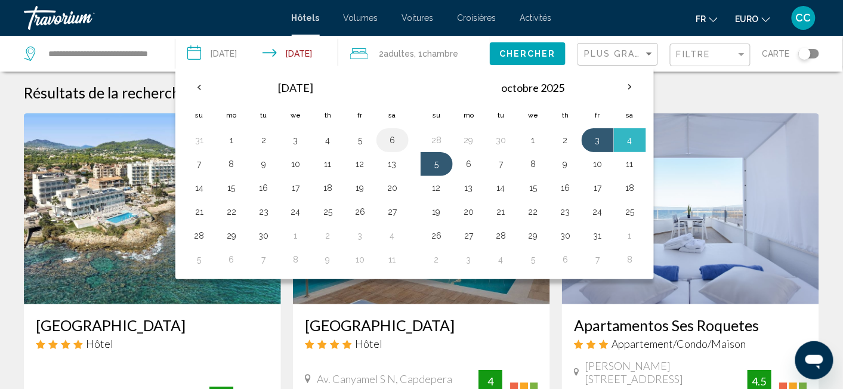
click at [400, 138] on button "6" at bounding box center [392, 140] width 19 height 17
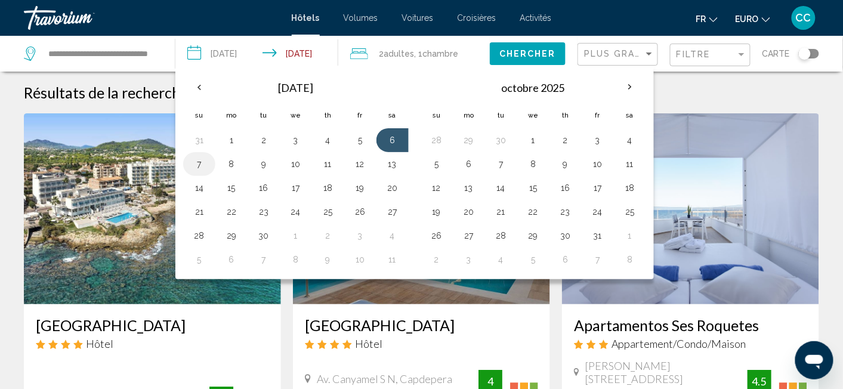
click at [198, 166] on button "7" at bounding box center [199, 164] width 19 height 17
type input "**********"
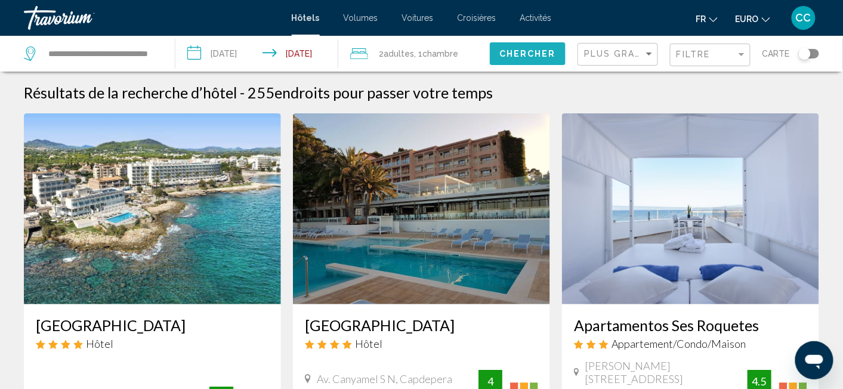
click at [526, 55] on span "Chercher" at bounding box center [527, 55] width 57 height 10
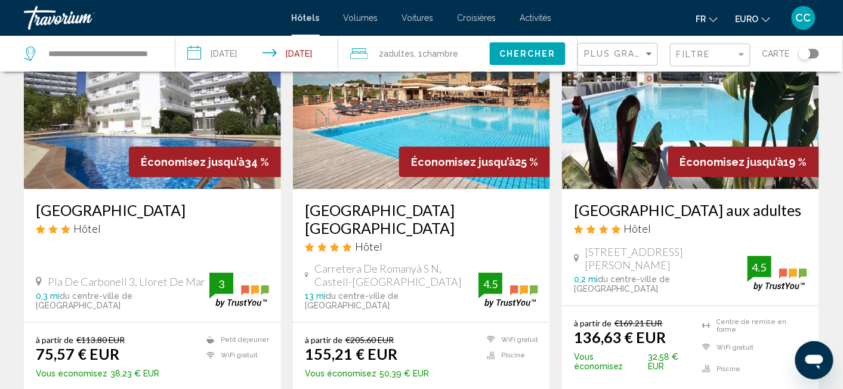
scroll to position [125, 0]
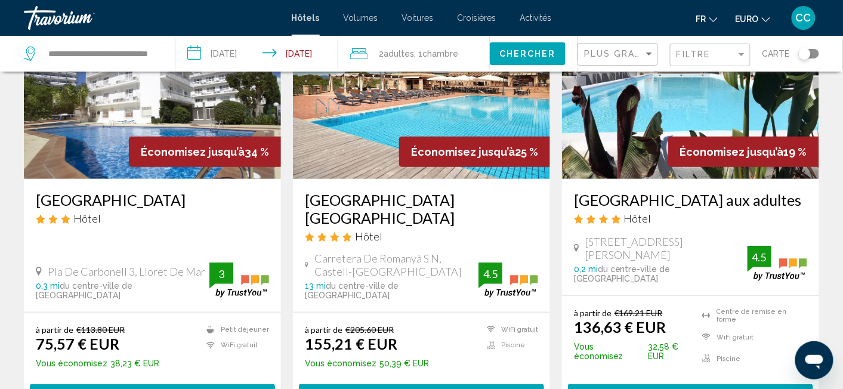
click at [644, 198] on h3 "[GEOGRAPHIC_DATA] aux adultes" at bounding box center [690, 200] width 233 height 18
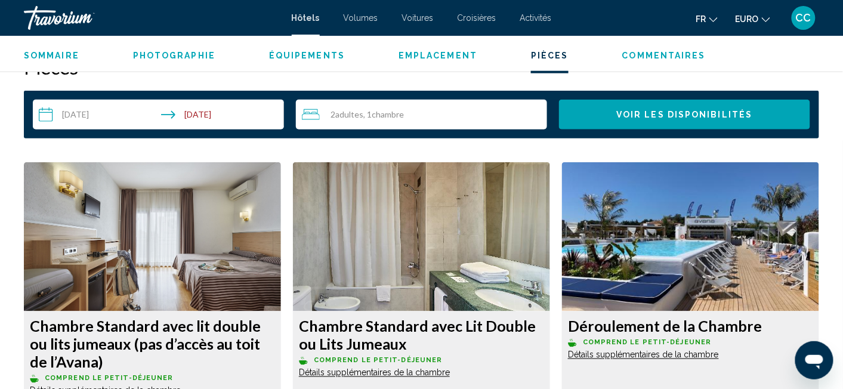
scroll to position [1653, 0]
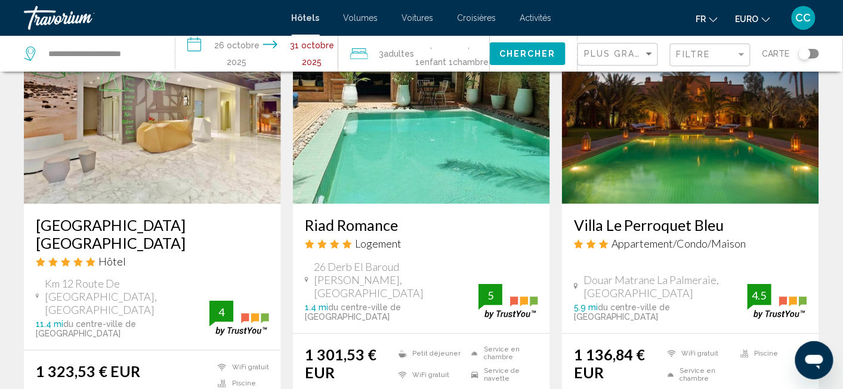
scroll to position [1441, 0]
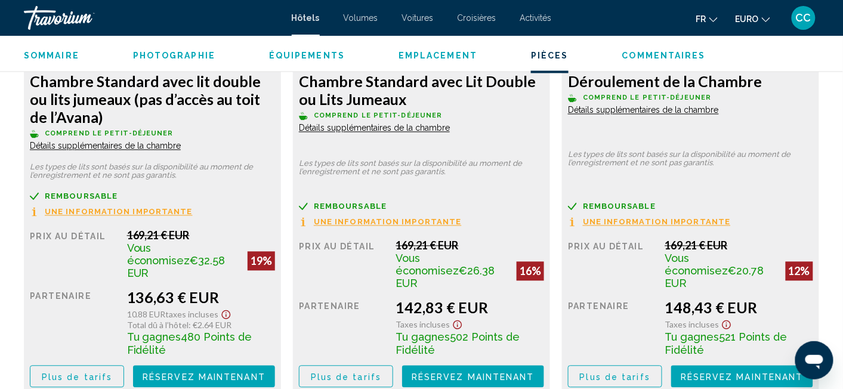
scroll to position [1779, 0]
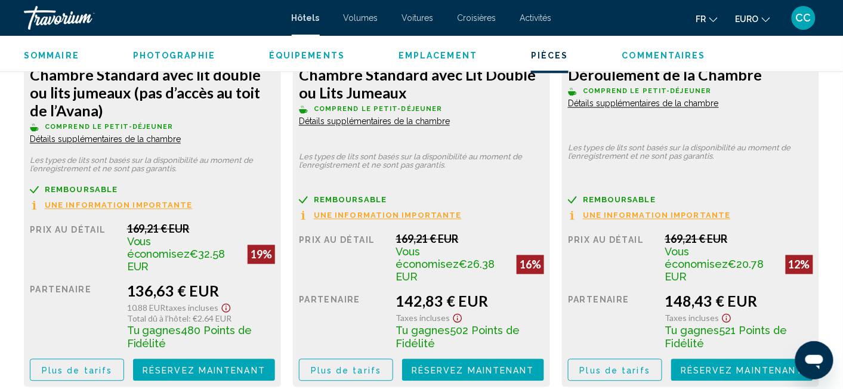
click at [181, 135] on span "Détails supplémentaires de la chambre" at bounding box center [105, 140] width 151 height 10
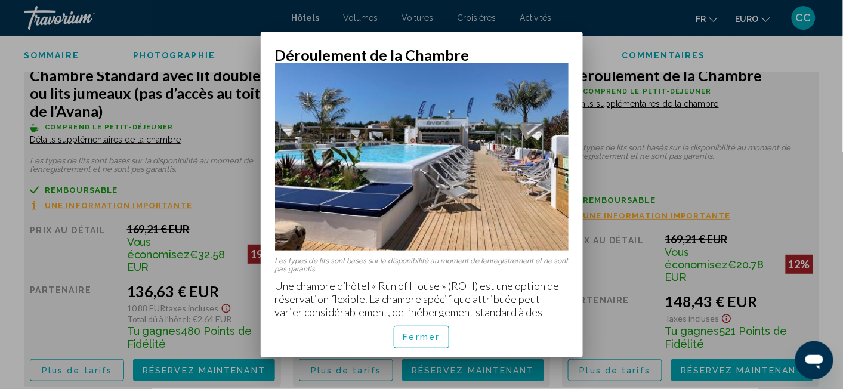
scroll to position [60, 0]
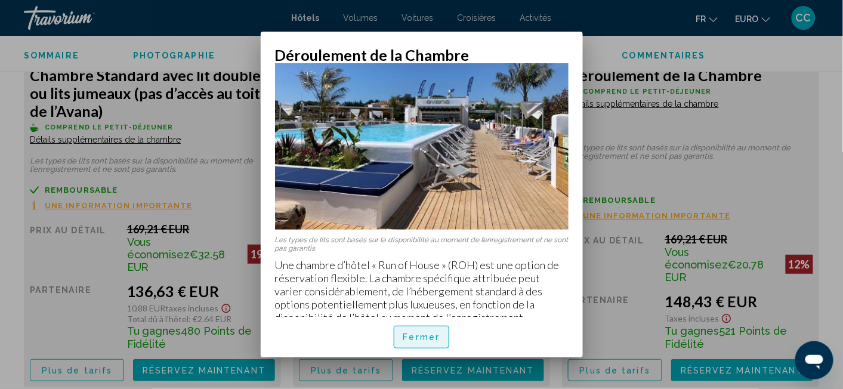
click at [424, 340] on span "Fermer" at bounding box center [421, 338] width 37 height 10
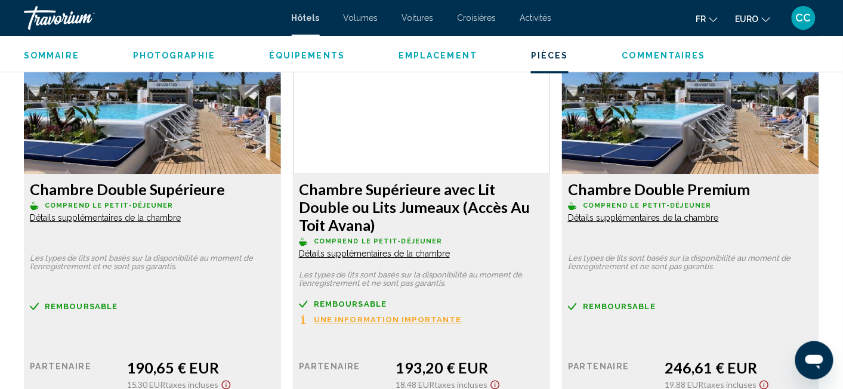
scroll to position [2155, 0]
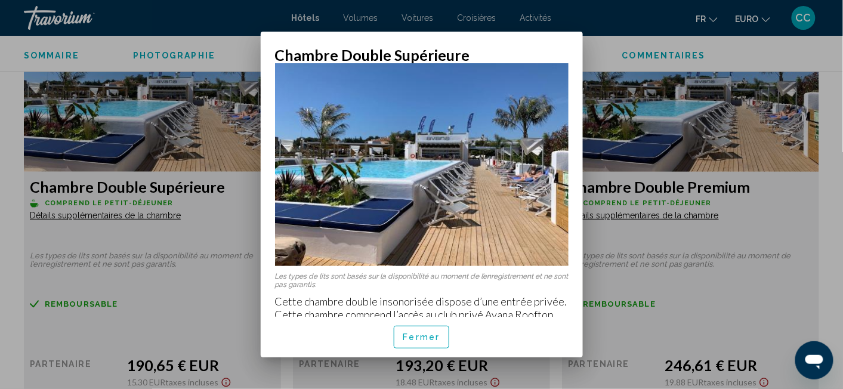
scroll to position [33, 0]
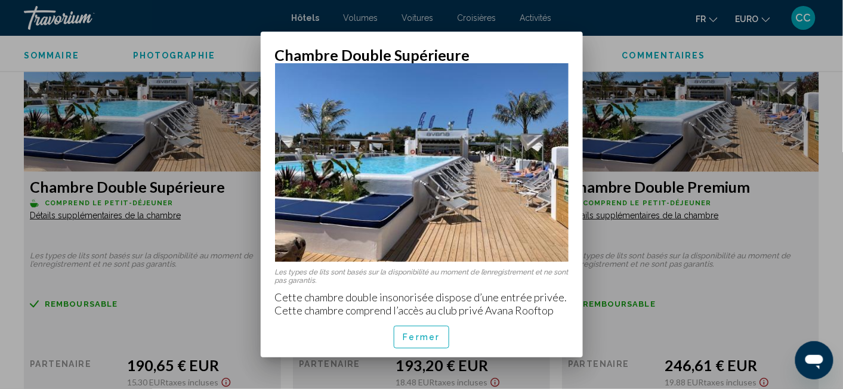
click at [710, 270] on div at bounding box center [421, 194] width 843 height 389
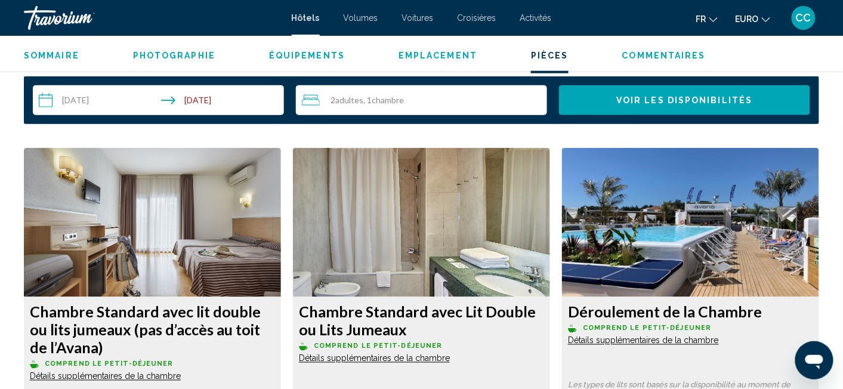
scroll to position [1464, 0]
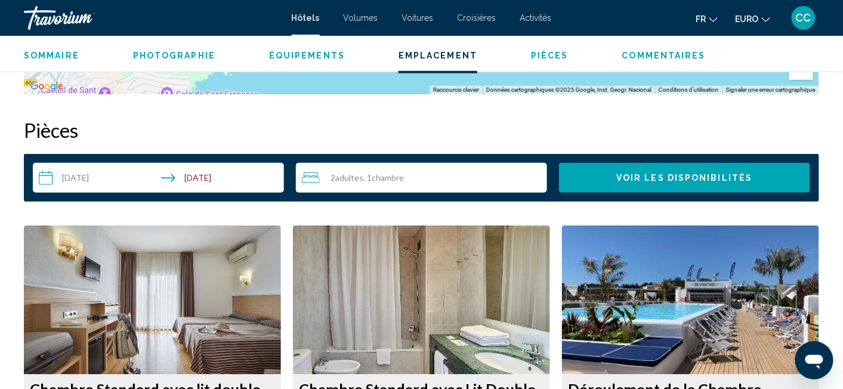
click at [141, 177] on input "**********" at bounding box center [161, 179] width 256 height 33
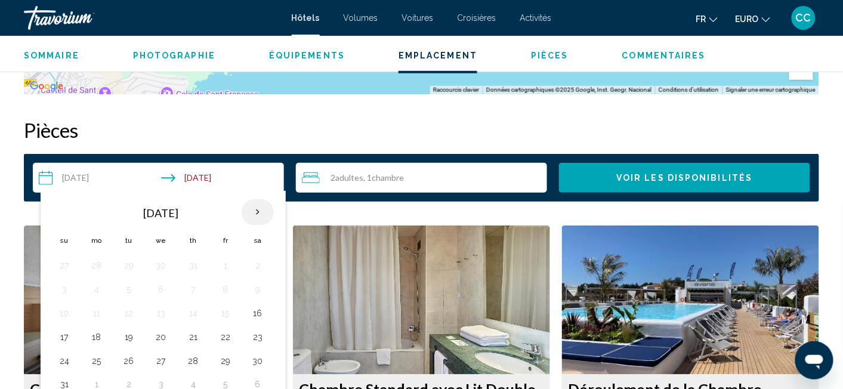
click at [258, 208] on th "Next month" at bounding box center [258, 212] width 32 height 26
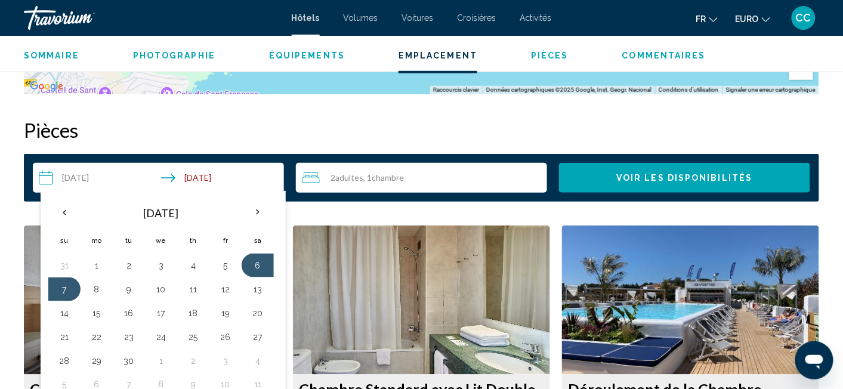
click at [294, 112] on div "Sommaire Catégorie Hôtel Adresse Avinguda de Just Marles Vilarrodona 23, Lloret…" at bounding box center [421, 377] width 807 height 2774
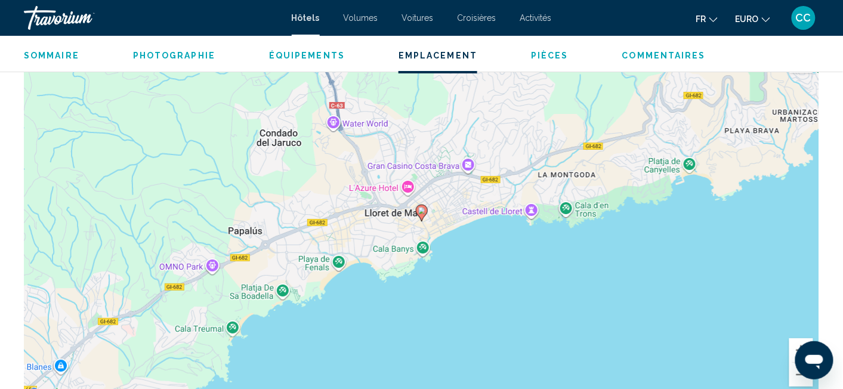
scroll to position [1151, 0]
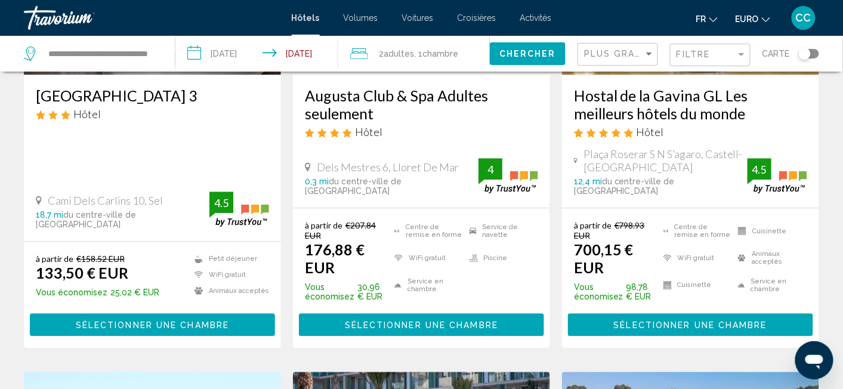
scroll to position [690, 0]
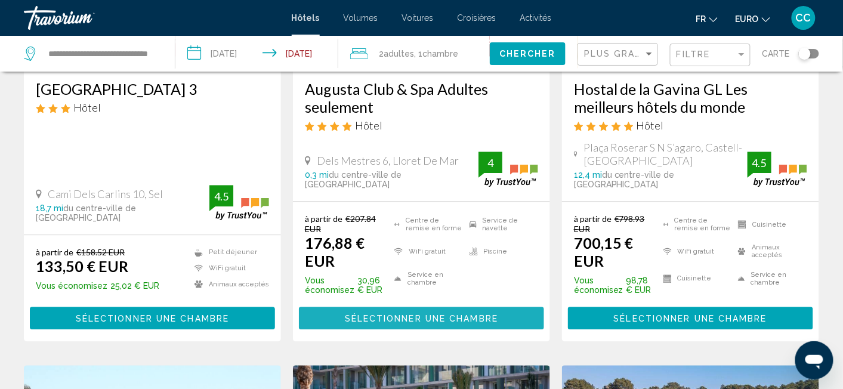
click at [467, 314] on span "Sélectionner une chambre" at bounding box center [421, 319] width 153 height 10
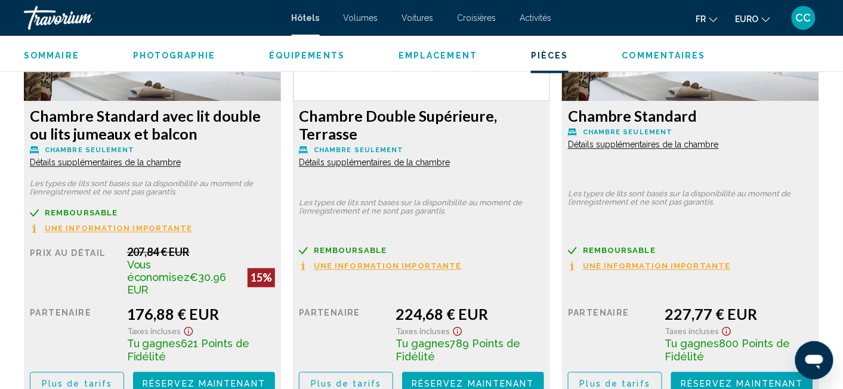
scroll to position [1716, 0]
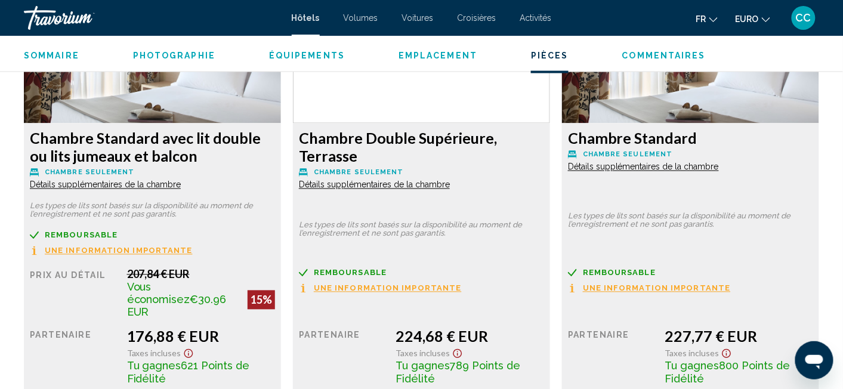
click at [169, 183] on span "Détails supplémentaires de la chambre" at bounding box center [105, 185] width 151 height 10
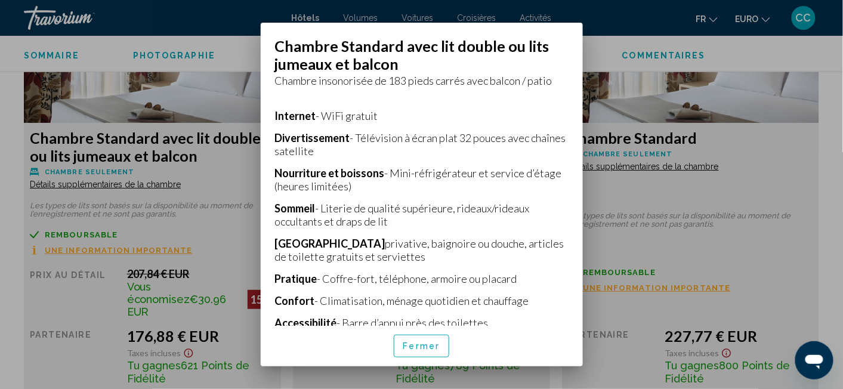
scroll to position [0, 0]
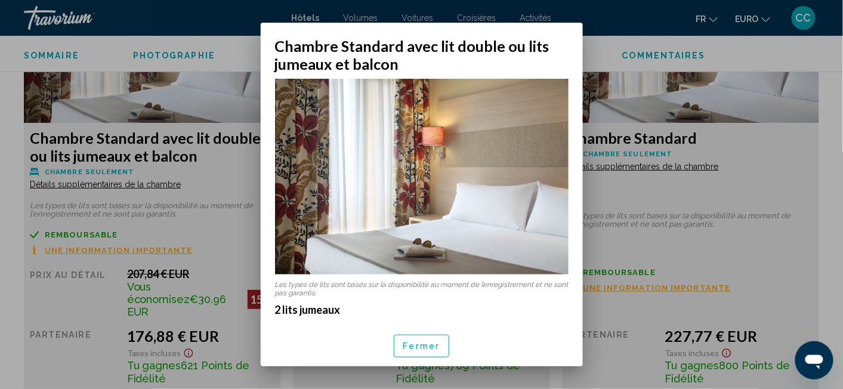
click at [733, 181] on div at bounding box center [421, 194] width 843 height 389
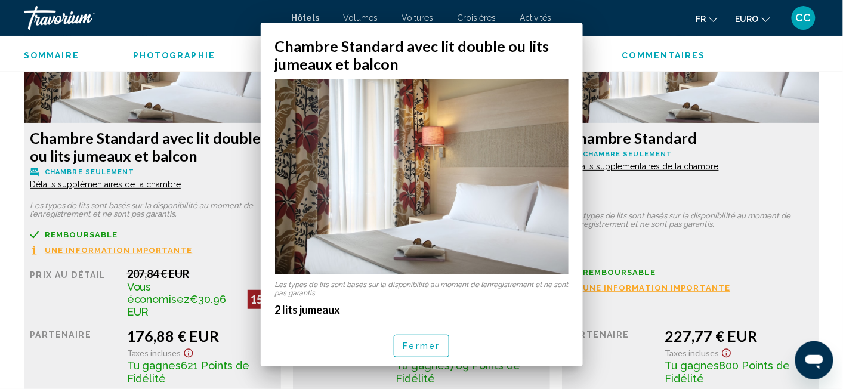
scroll to position [1716, 0]
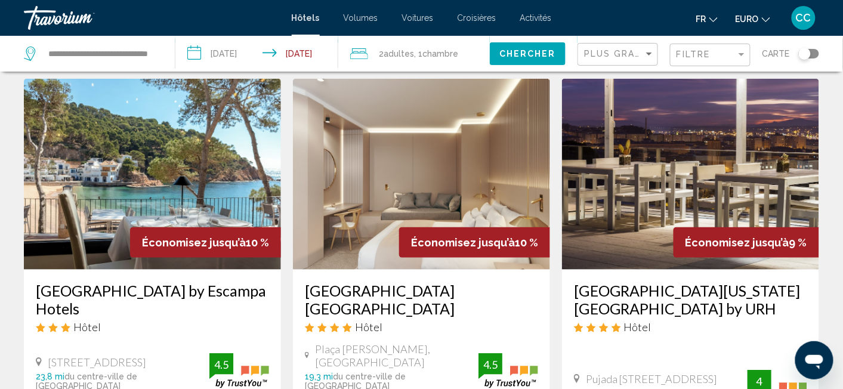
scroll to position [1445, 0]
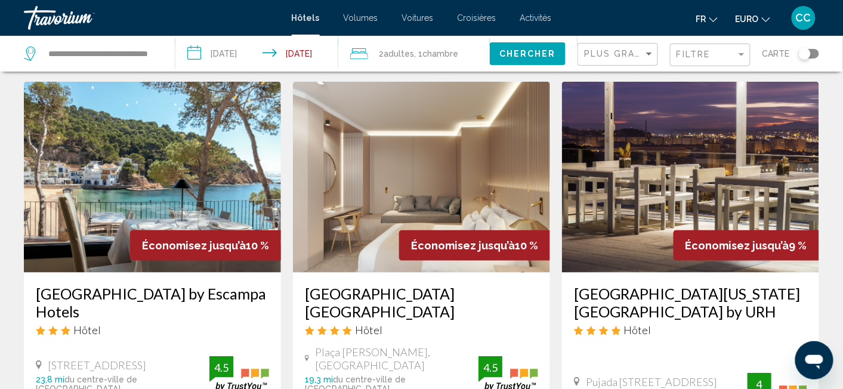
click at [624, 182] on img "Contenu principal" at bounding box center [690, 177] width 257 height 191
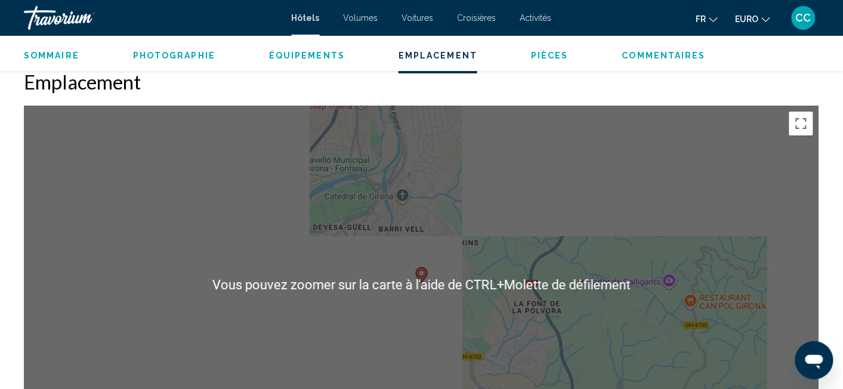
scroll to position [1088, 0]
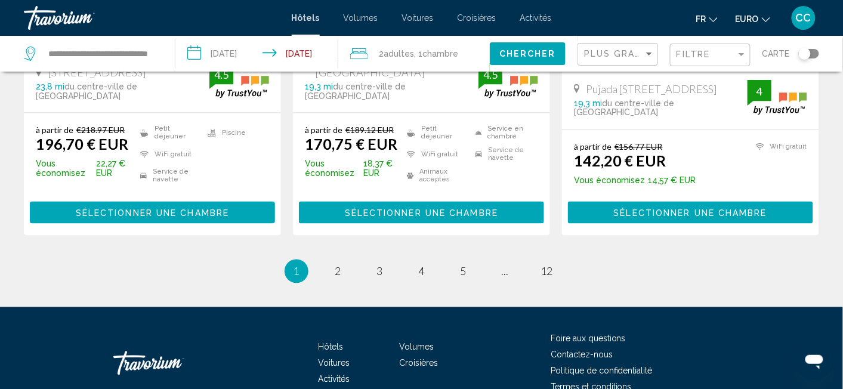
scroll to position [1746, 0]
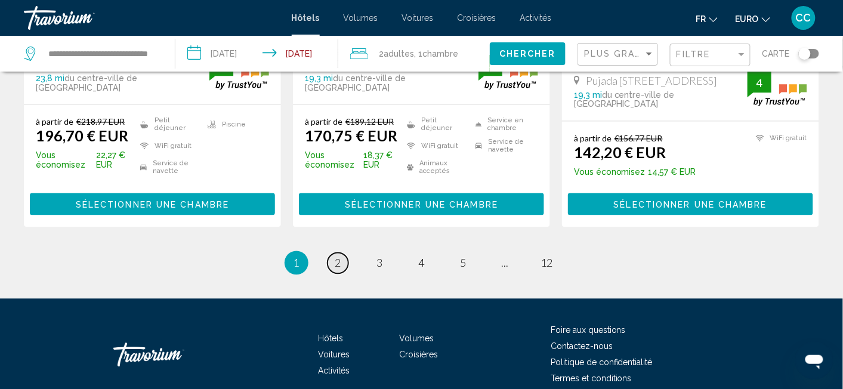
click at [342, 253] on link "page 2" at bounding box center [338, 263] width 21 height 21
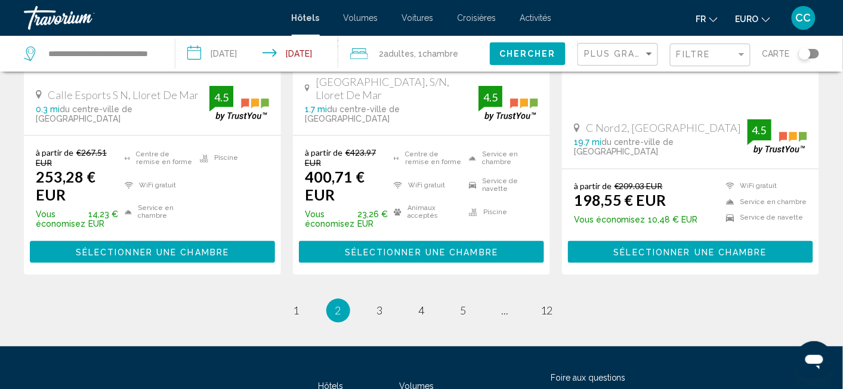
scroll to position [1743, 0]
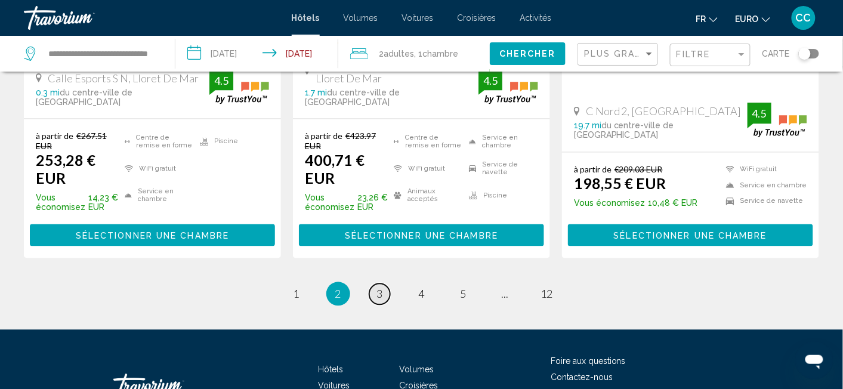
click at [380, 288] on span "3" at bounding box center [380, 294] width 6 height 13
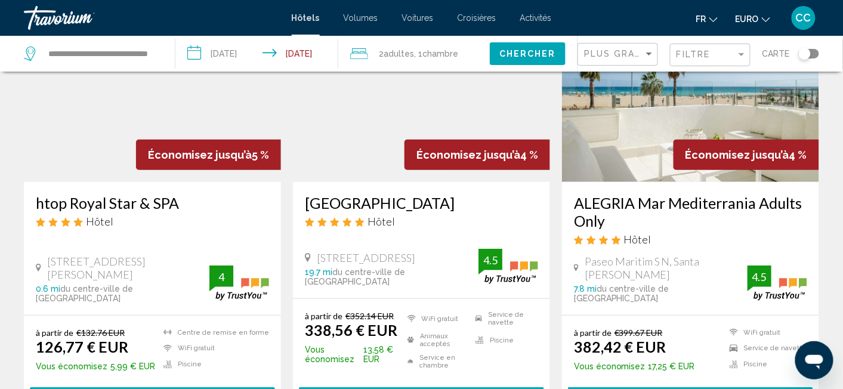
scroll to position [125, 0]
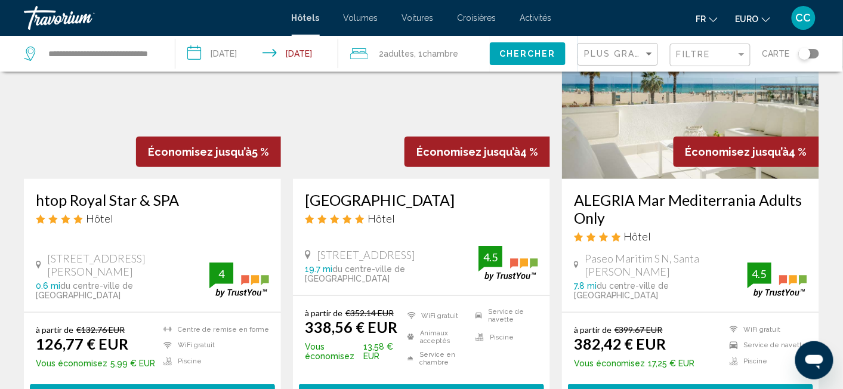
click at [137, 144] on img "Contenu principal" at bounding box center [152, 83] width 257 height 191
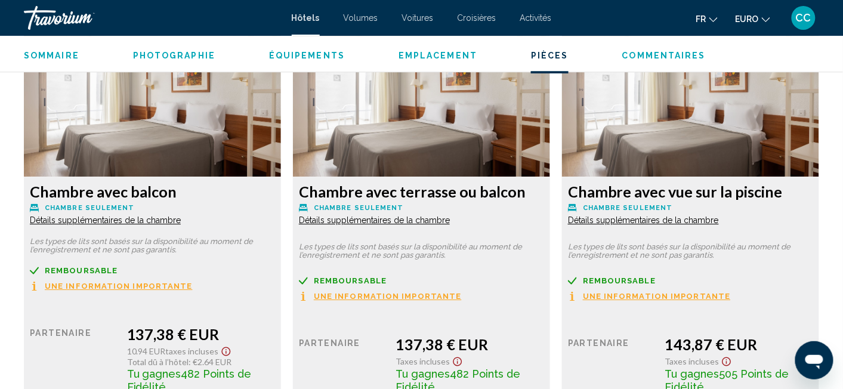
scroll to position [2095, 0]
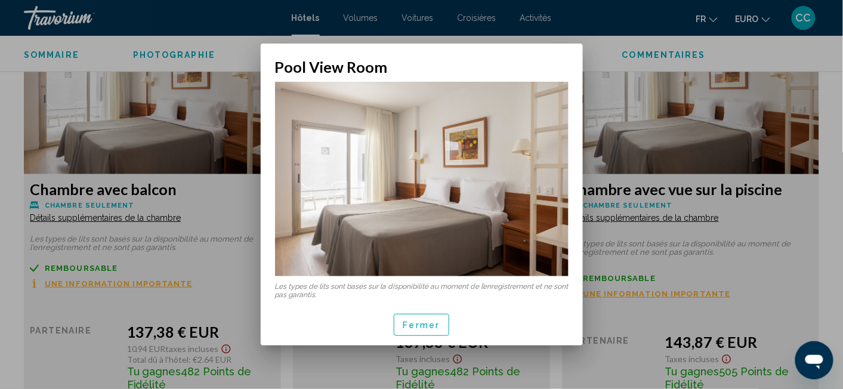
scroll to position [0, 0]
click at [439, 326] on button "Fermer" at bounding box center [422, 325] width 56 height 22
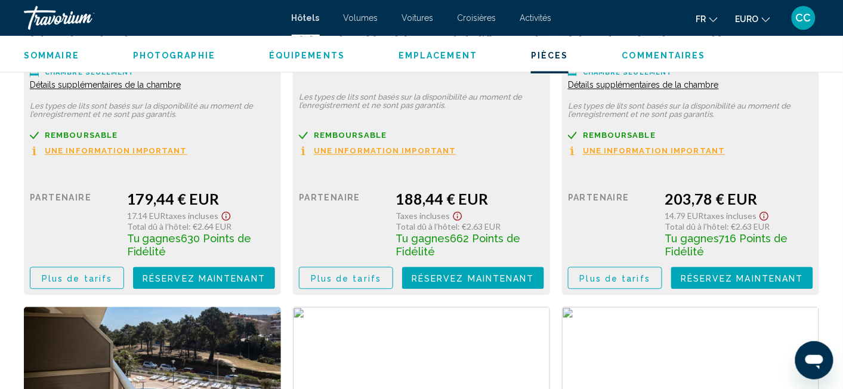
scroll to position [2913, 0]
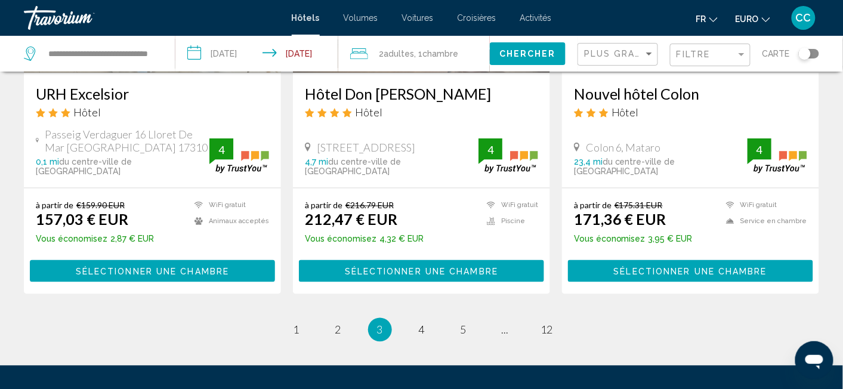
scroll to position [1696, 0]
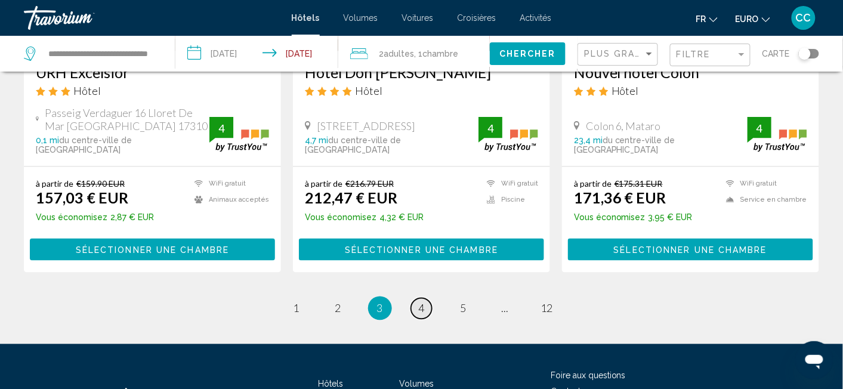
click at [414, 298] on link "page 4" at bounding box center [421, 308] width 21 height 21
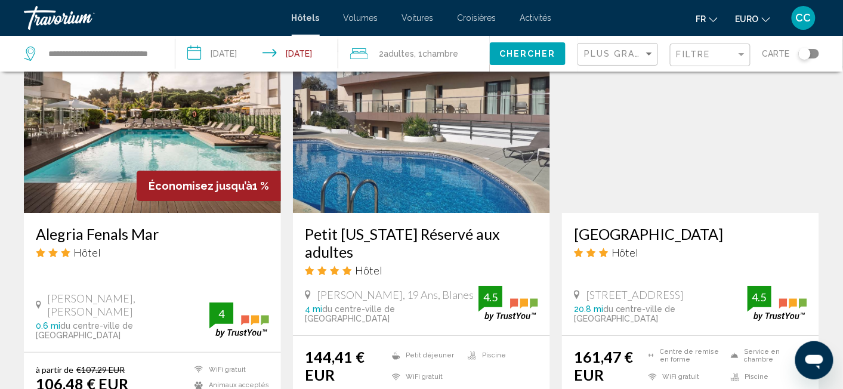
scroll to position [1068, 0]
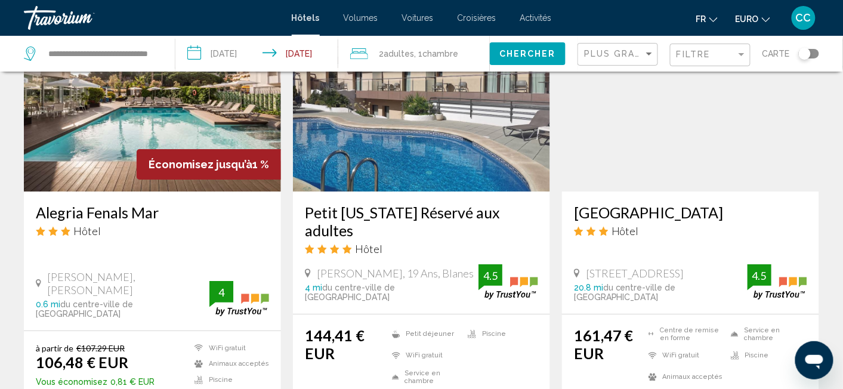
click at [409, 114] on img "Contenu principal" at bounding box center [421, 96] width 257 height 191
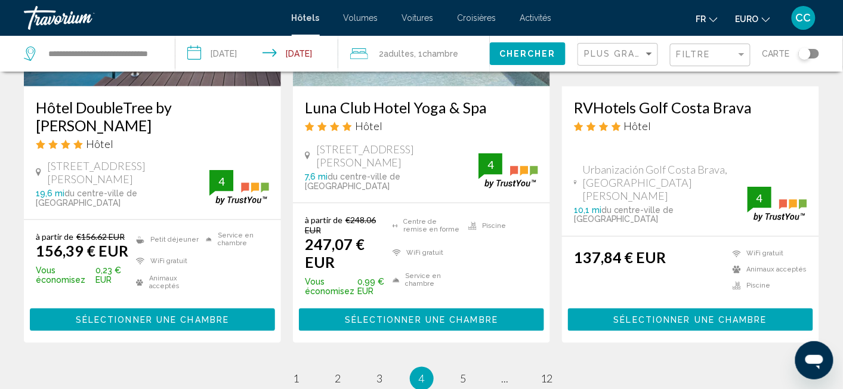
scroll to position [1743, 0]
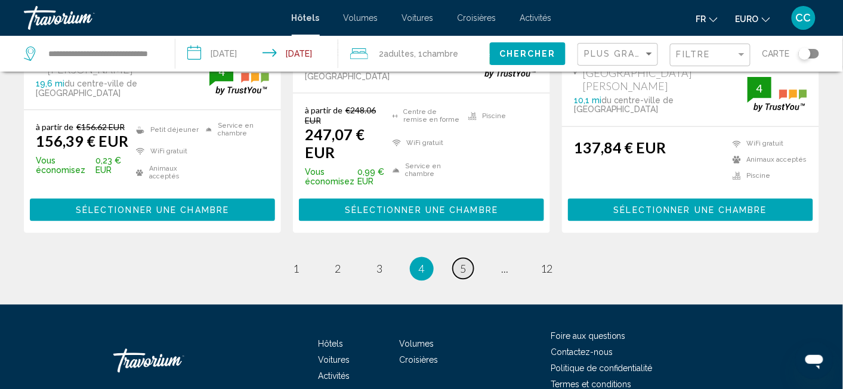
click at [466, 263] on span "5" at bounding box center [464, 269] width 6 height 13
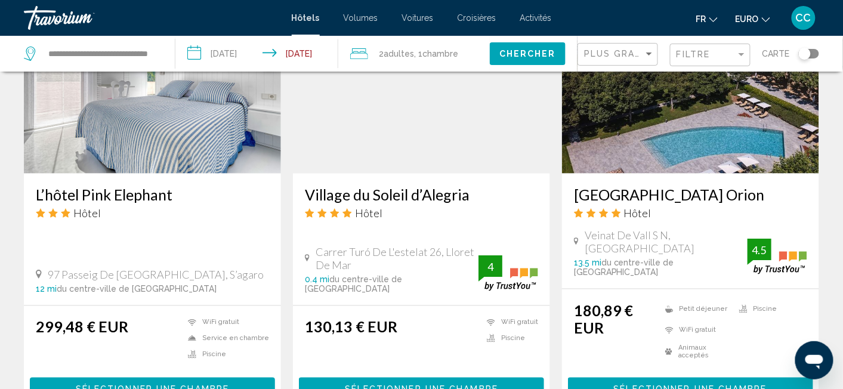
scroll to position [1633, 0]
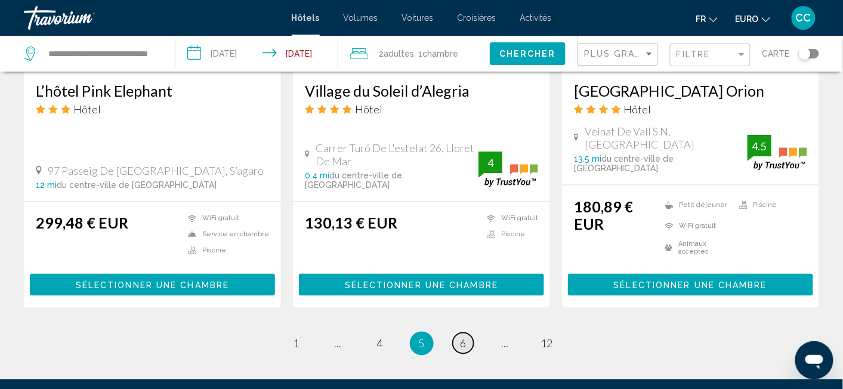
click at [458, 333] on link "page 6" at bounding box center [463, 343] width 21 height 21
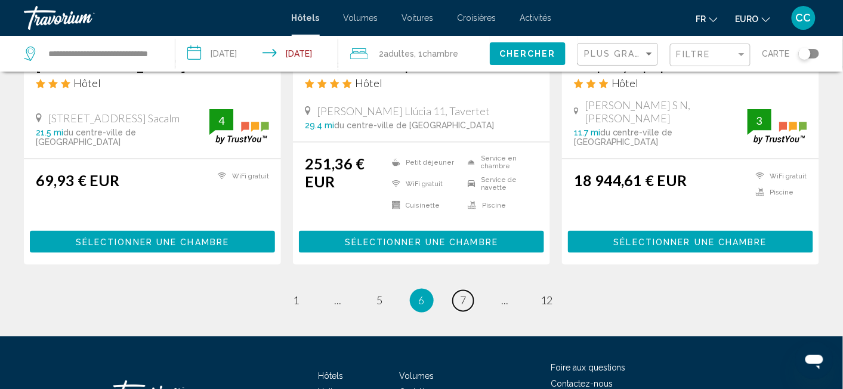
scroll to position [1633, 0]
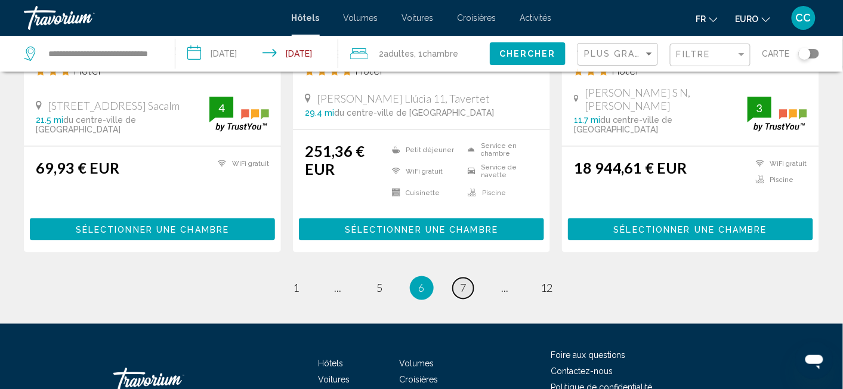
click at [462, 282] on span "7" at bounding box center [464, 288] width 6 height 13
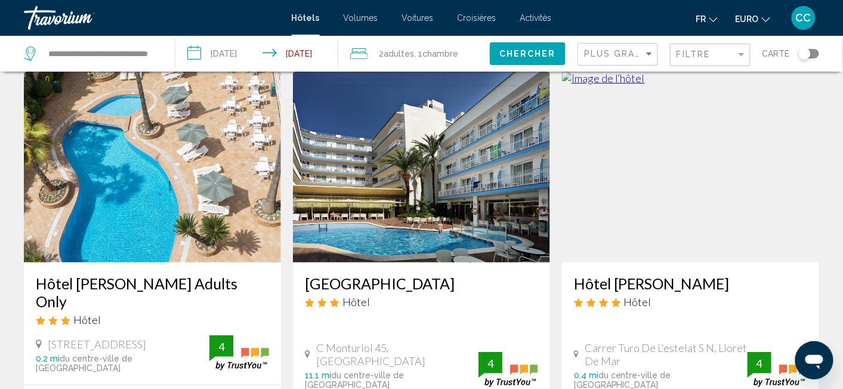
scroll to position [63, 0]
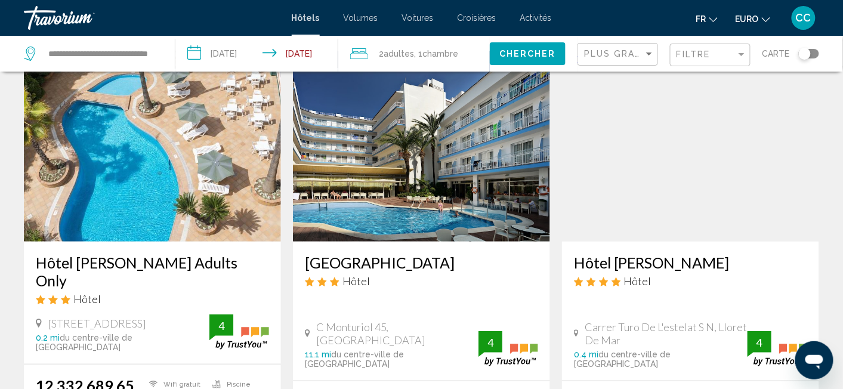
click at [210, 209] on img "Contenu principal" at bounding box center [152, 146] width 257 height 191
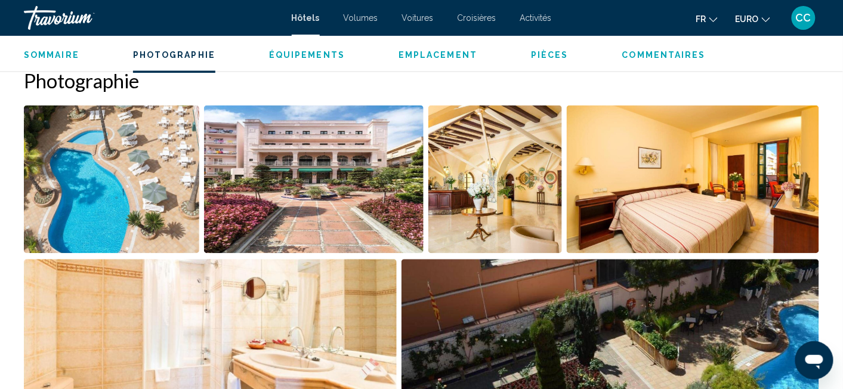
scroll to position [585, 0]
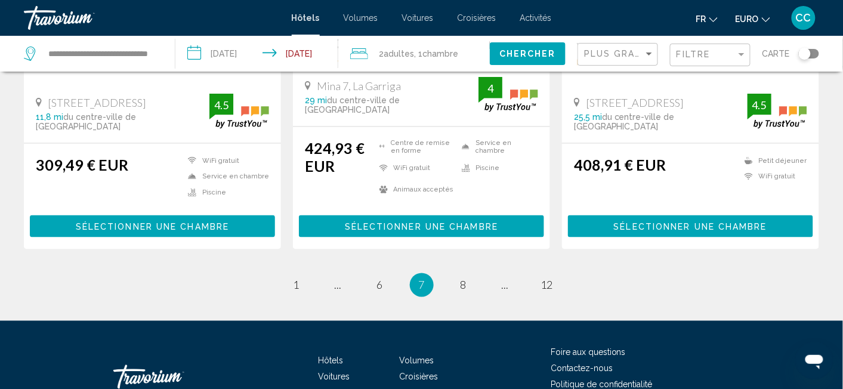
scroll to position [1675, 0]
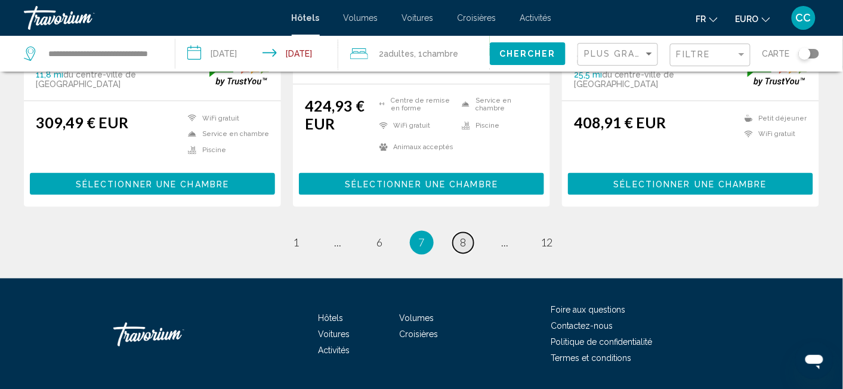
click at [468, 233] on link "page 8" at bounding box center [463, 243] width 21 height 21
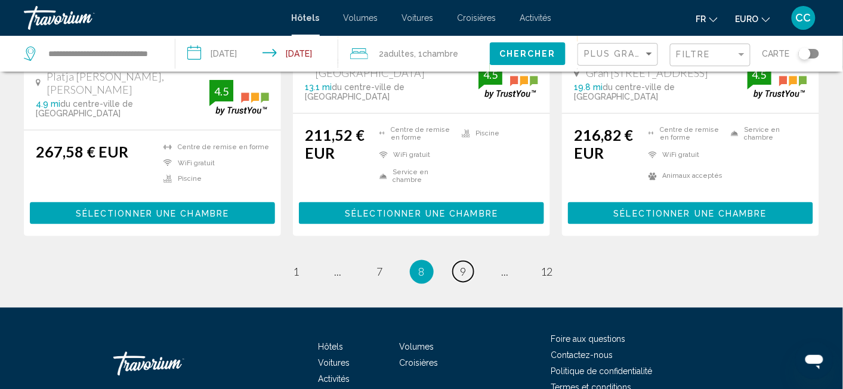
scroll to position [1679, 0]
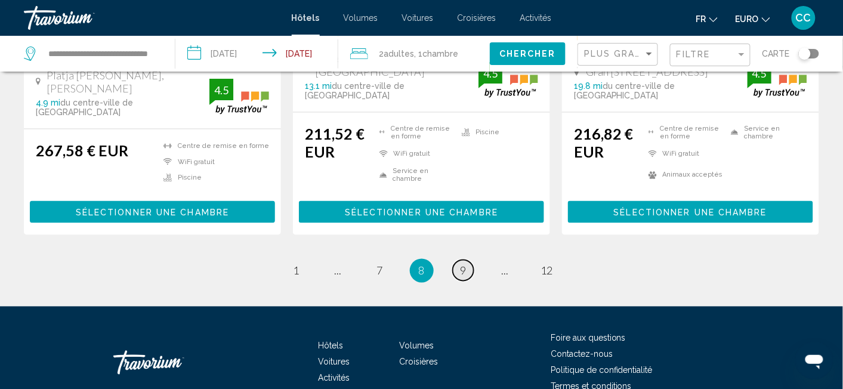
click at [473, 260] on link "page 9" at bounding box center [463, 270] width 21 height 21
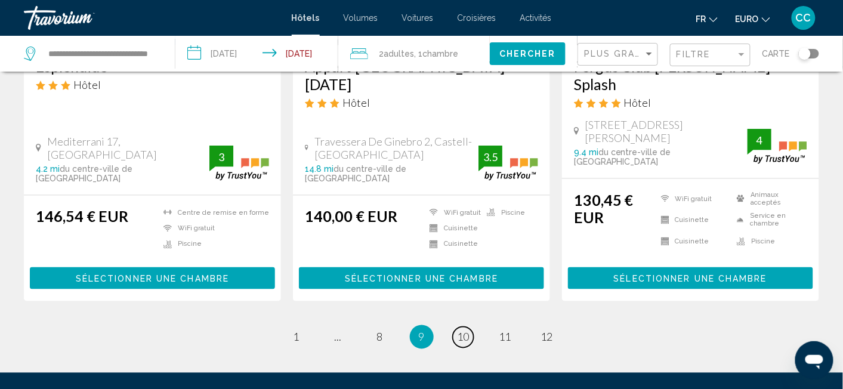
scroll to position [1633, 0]
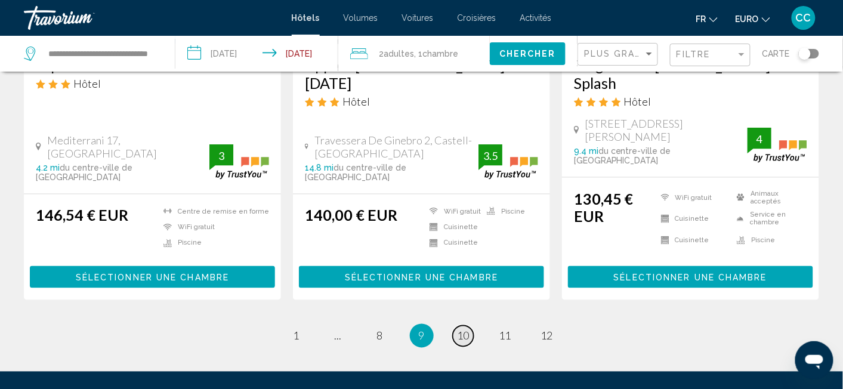
click at [472, 326] on link "page 10" at bounding box center [463, 336] width 21 height 21
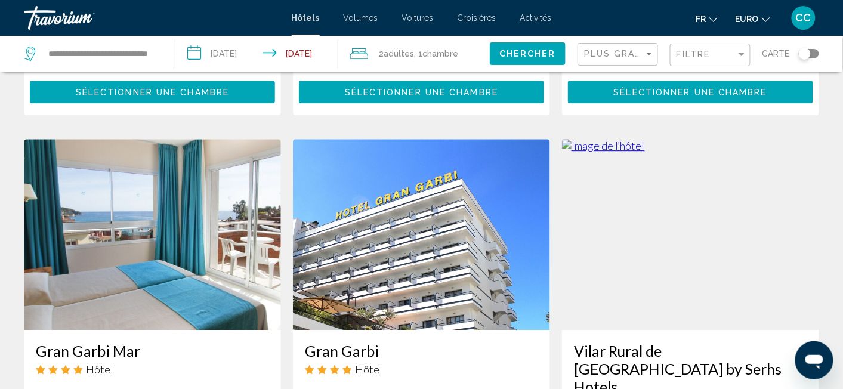
scroll to position [879, 0]
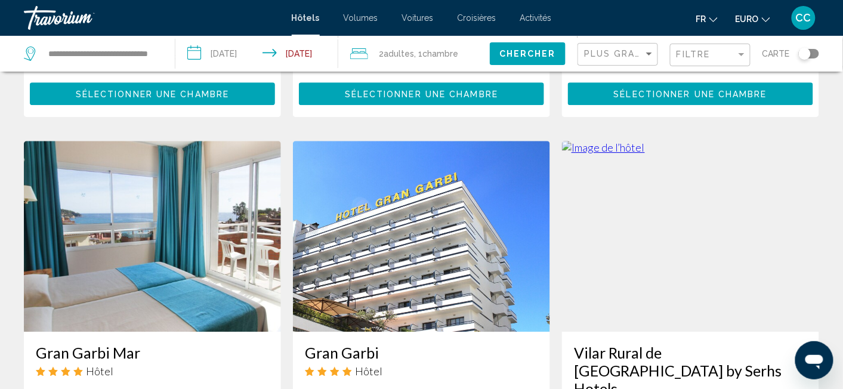
click at [138, 175] on img "Contenu principal" at bounding box center [152, 236] width 257 height 191
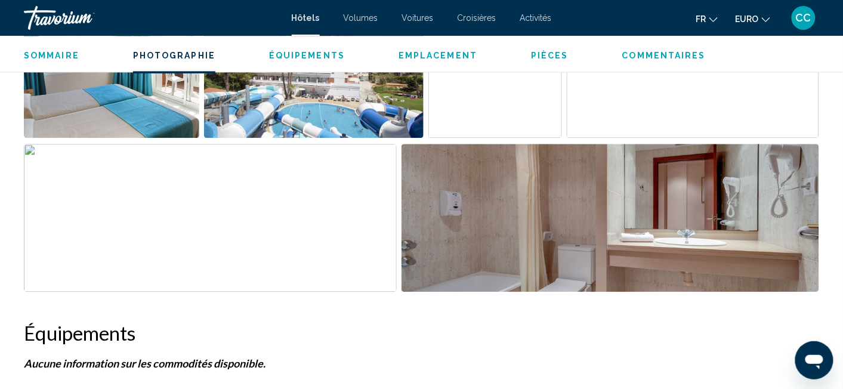
scroll to position [648, 0]
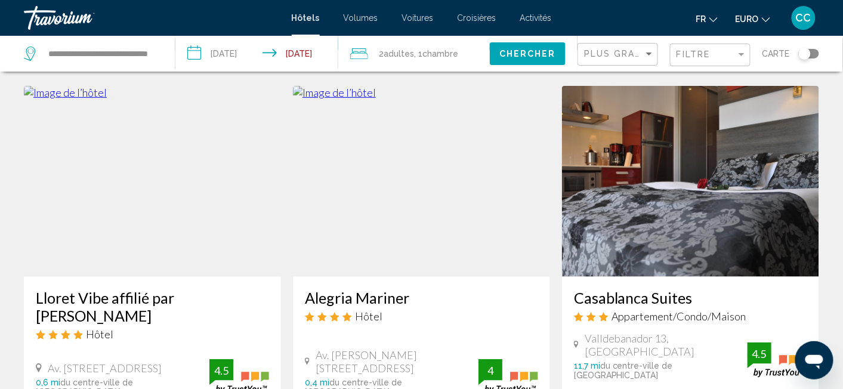
scroll to position [1445, 0]
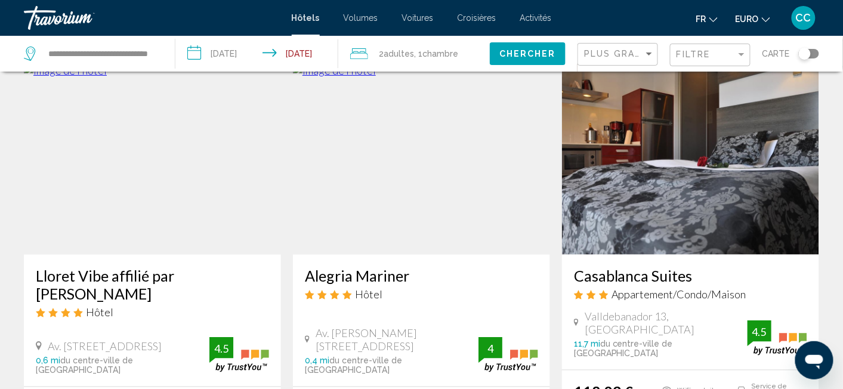
click at [423, 161] on img "Contenu principal" at bounding box center [421, 159] width 257 height 191
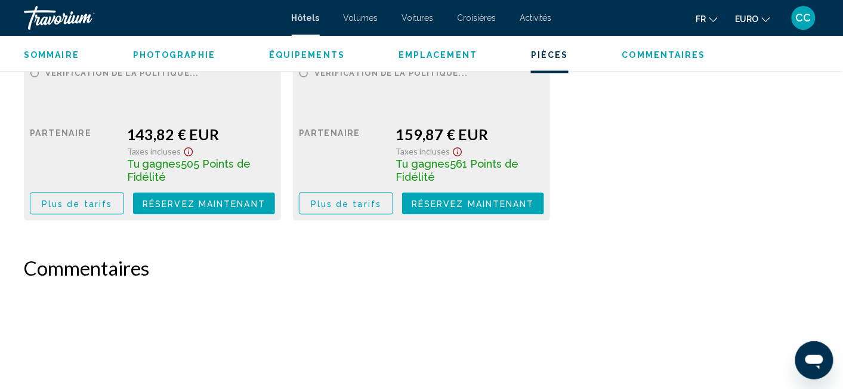
scroll to position [1842, 0]
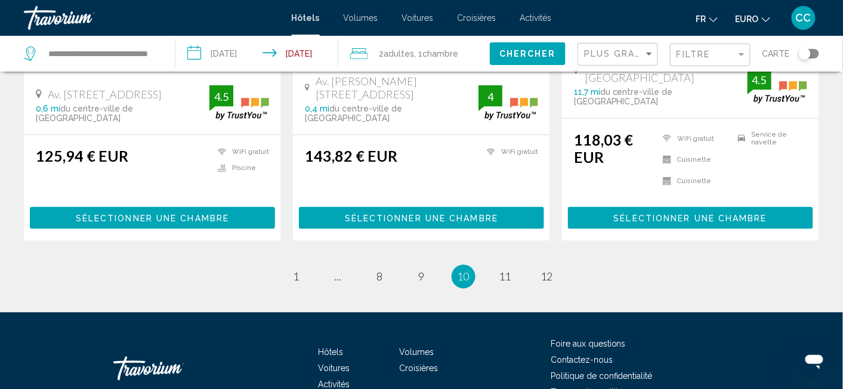
scroll to position [1710, 0]
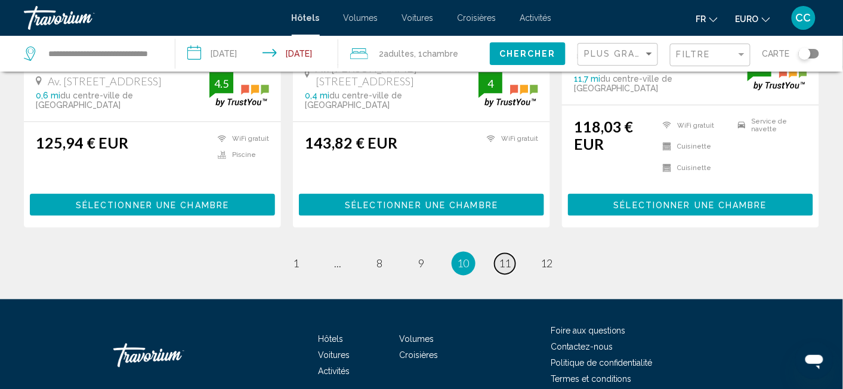
click at [505, 257] on span "11" at bounding box center [505, 263] width 12 height 13
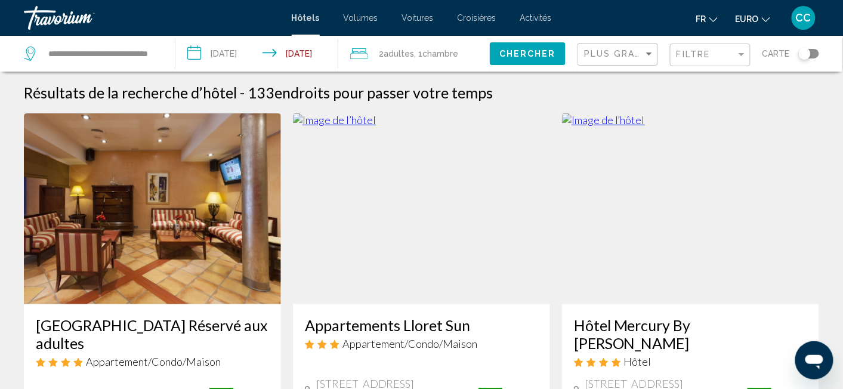
scroll to position [63, 0]
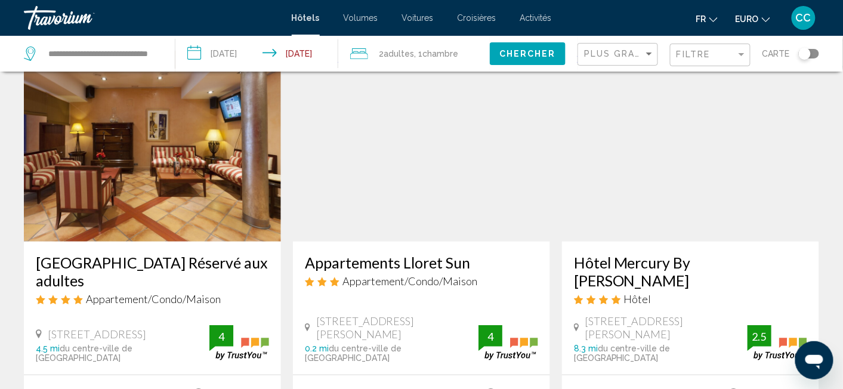
click at [700, 213] on img "Contenu principal" at bounding box center [690, 146] width 257 height 191
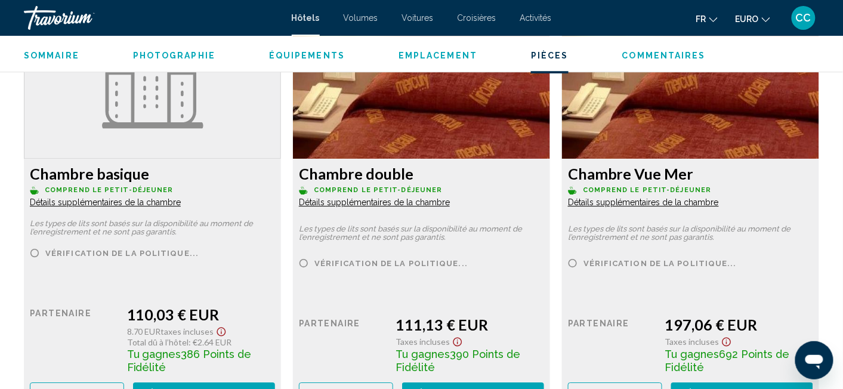
scroll to position [2093, 0]
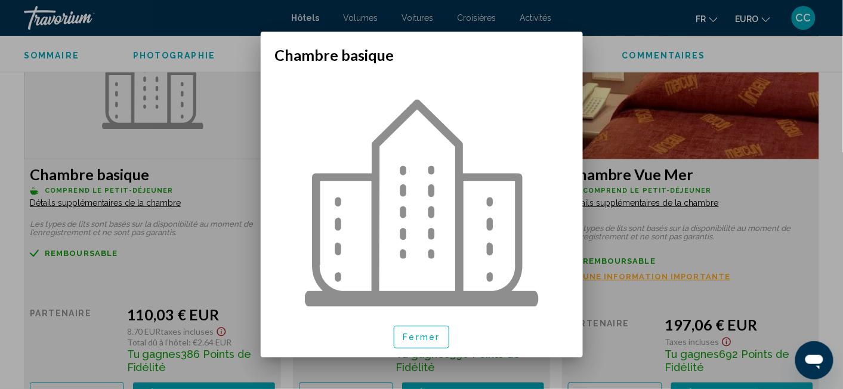
click at [203, 279] on div at bounding box center [421, 194] width 843 height 389
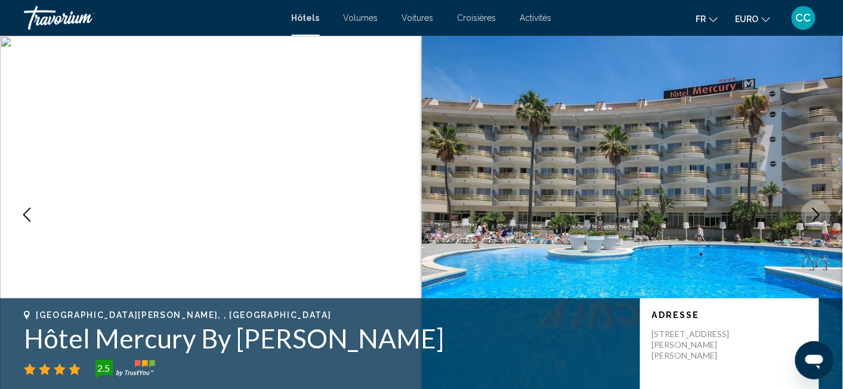
scroll to position [2093, 0]
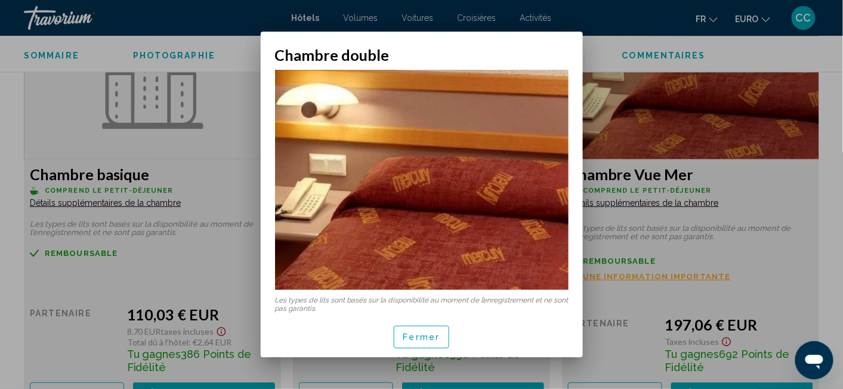
click at [341, 369] on div at bounding box center [421, 194] width 843 height 389
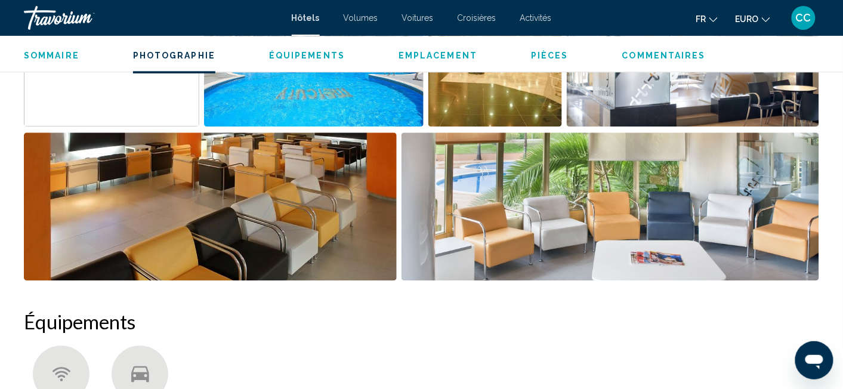
scroll to position [773, 0]
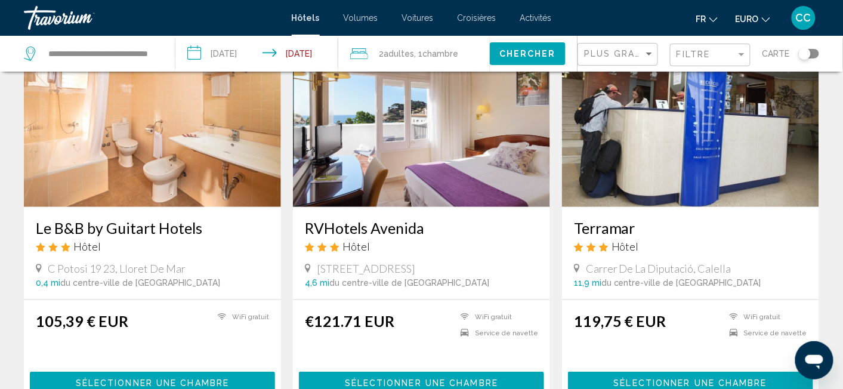
scroll to position [1362, 0]
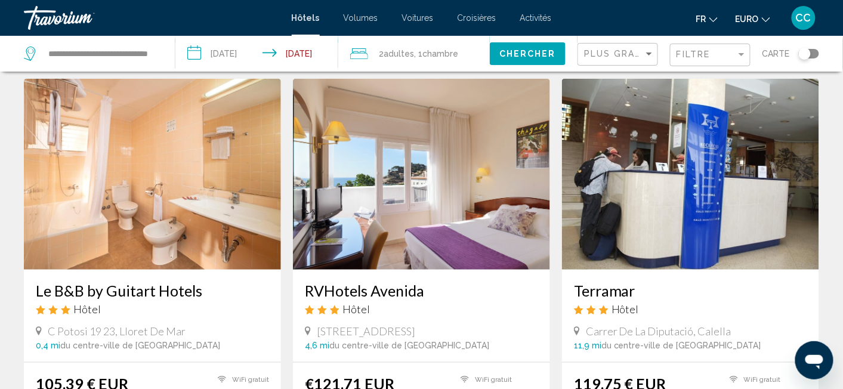
click at [176, 146] on img "Contenu principal" at bounding box center [152, 174] width 257 height 191
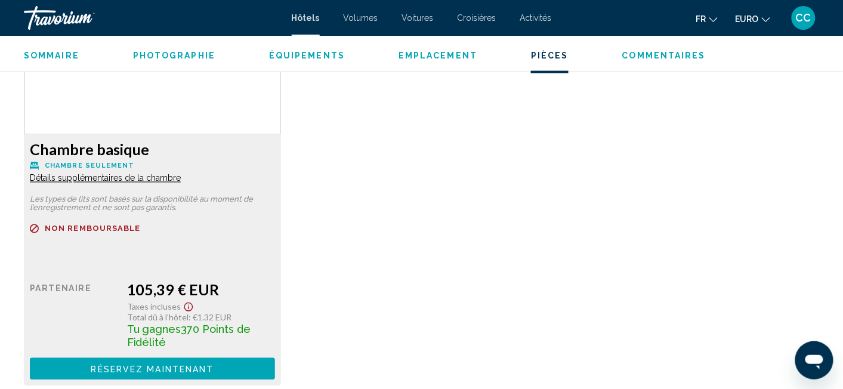
scroll to position [1716, 0]
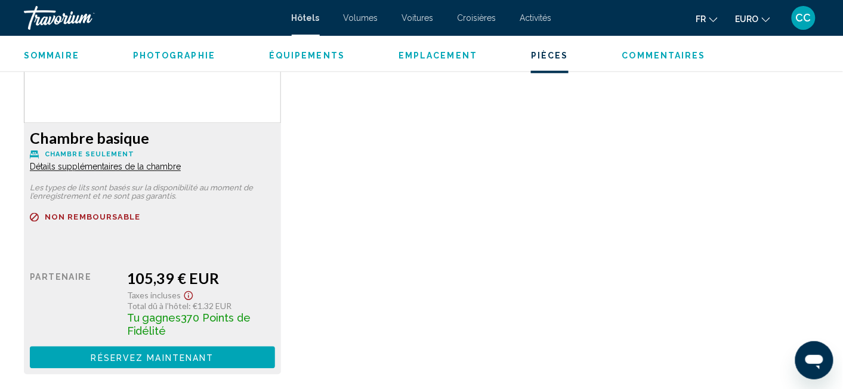
click at [132, 165] on span "Détails supplémentaires de la chambre" at bounding box center [105, 167] width 151 height 10
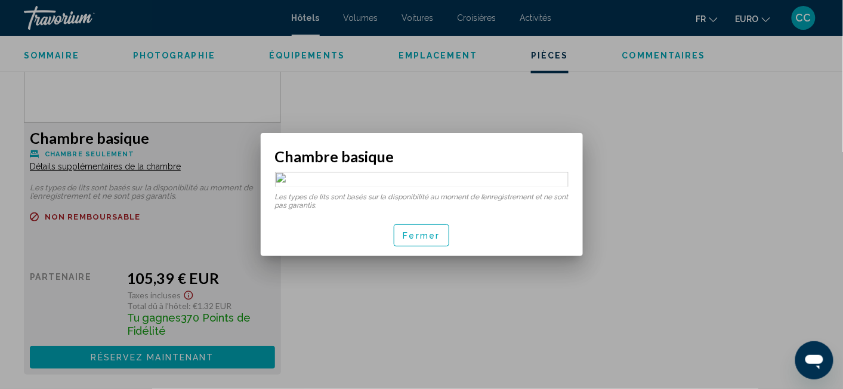
click at [421, 246] on button "Fermer" at bounding box center [422, 235] width 56 height 22
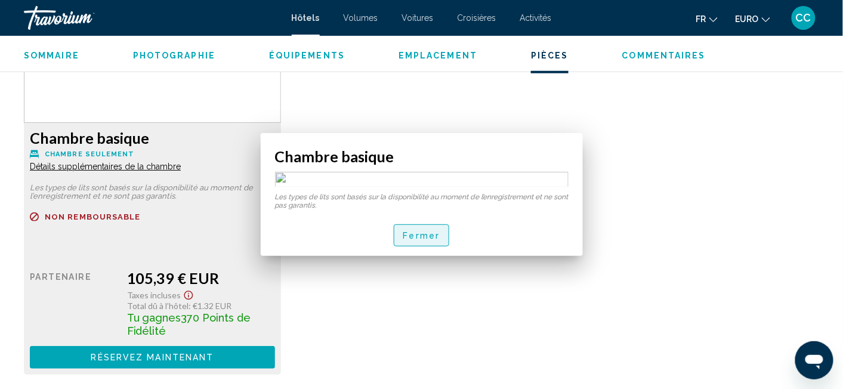
scroll to position [1716, 0]
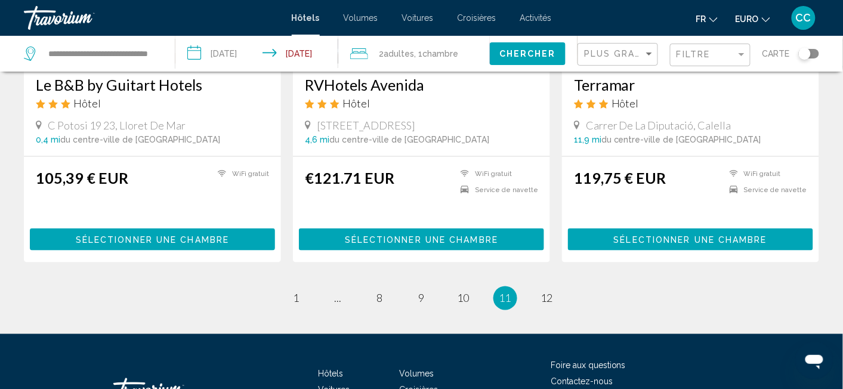
scroll to position [1570, 0]
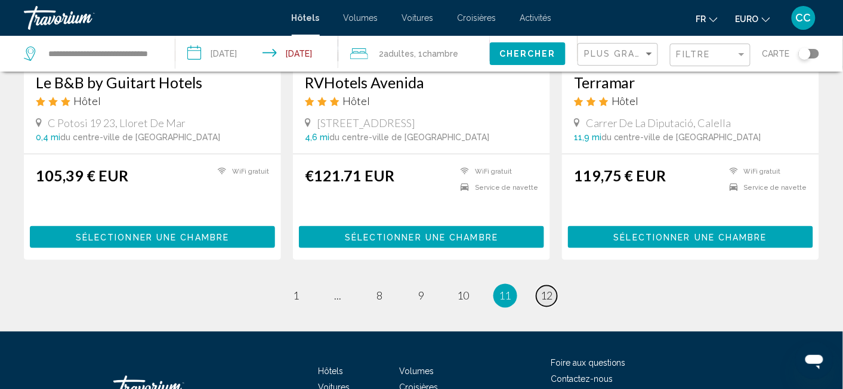
click at [547, 289] on span "12" at bounding box center [547, 295] width 12 height 13
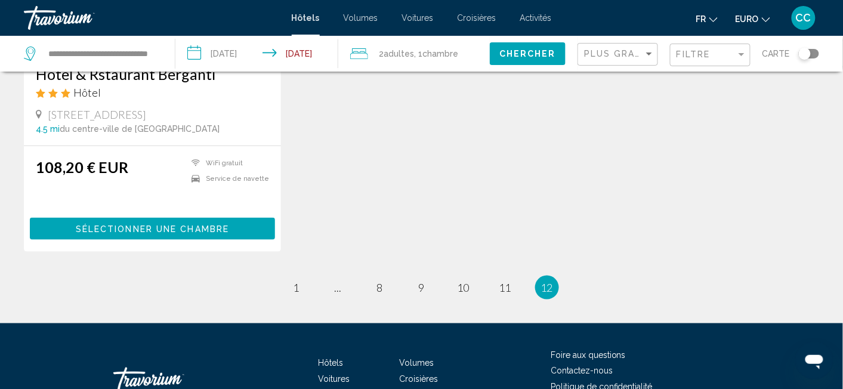
scroll to position [63, 0]
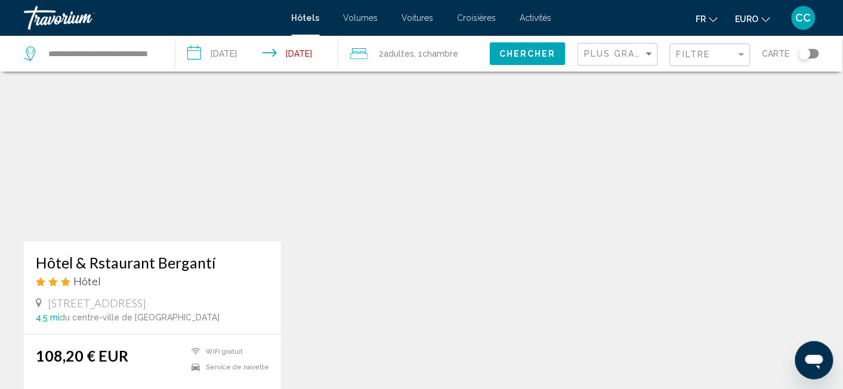
click at [153, 215] on img "Contenu principal" at bounding box center [152, 146] width 257 height 191
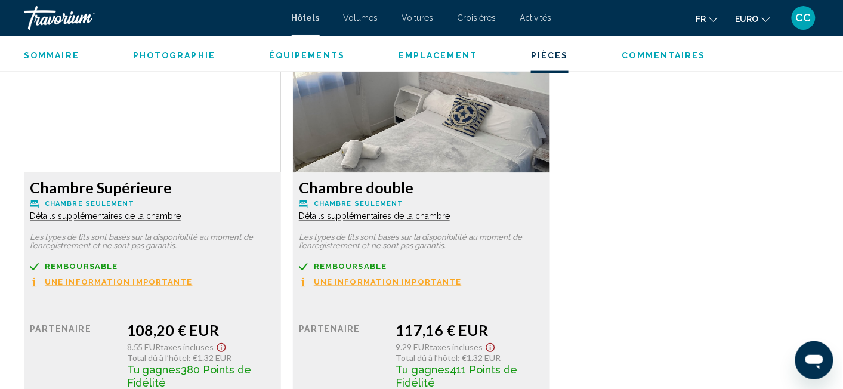
scroll to position [1644, 0]
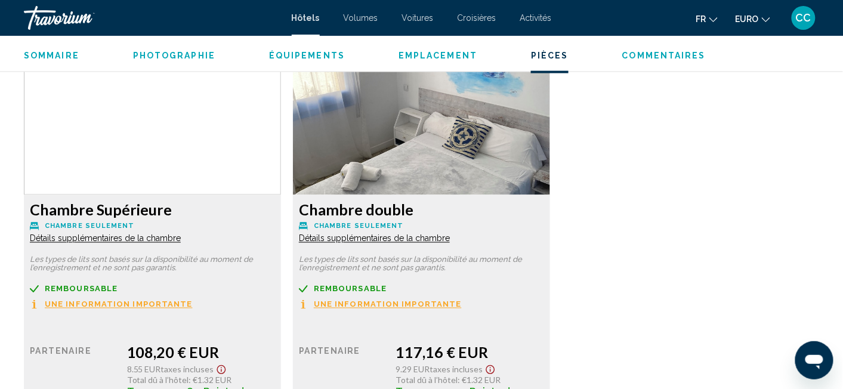
click at [181, 237] on span "Détails supplémentaires de la chambre" at bounding box center [105, 239] width 151 height 10
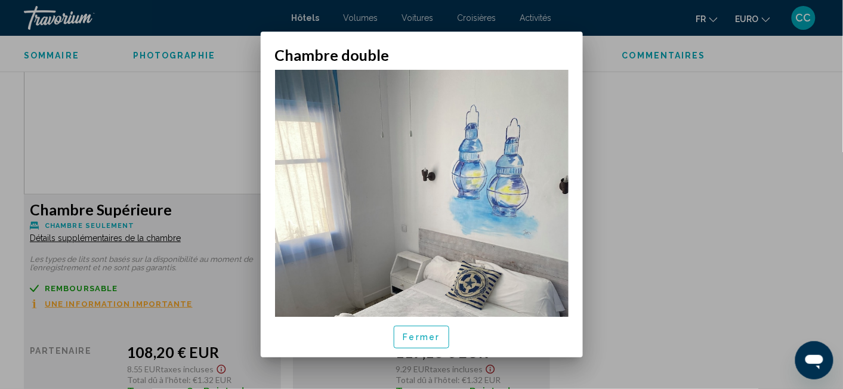
scroll to position [0, 0]
click at [432, 338] on span "Fermer" at bounding box center [421, 338] width 37 height 10
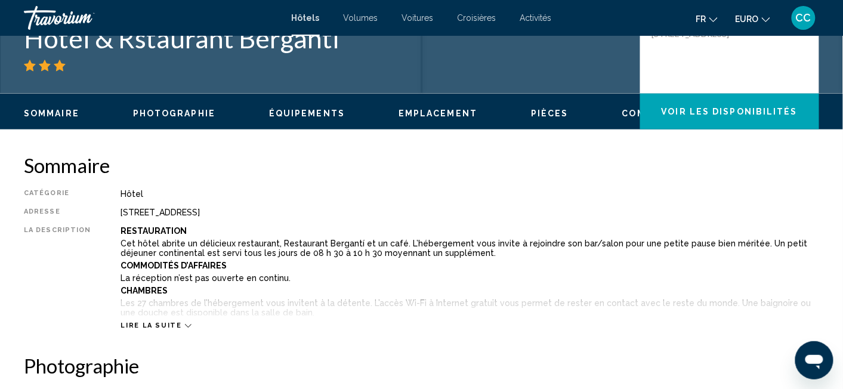
scroll to position [388, 0]
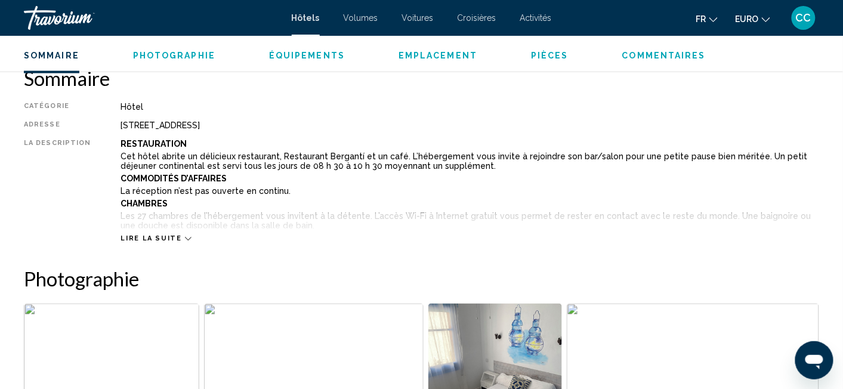
click at [172, 239] on span "Lire la suite" at bounding box center [151, 239] width 61 height 8
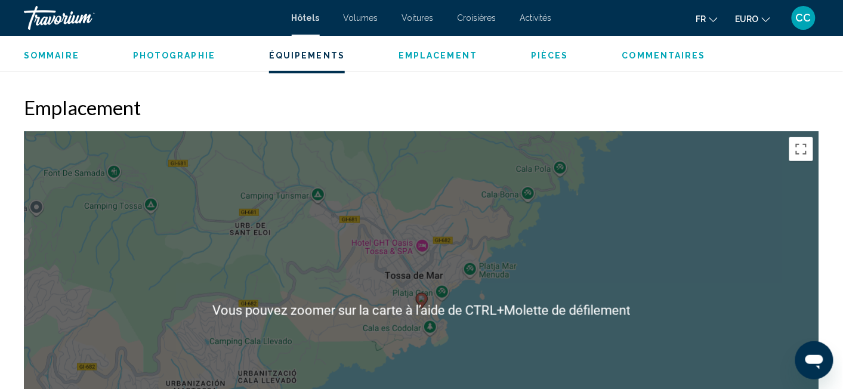
scroll to position [1330, 0]
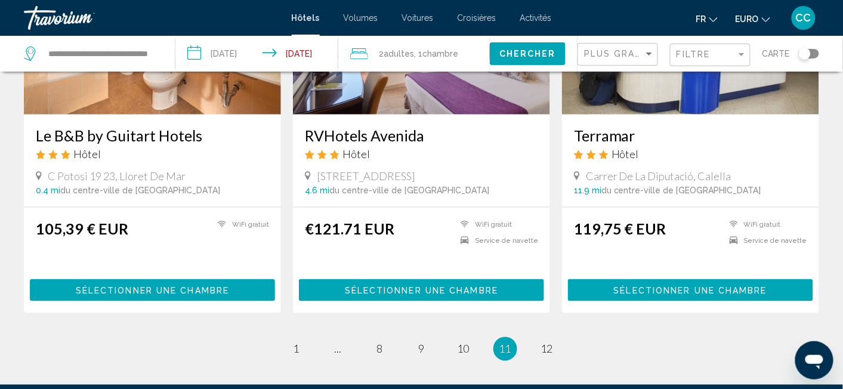
scroll to position [1613, 0]
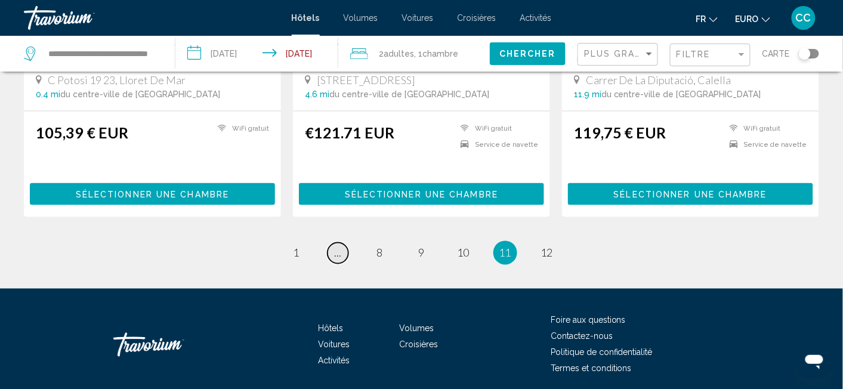
click at [338, 246] on span "..." at bounding box center [338, 252] width 7 height 13
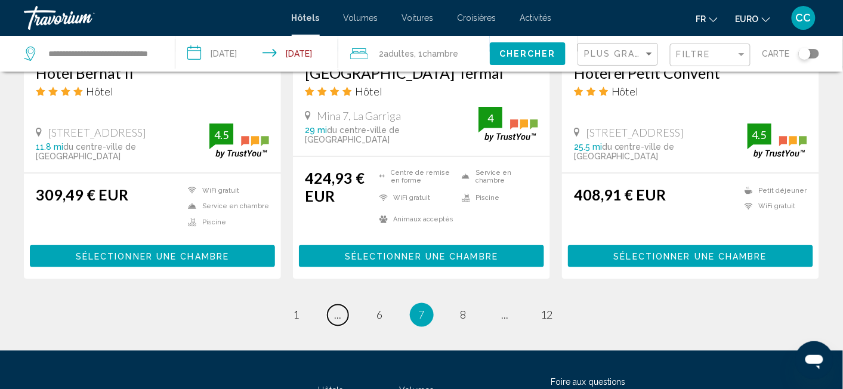
scroll to position [1633, 0]
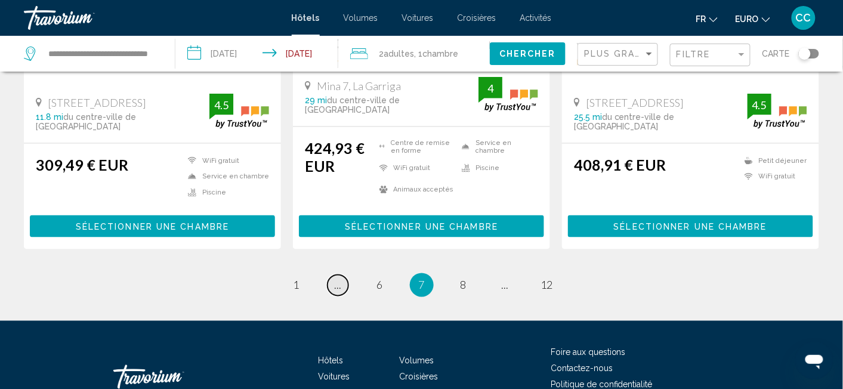
click at [341, 275] on link "page ..." at bounding box center [338, 285] width 21 height 21
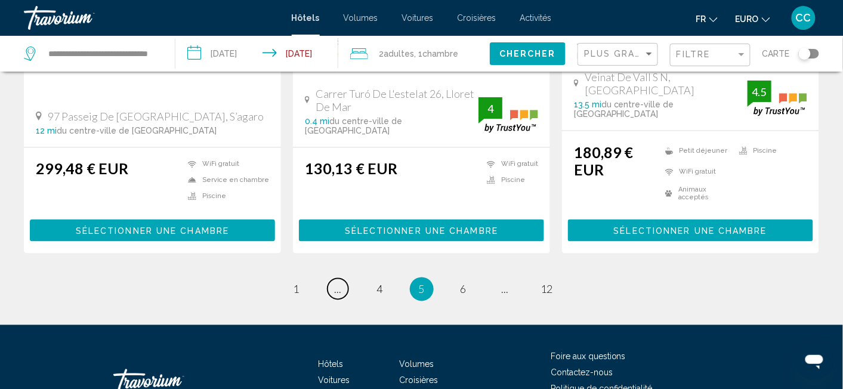
scroll to position [1696, 0]
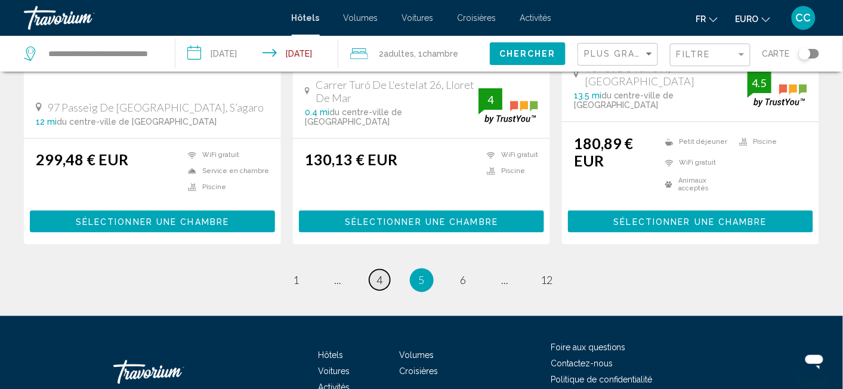
click at [380, 274] on span "4" at bounding box center [380, 280] width 6 height 13
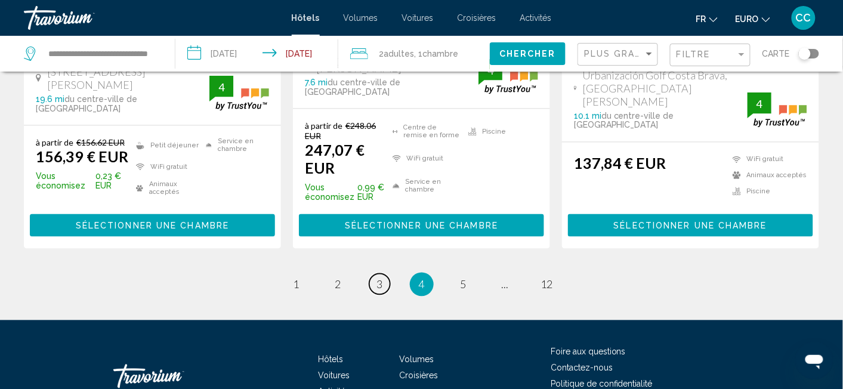
scroll to position [1743, 0]
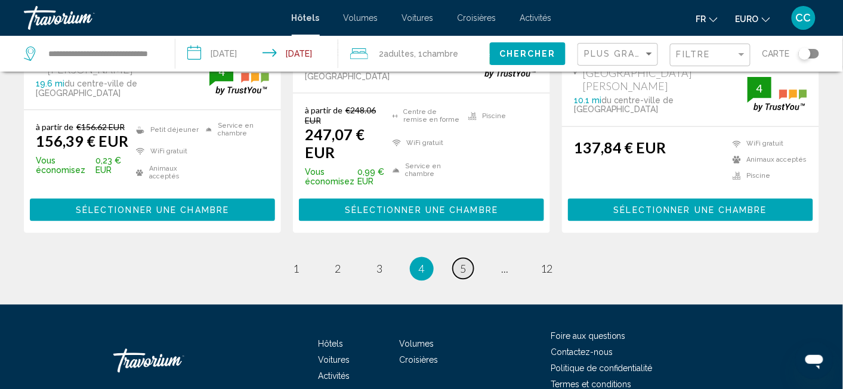
click at [461, 263] on span "5" at bounding box center [464, 269] width 6 height 13
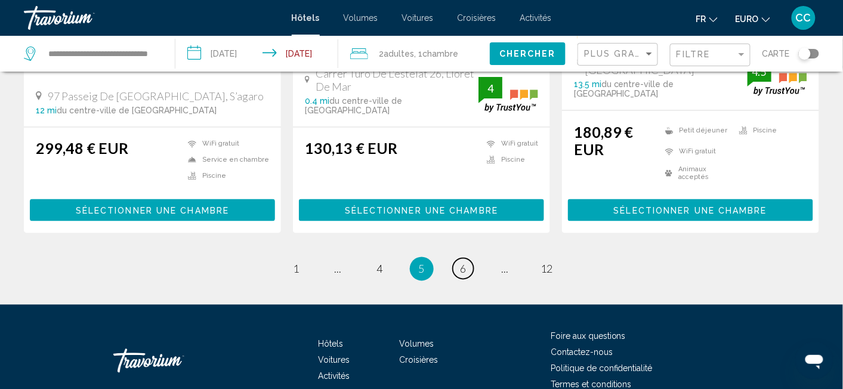
scroll to position [1710, 0]
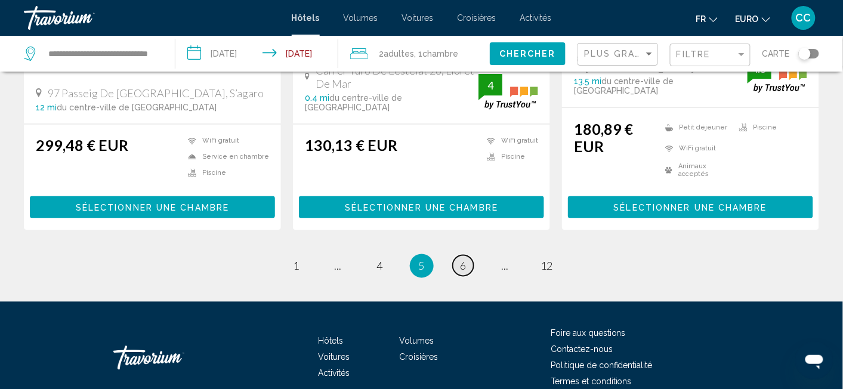
click at [461, 260] on span "6" at bounding box center [464, 266] width 6 height 13
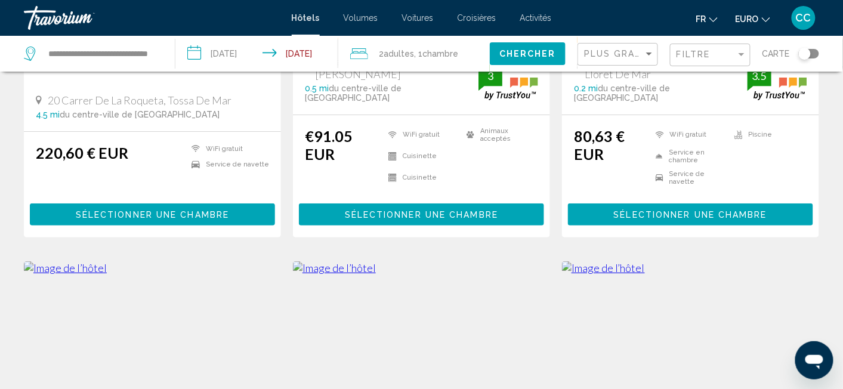
scroll to position [1194, 0]
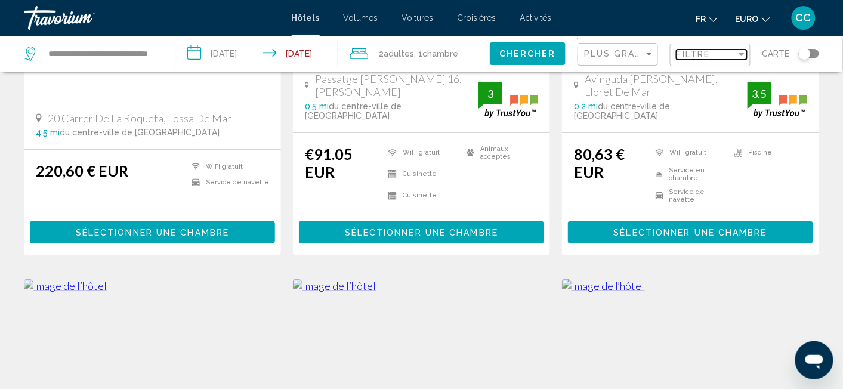
click at [698, 51] on span "Filtre" at bounding box center [694, 55] width 34 height 10
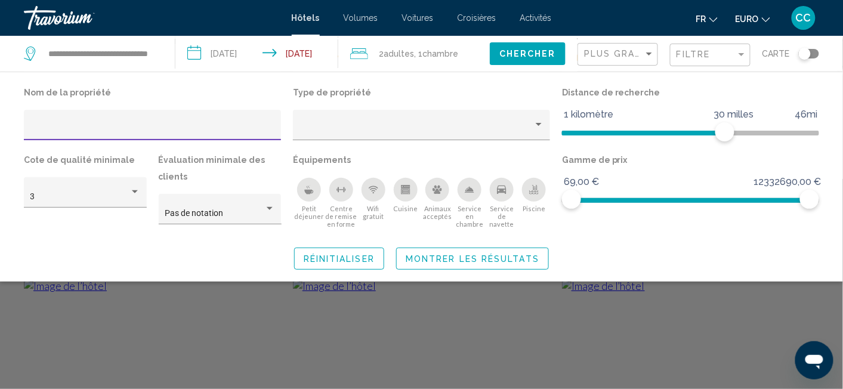
click at [93, 128] on input "Filtres d’hôtel" at bounding box center [152, 130] width 245 height 10
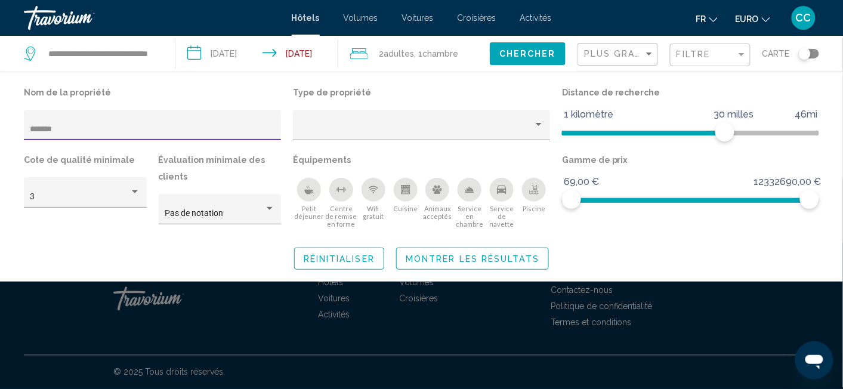
scroll to position [344, 0]
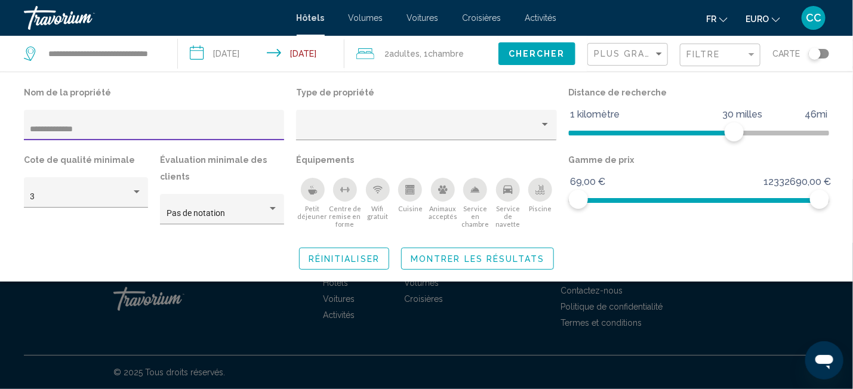
type input "**********"
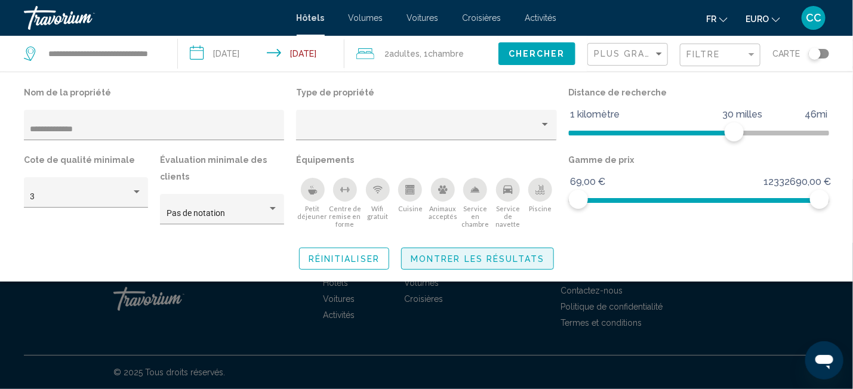
click at [440, 257] on span "Montrer les résultats" at bounding box center [478, 259] width 134 height 10
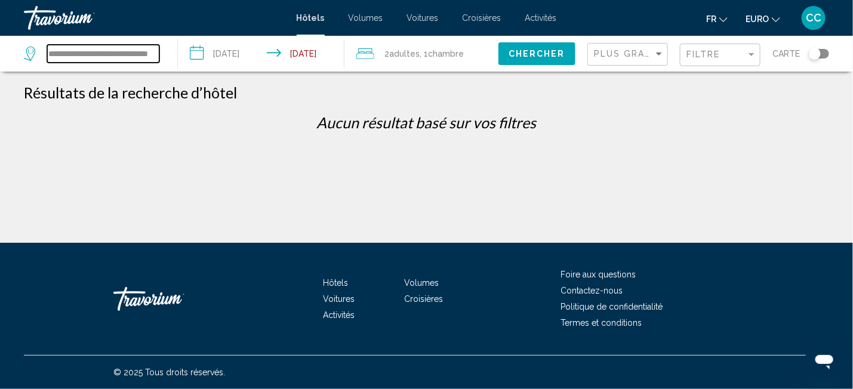
click at [143, 53] on input "**********" at bounding box center [103, 54] width 112 height 18
